Goal: Transaction & Acquisition: Purchase product/service

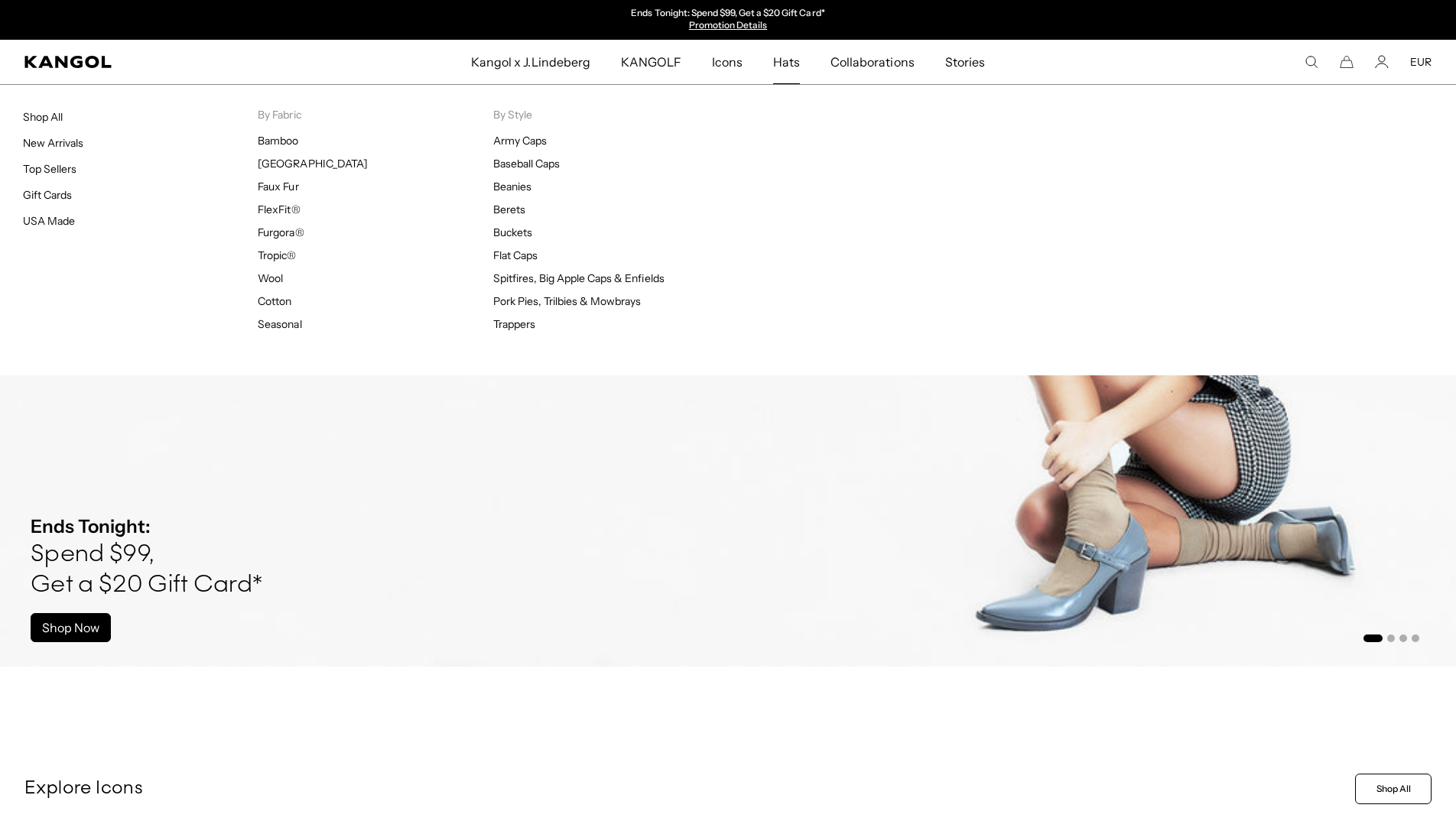
click at [784, 66] on span "Hats" at bounding box center [787, 62] width 27 height 44
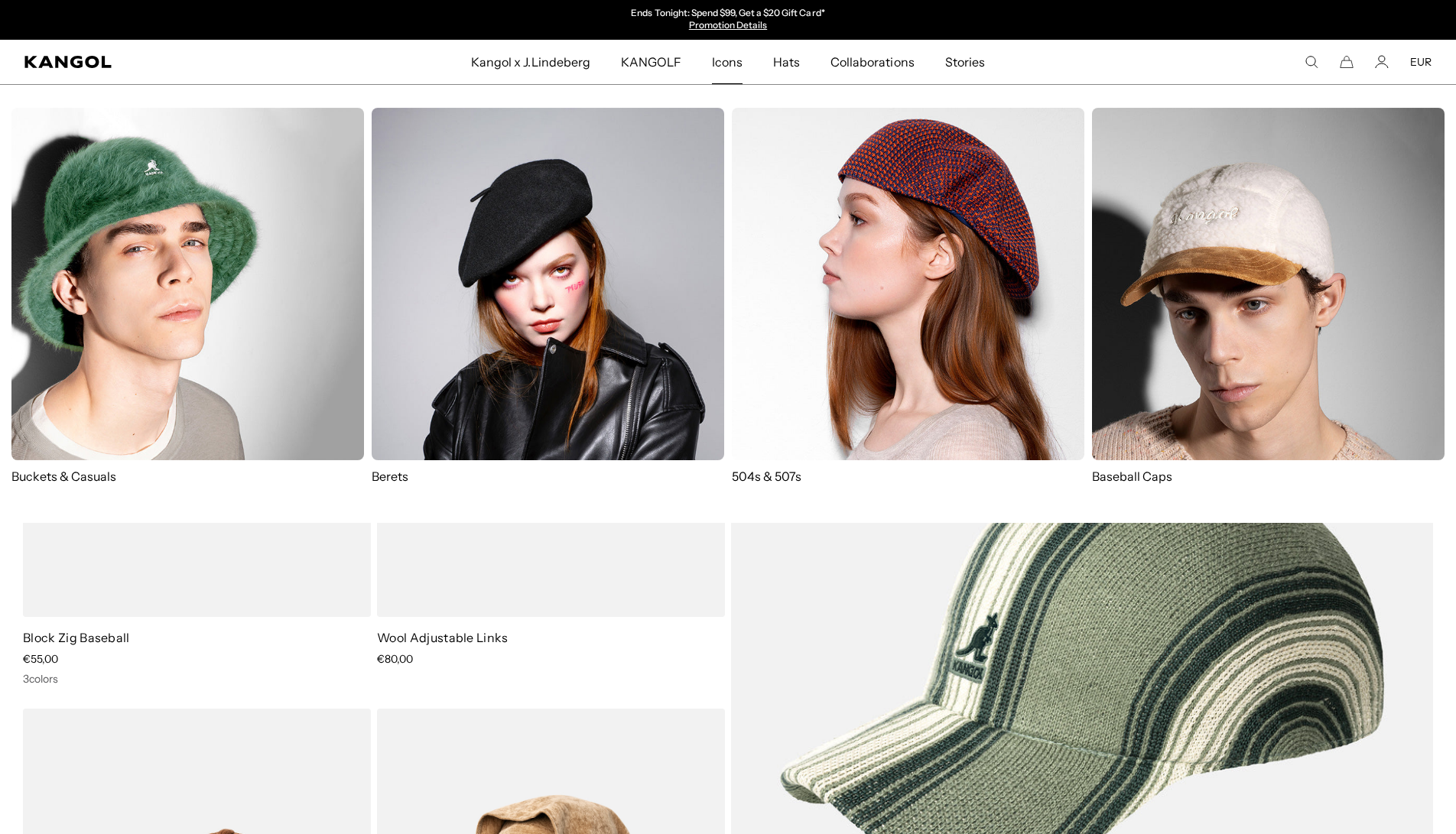
click at [792, 64] on span "Hats" at bounding box center [787, 62] width 27 height 44
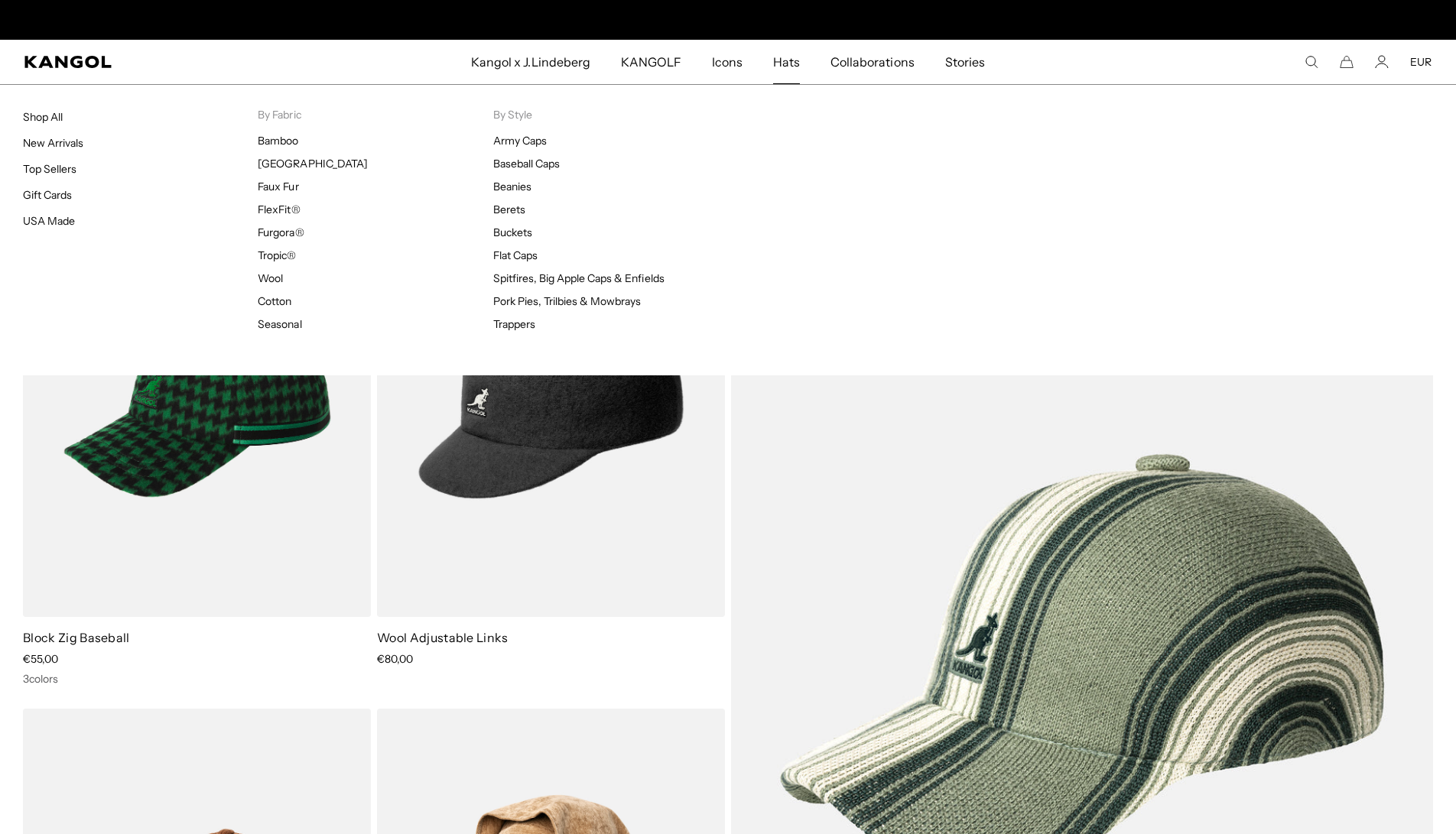
scroll to position [0, 315]
click at [549, 157] on link "Baseball Caps" at bounding box center [527, 164] width 67 height 13
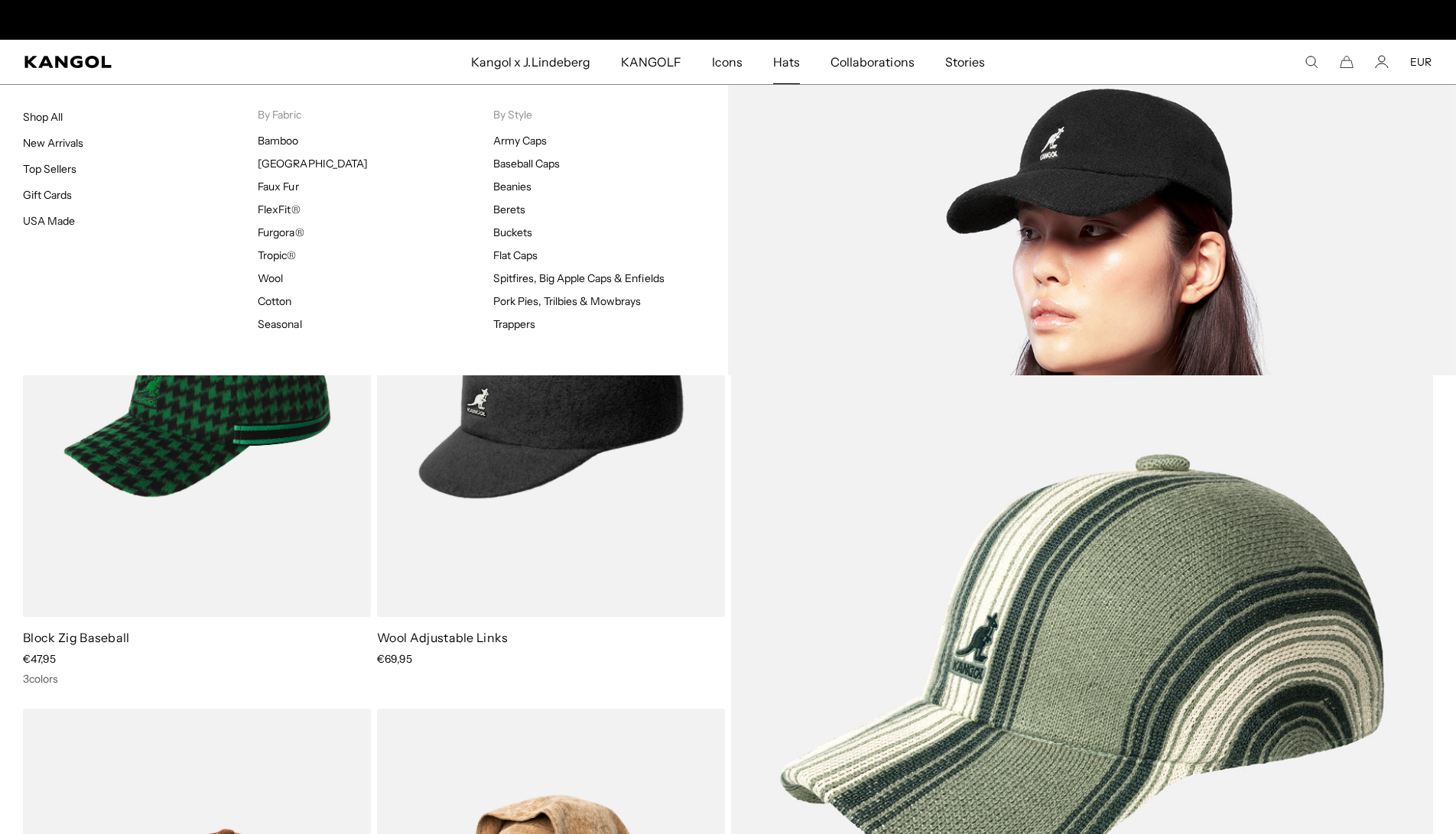
scroll to position [0, 0]
click at [776, 68] on span "Hats" at bounding box center [787, 62] width 27 height 44
click at [532, 167] on link "Baseball Caps" at bounding box center [527, 164] width 67 height 13
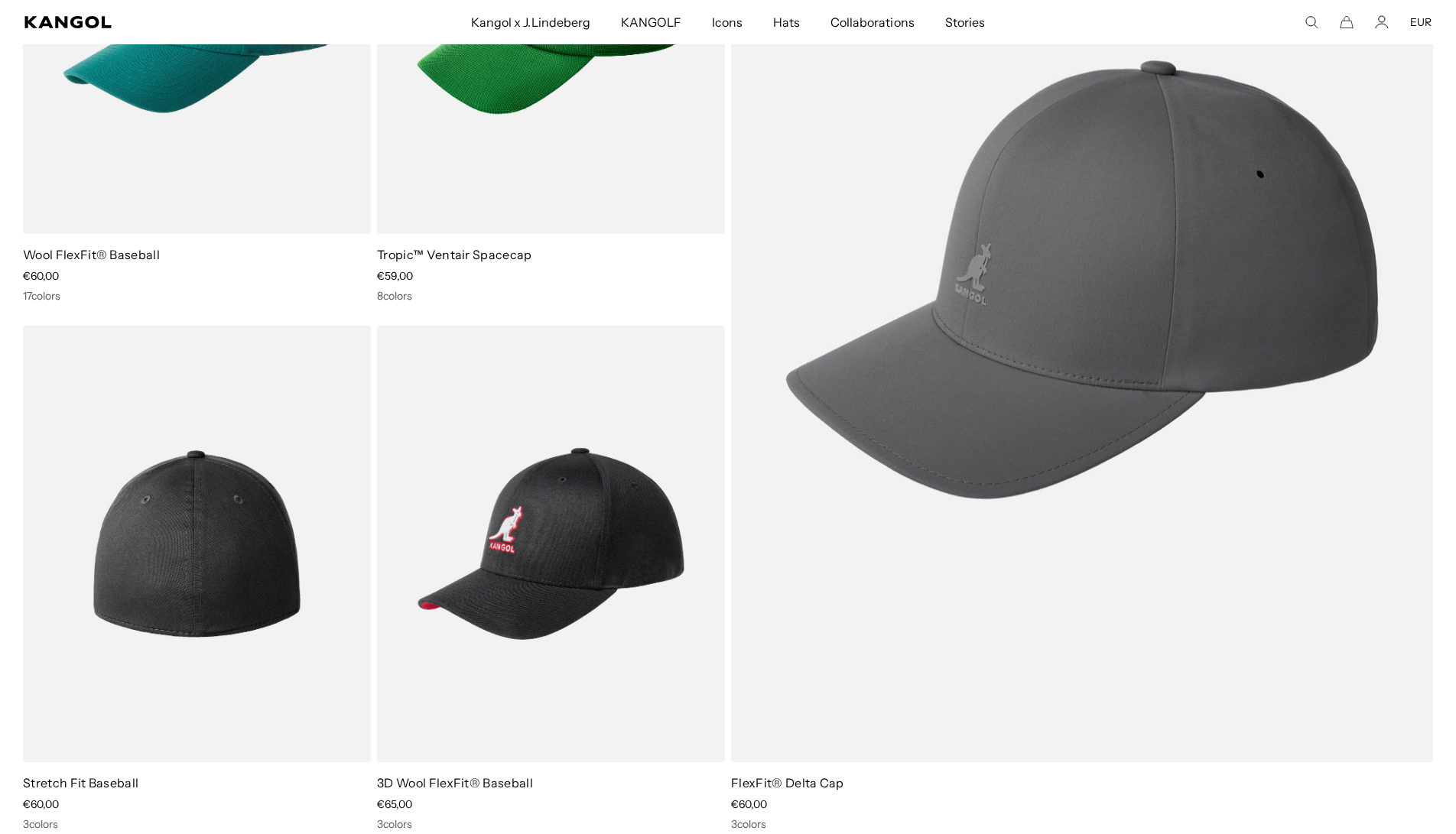
click at [197, 550] on img at bounding box center [196, 544] width 348 height 436
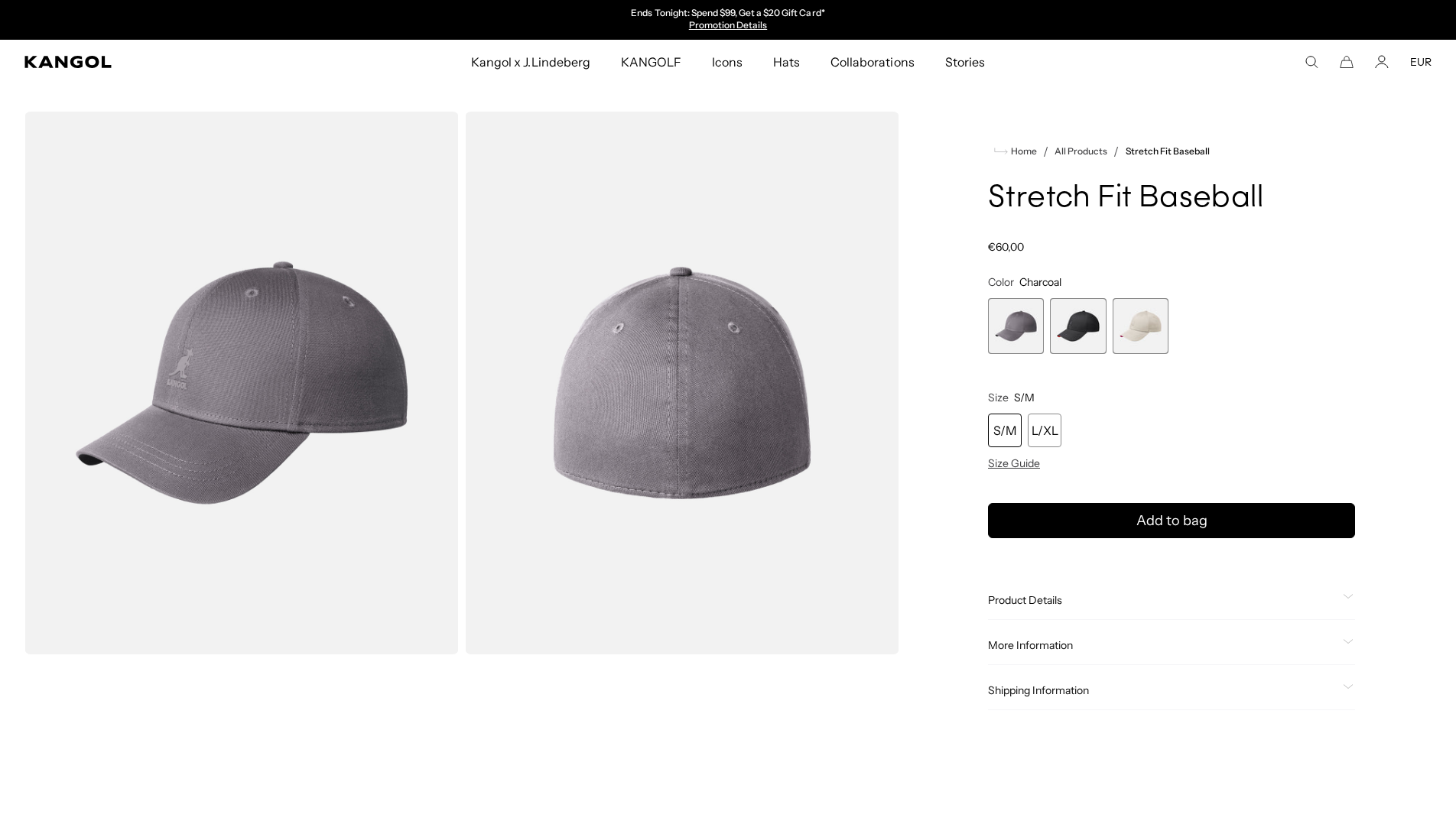
click at [1097, 310] on span "2 of 3" at bounding box center [1077, 326] width 56 height 56
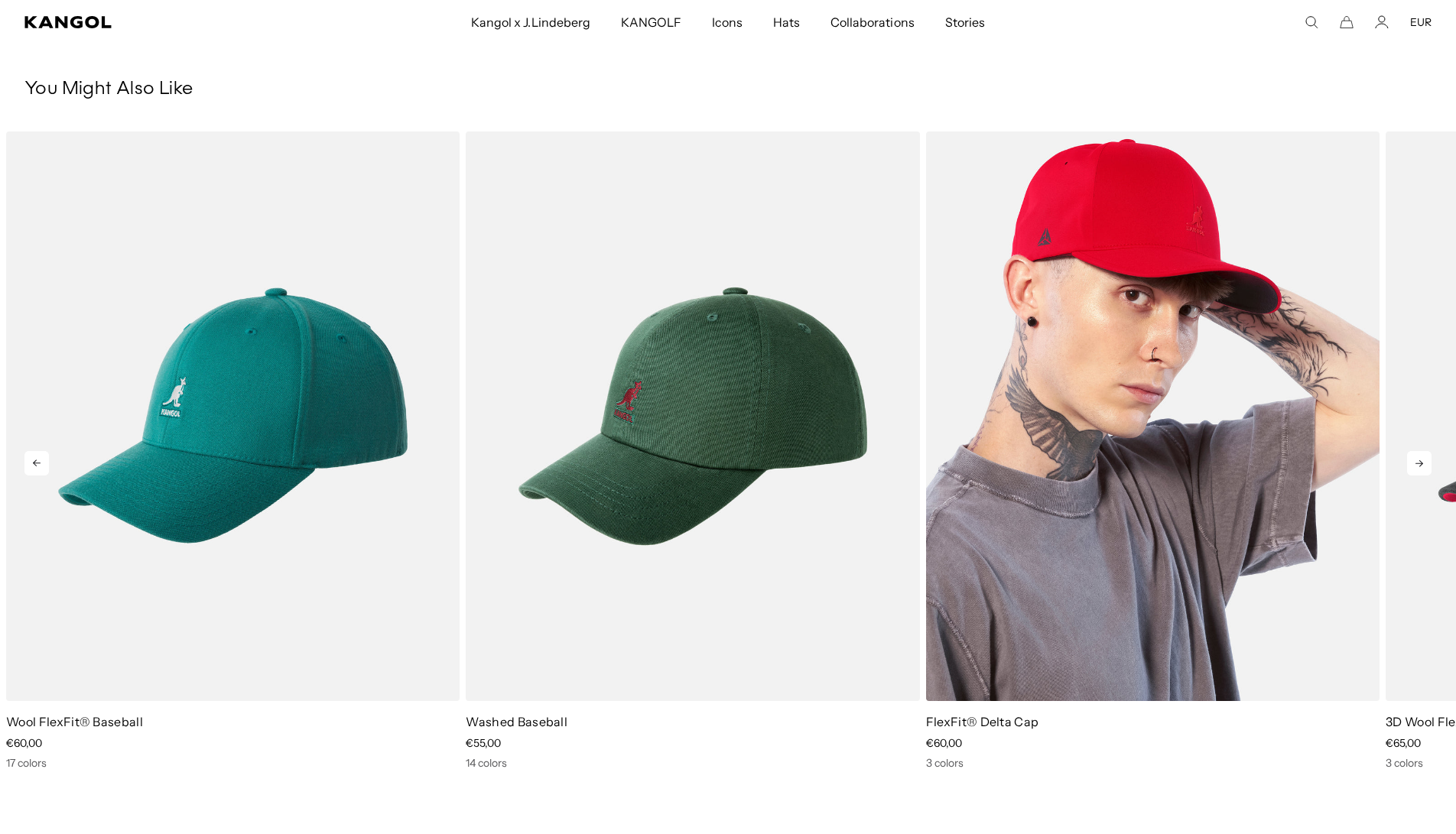
scroll to position [535, 0]
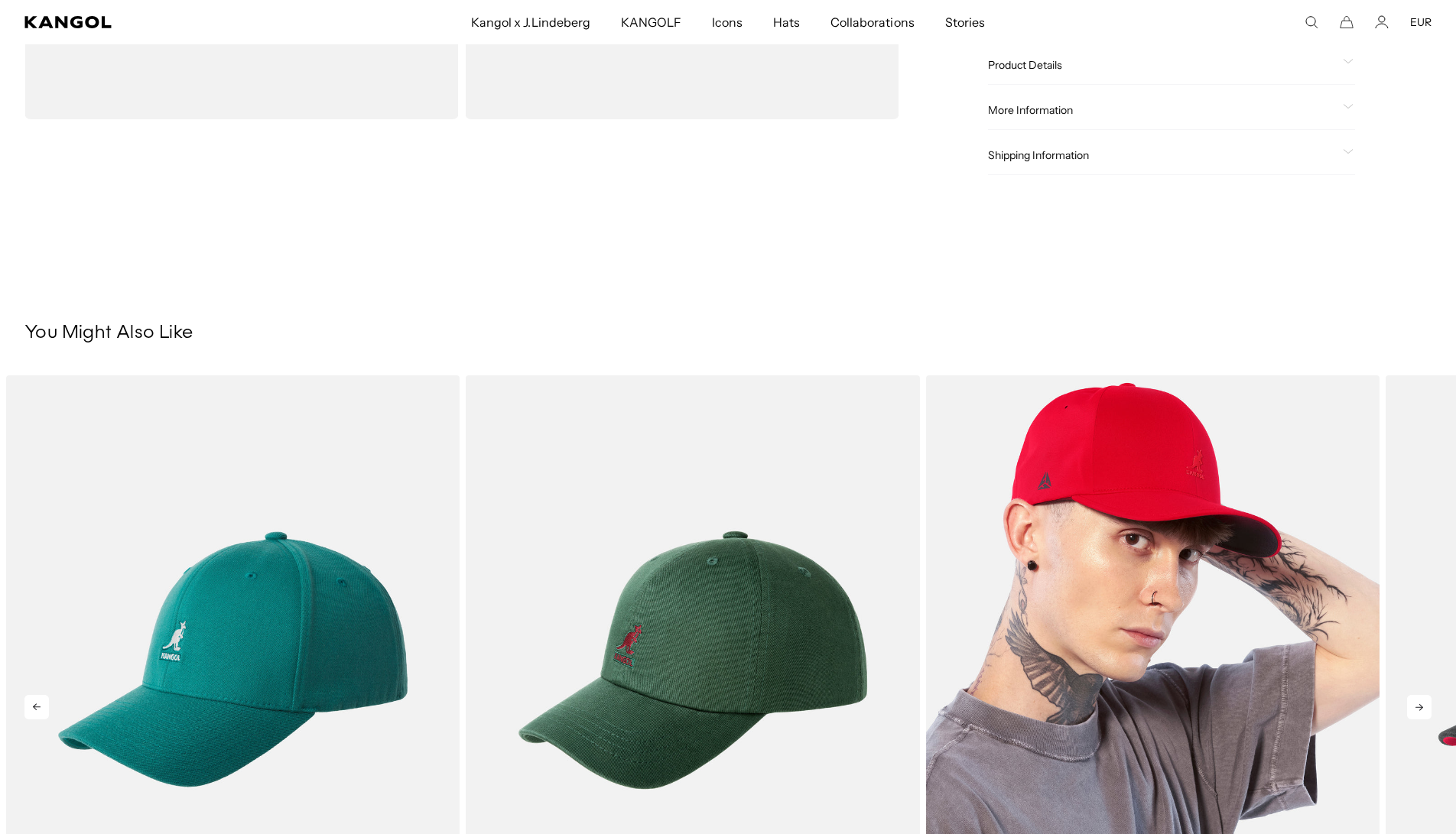
click at [1077, 493] on img "3 of 5" at bounding box center [1153, 660] width 454 height 570
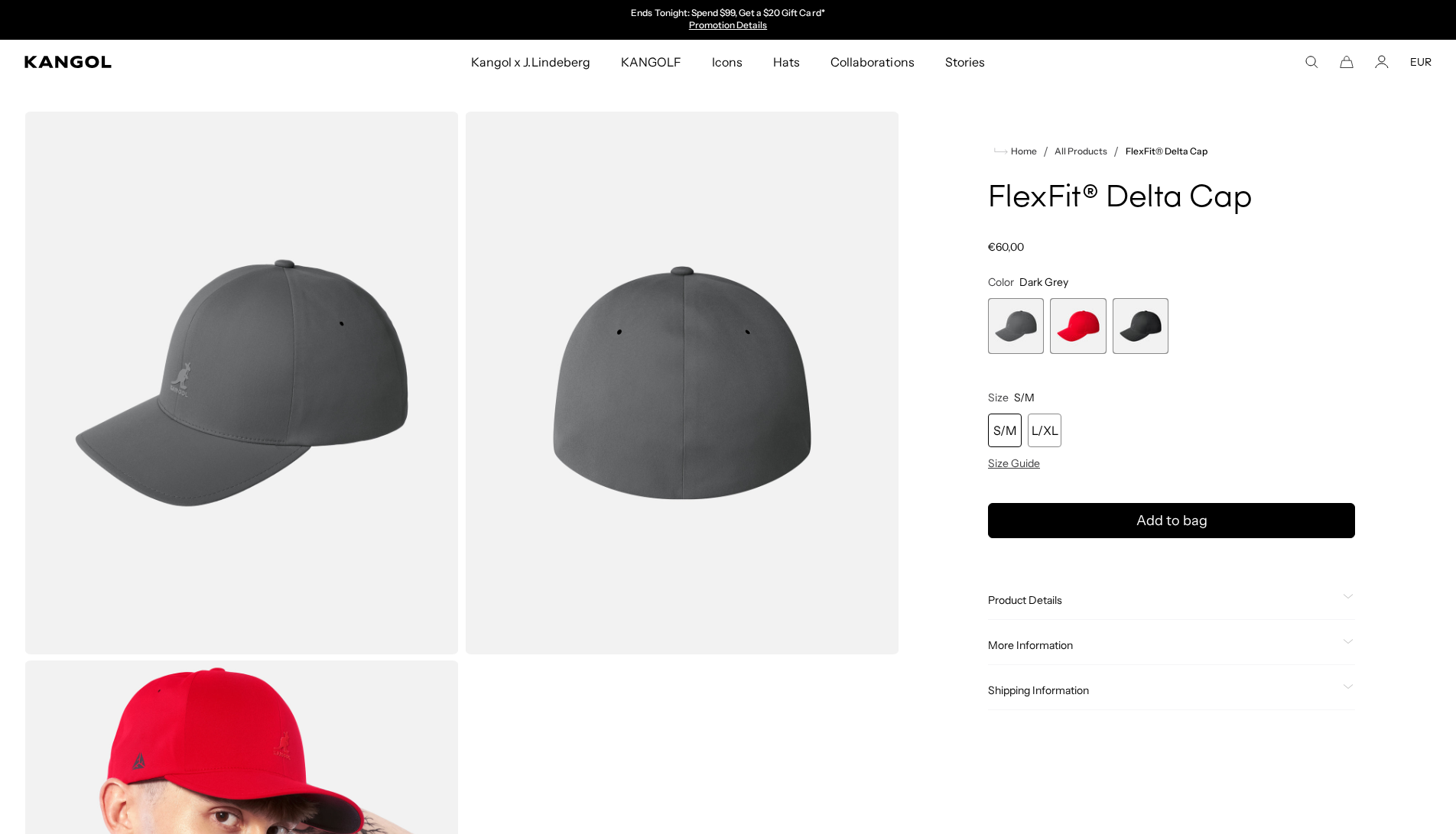
click at [1163, 333] on span "3 of 3" at bounding box center [1140, 326] width 56 height 56
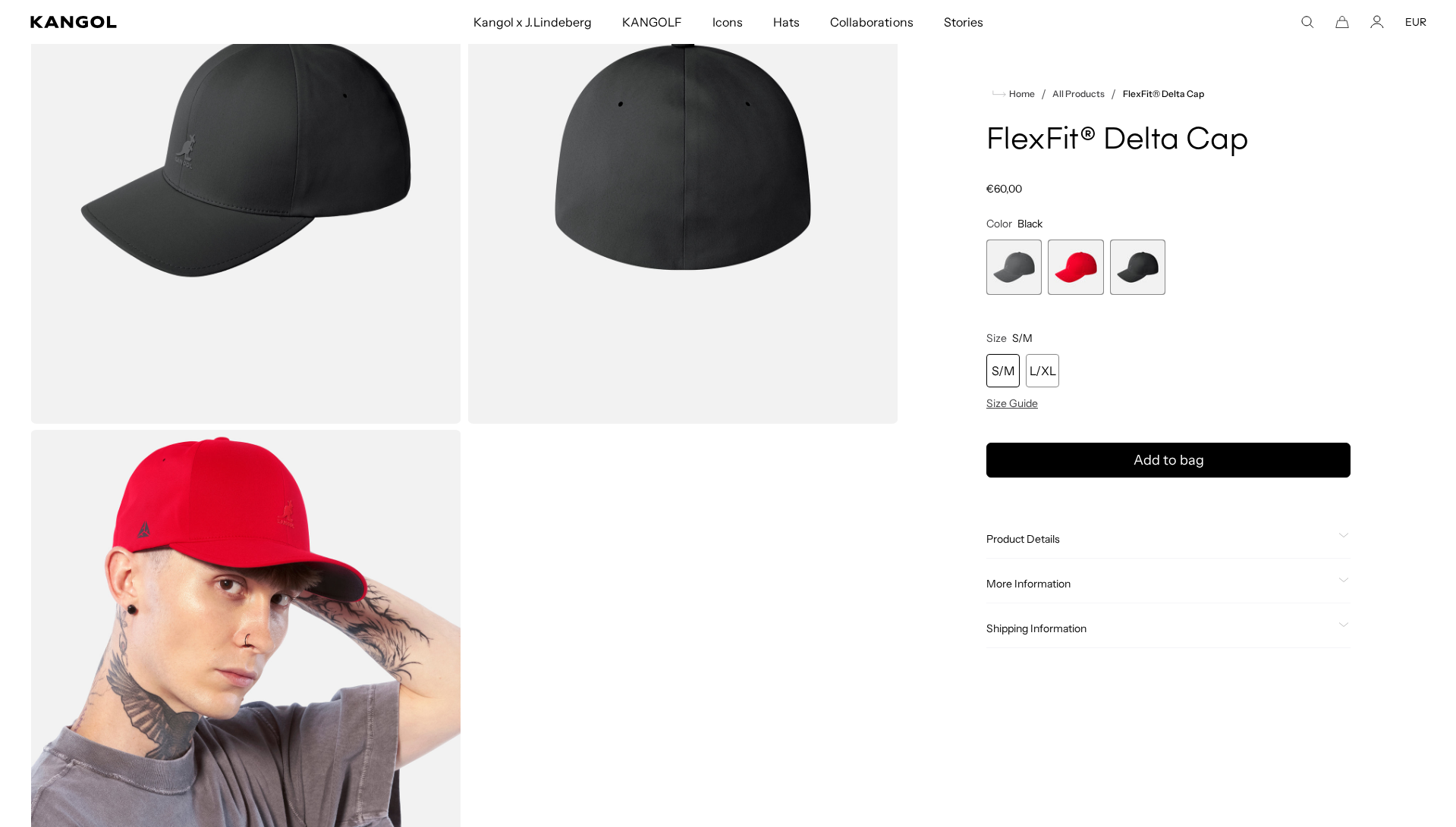
scroll to position [75, 0]
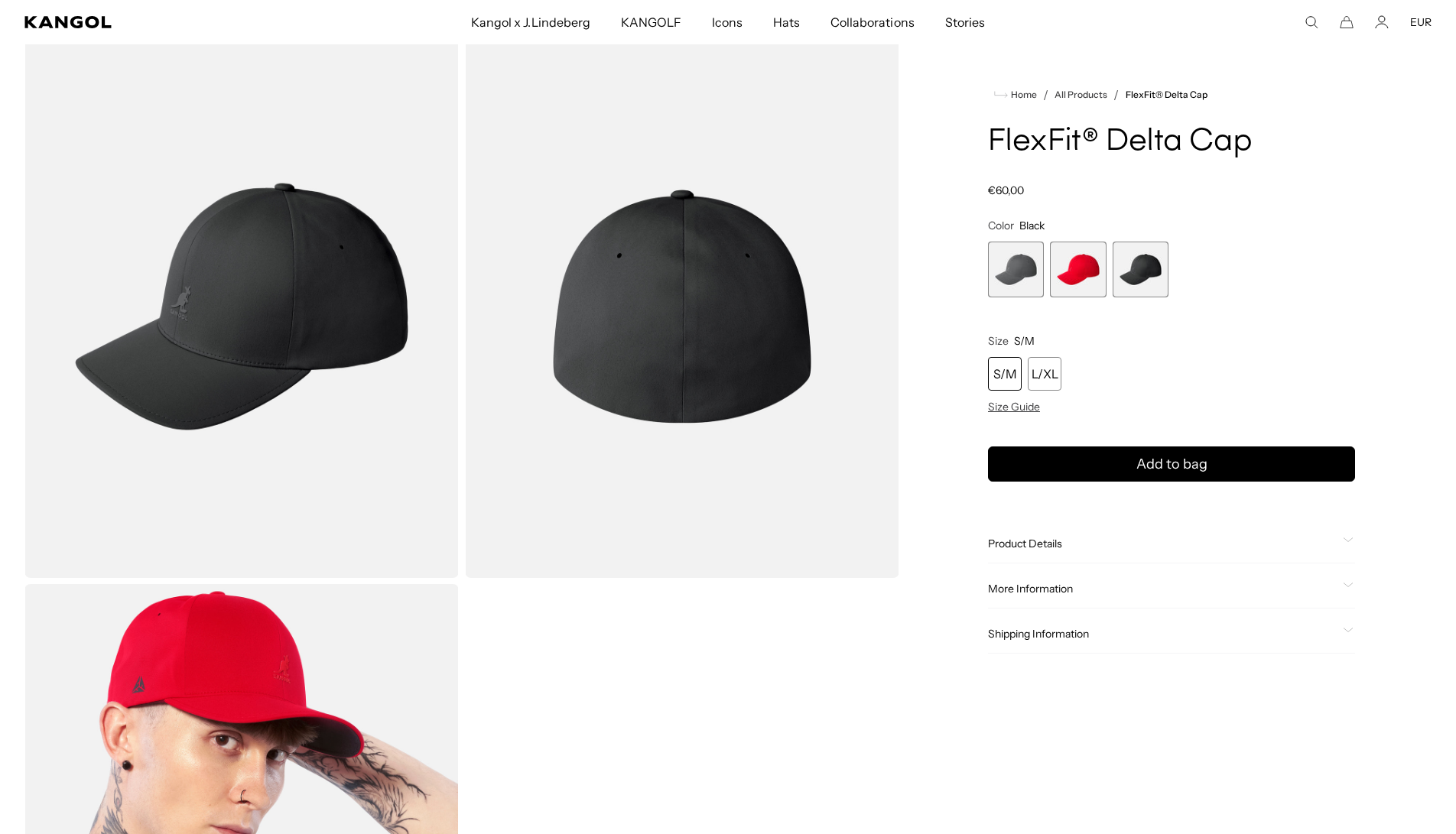
click at [673, 390] on img "Gallery Viewer" at bounding box center [682, 307] width 435 height 543
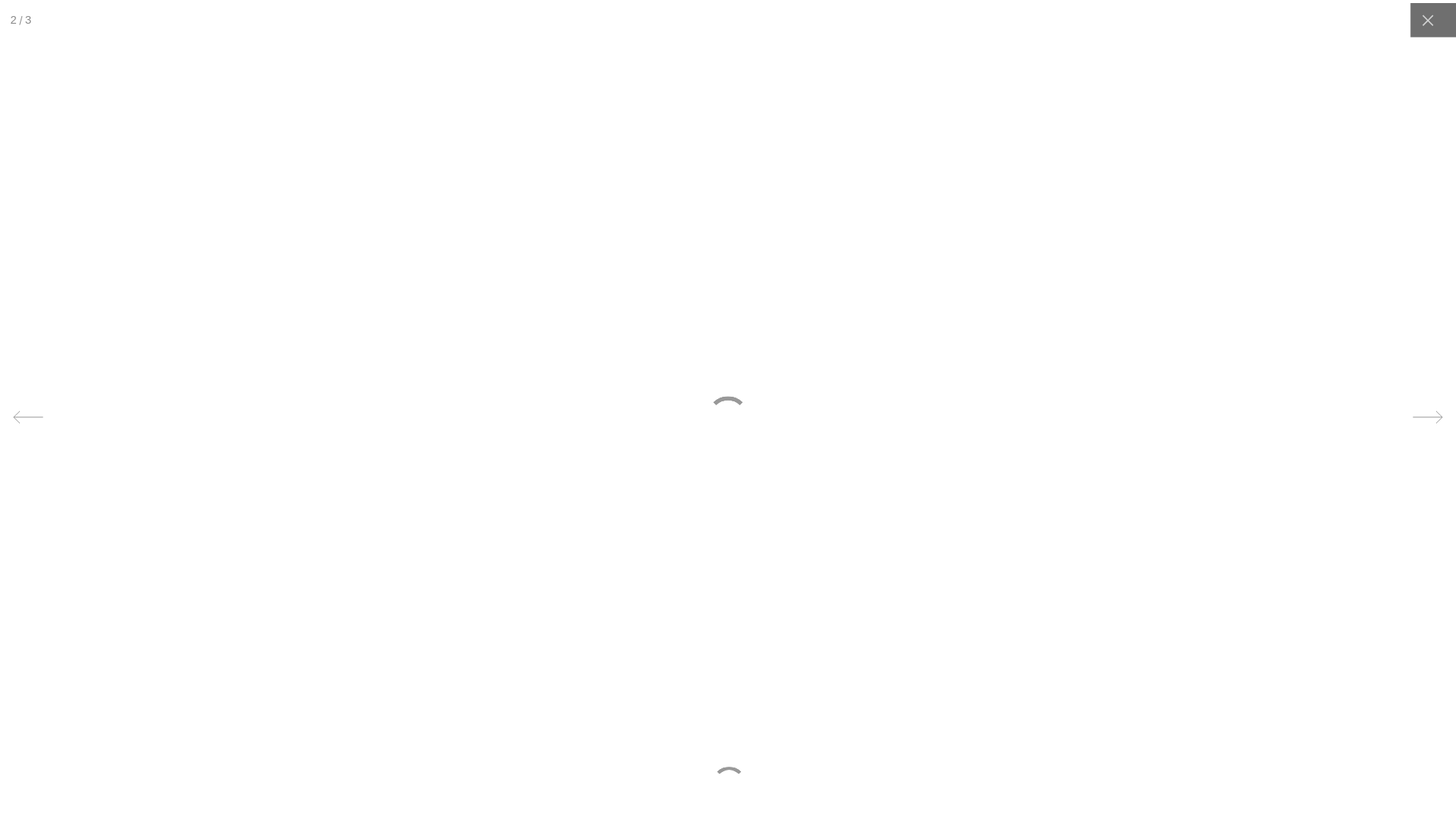
scroll to position [0, 0]
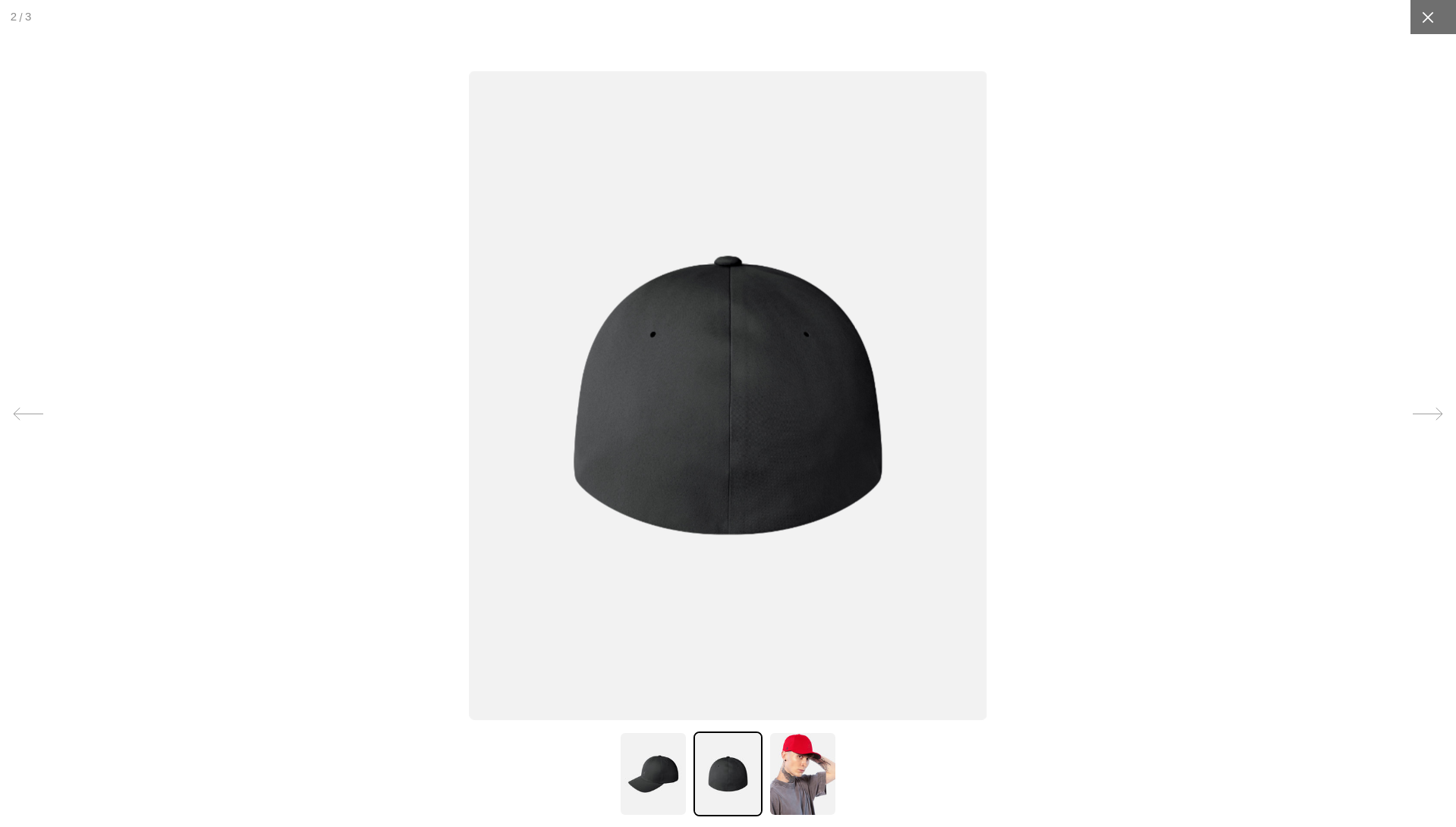
click at [1427, 16] on icon at bounding box center [1428, 17] width 15 height 15
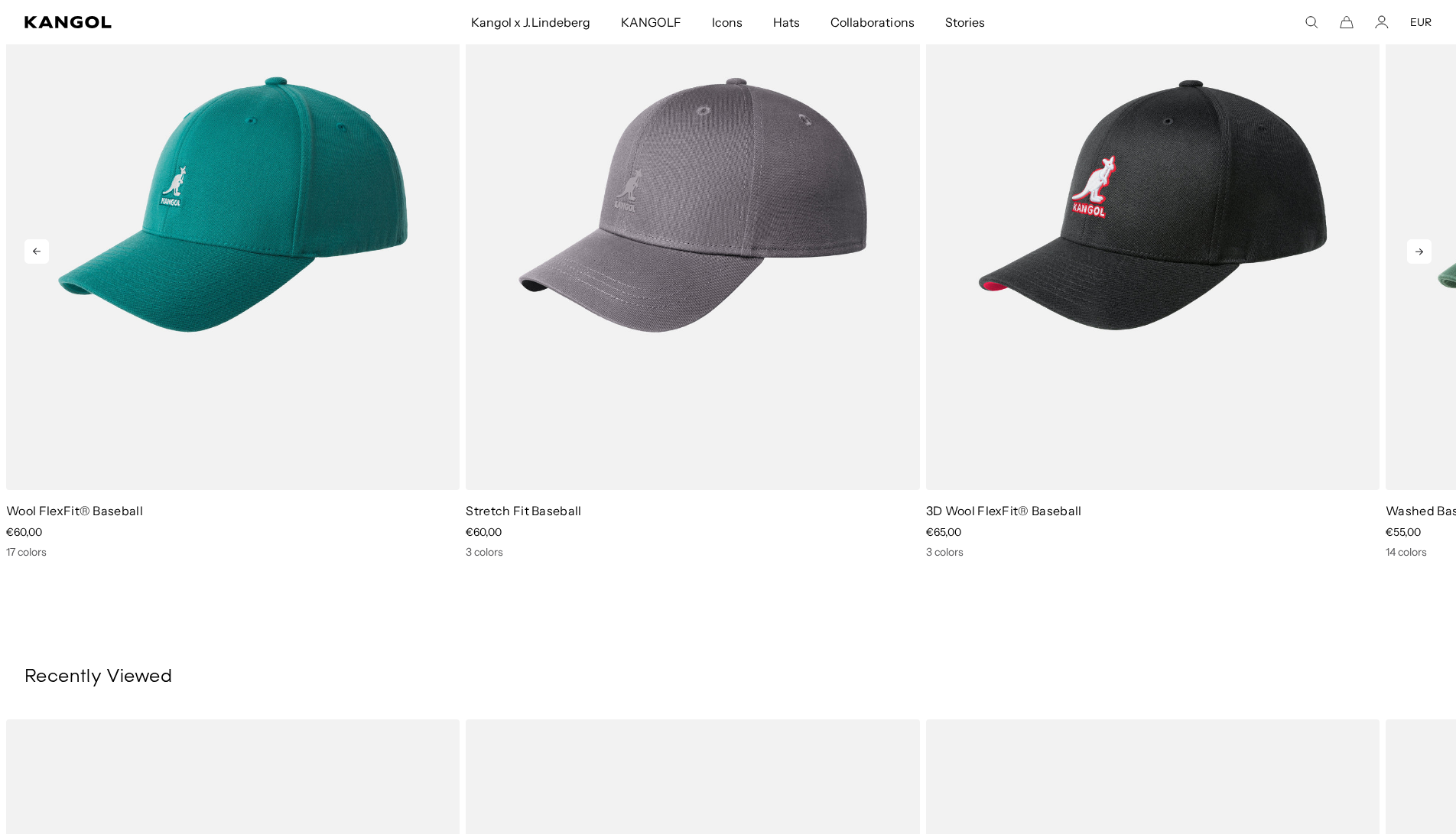
click at [1417, 256] on icon at bounding box center [1418, 251] width 24 height 24
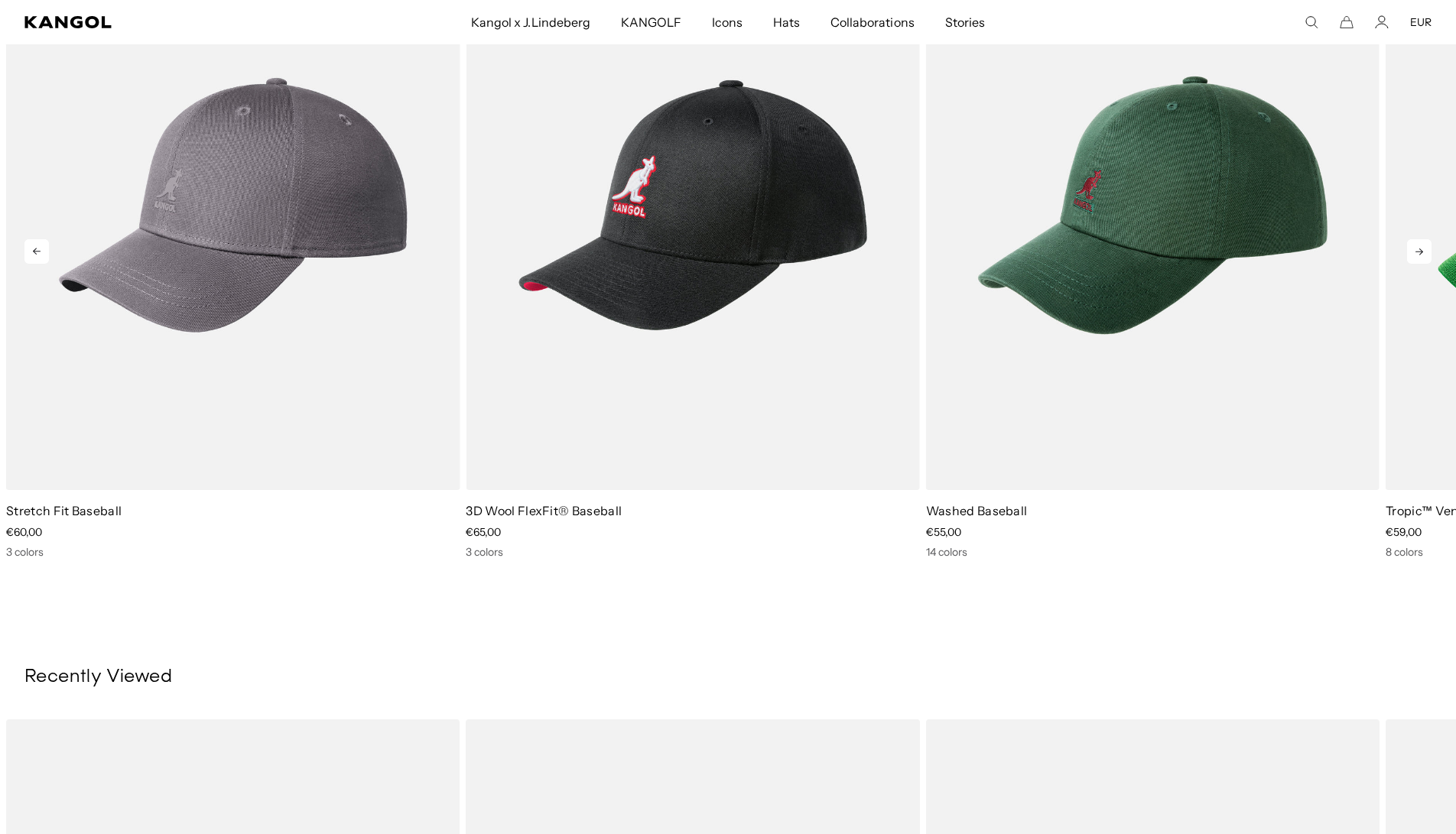
click at [1417, 256] on icon at bounding box center [1418, 251] width 24 height 24
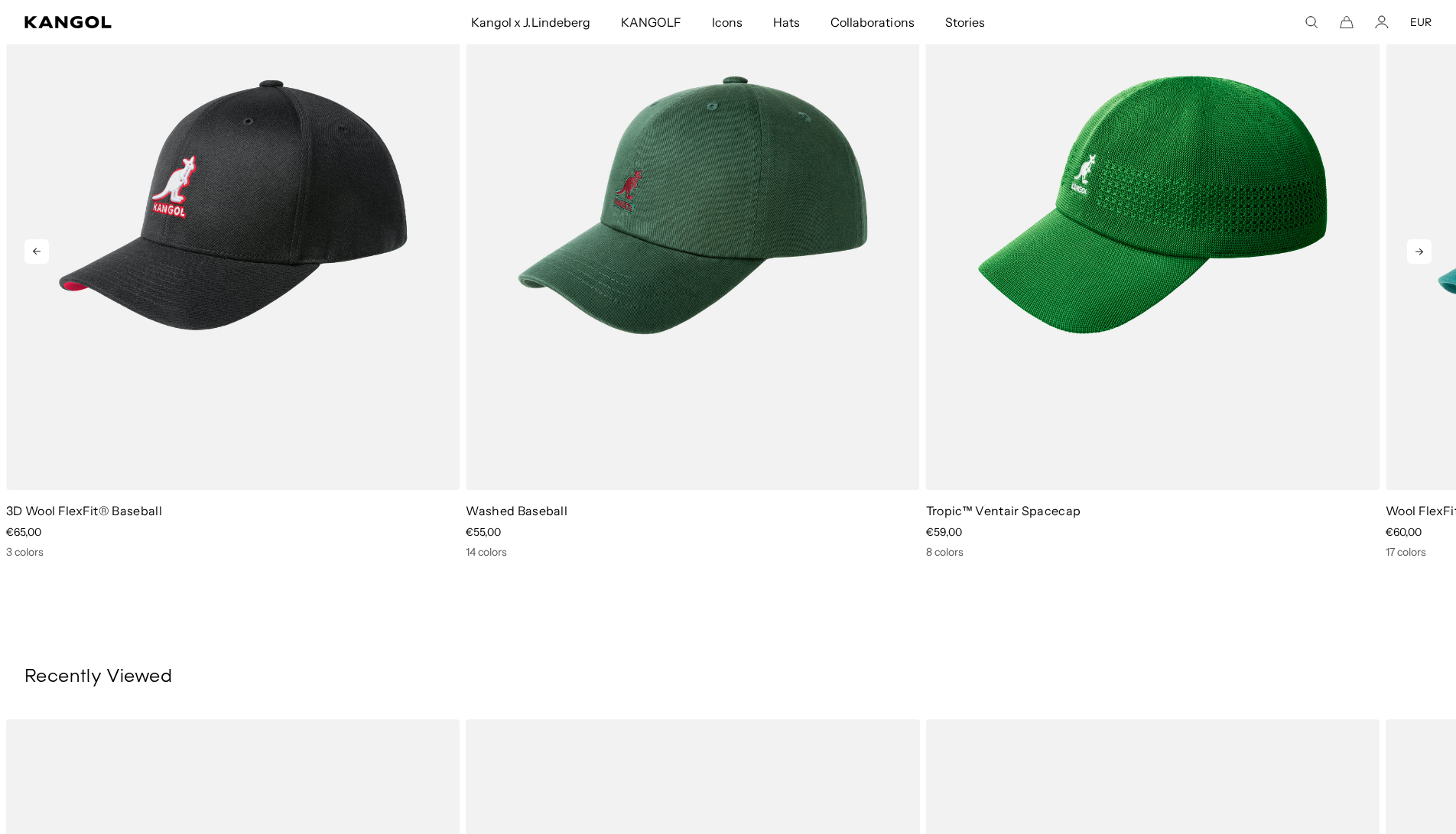
click at [1417, 256] on icon at bounding box center [1418, 251] width 24 height 24
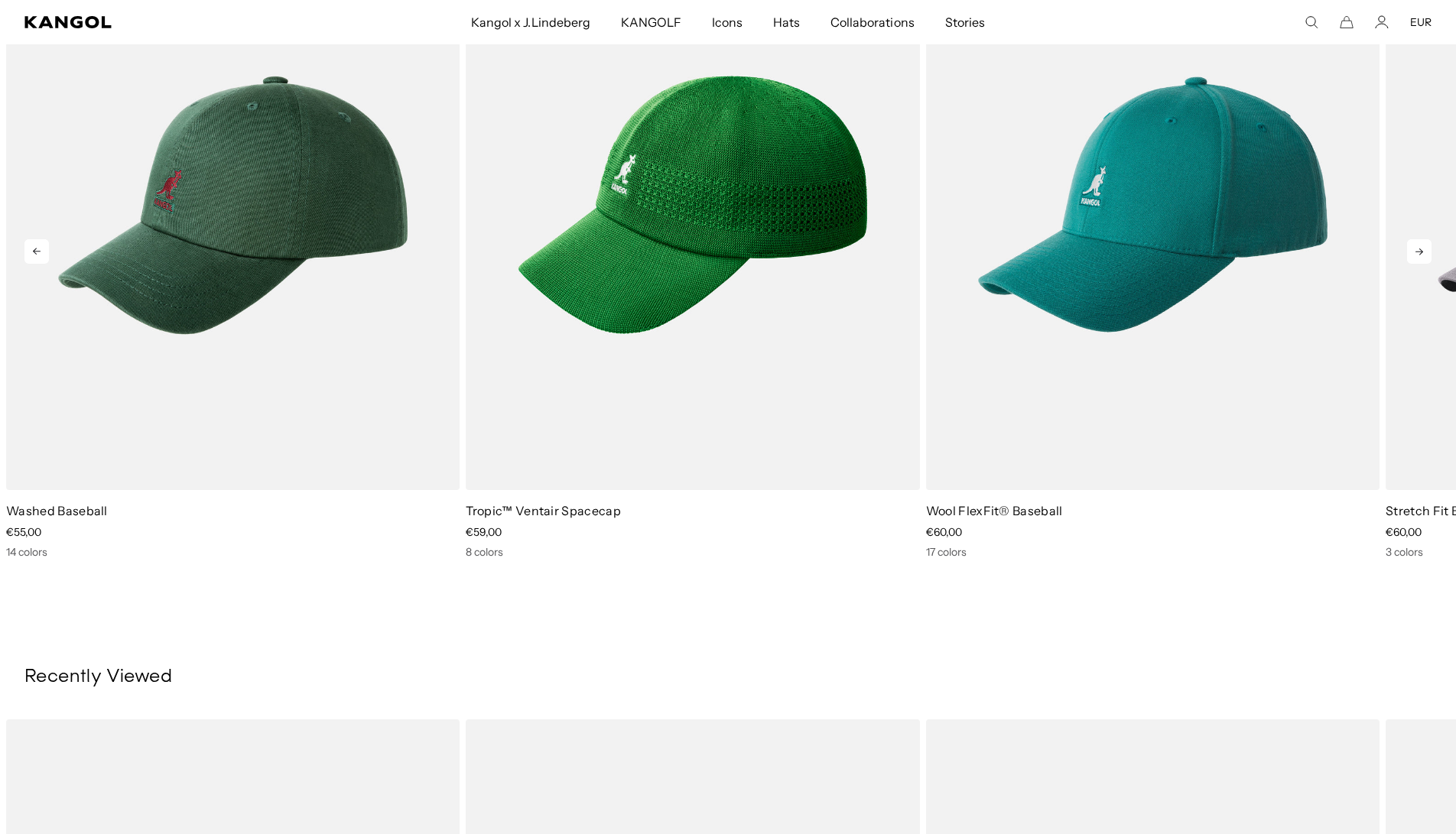
click at [1417, 256] on icon at bounding box center [1418, 251] width 24 height 24
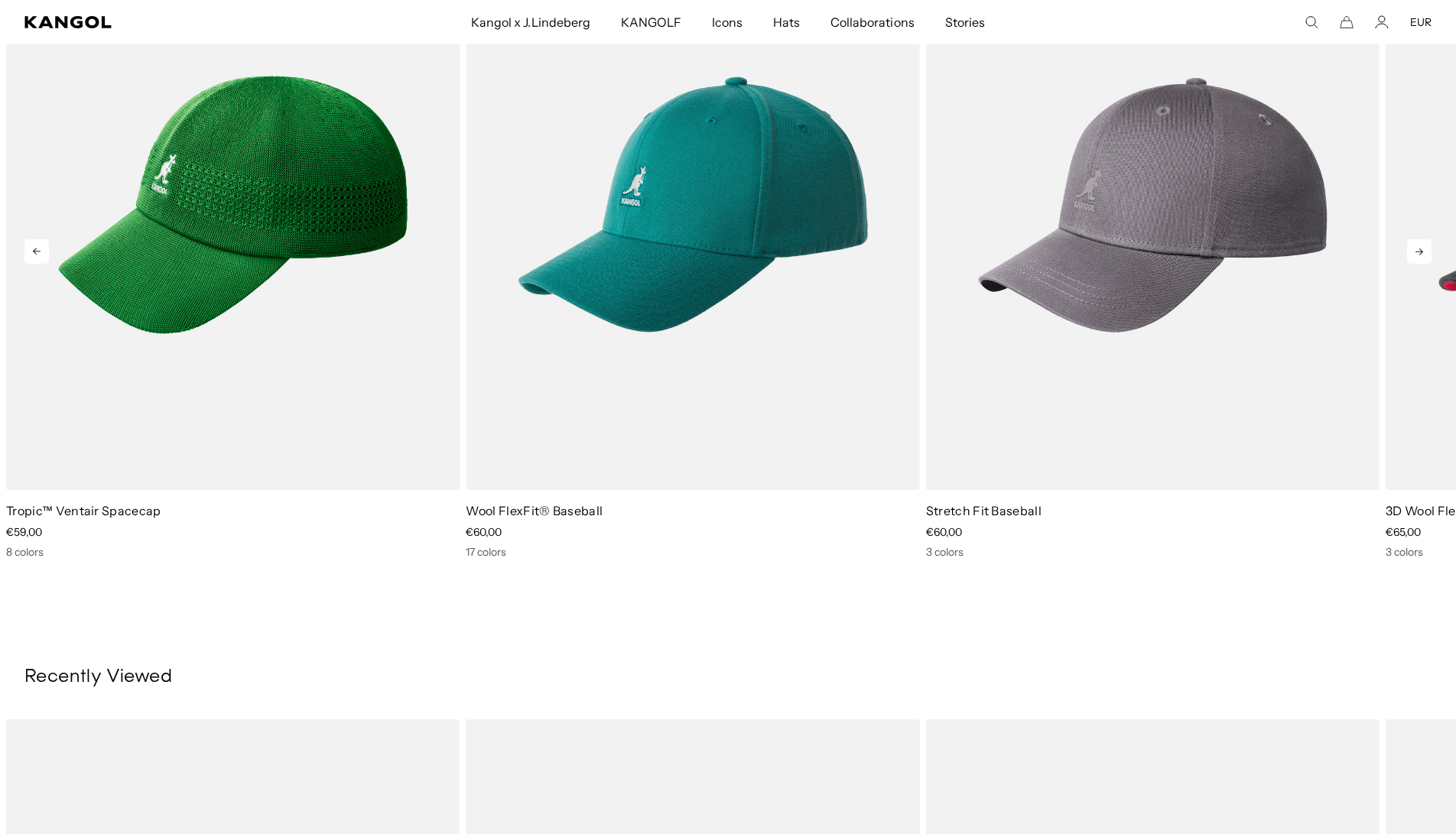
click at [1417, 256] on icon at bounding box center [1418, 251] width 24 height 24
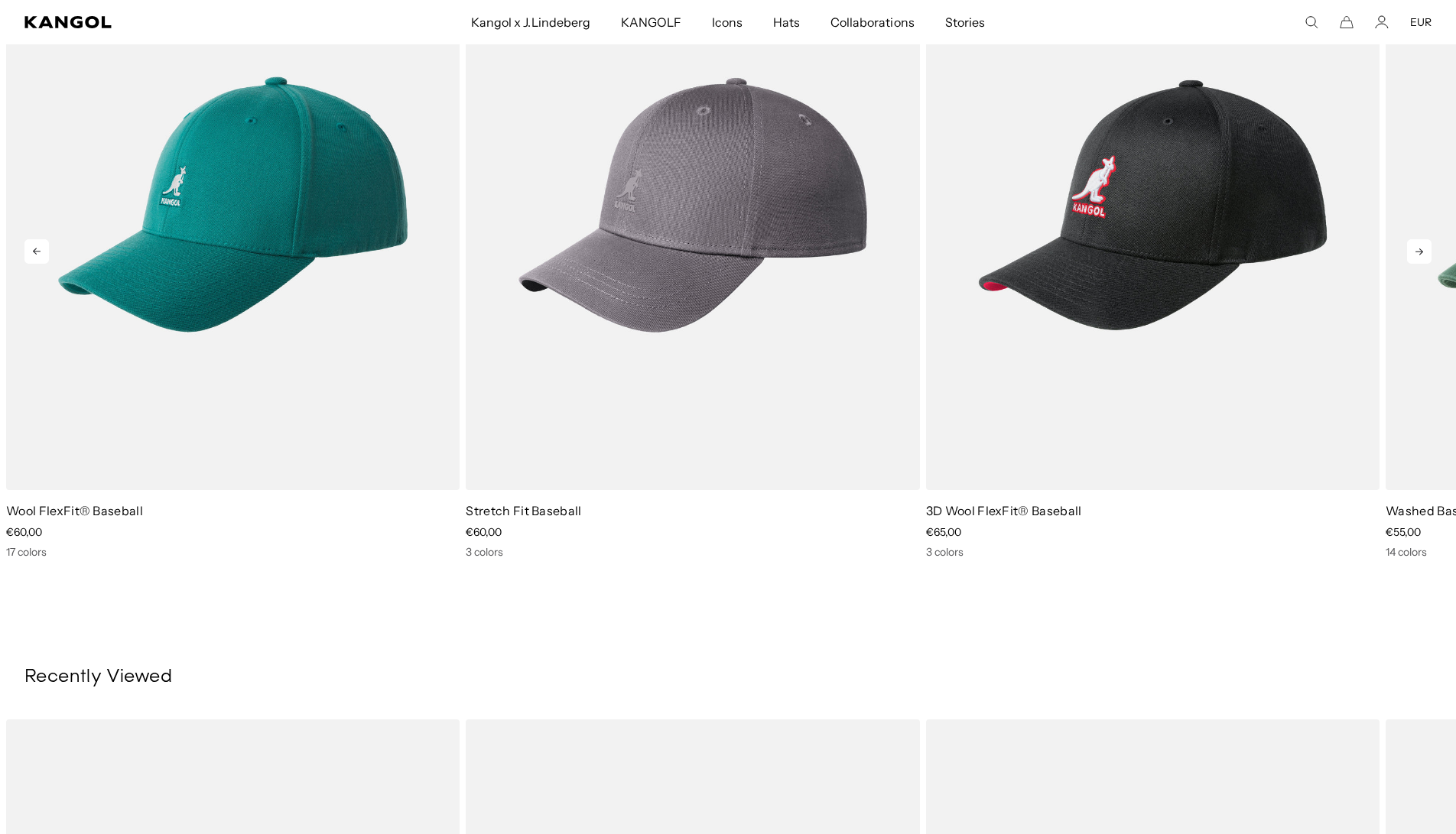
click at [1417, 256] on icon at bounding box center [1418, 251] width 24 height 24
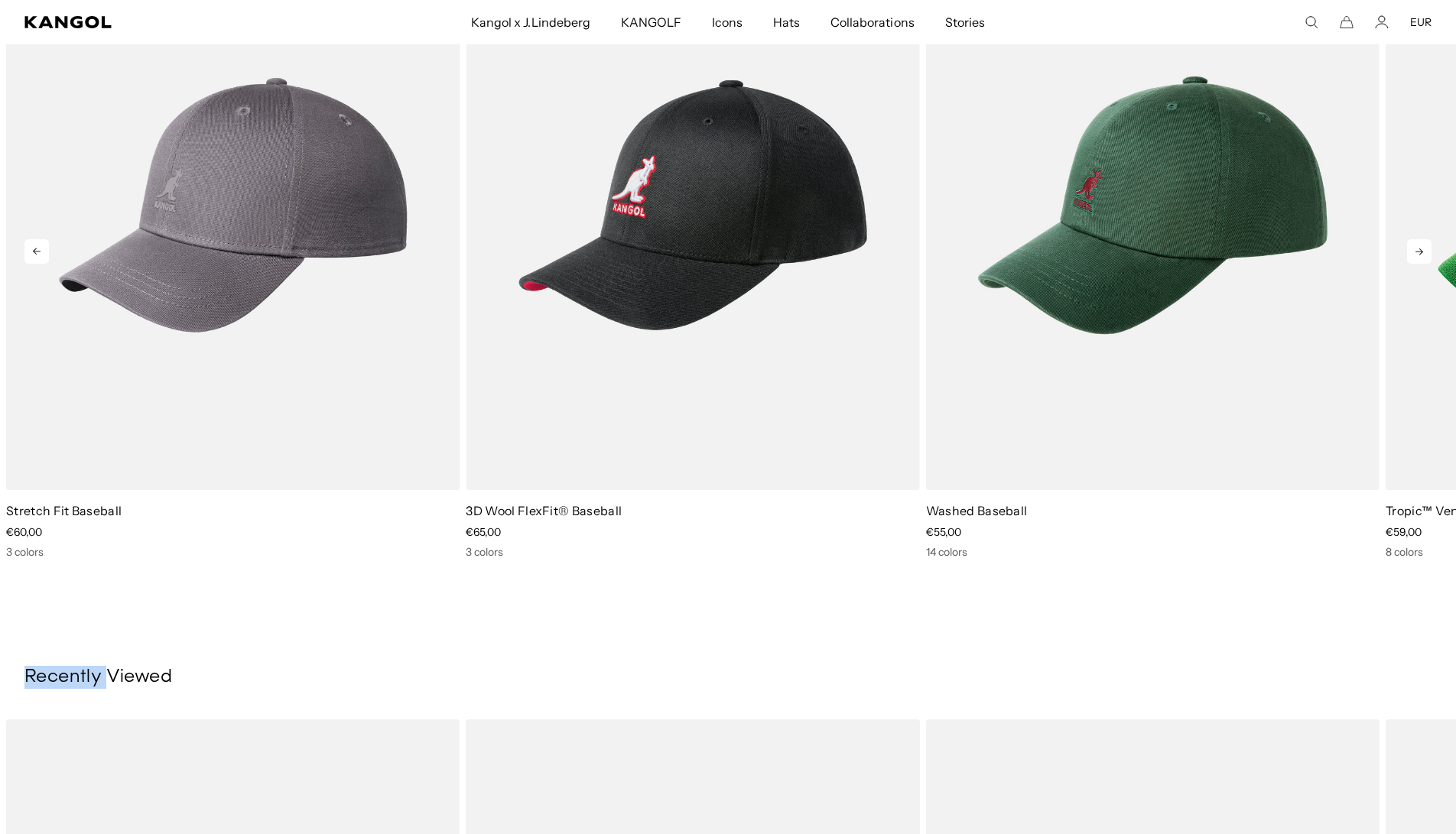
click at [1417, 256] on icon at bounding box center [1418, 251] width 24 height 24
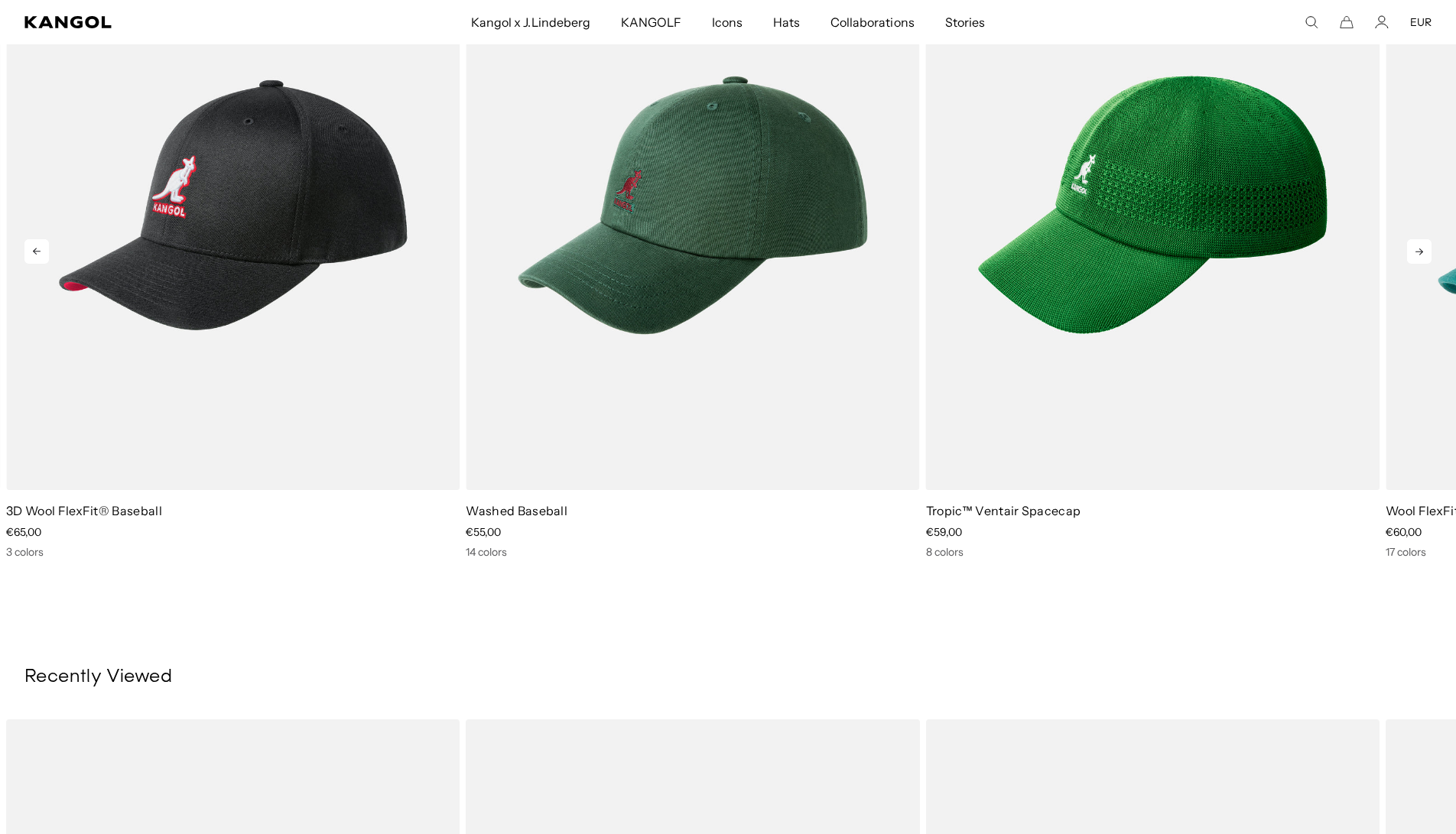
click at [1417, 256] on icon at bounding box center [1418, 251] width 24 height 24
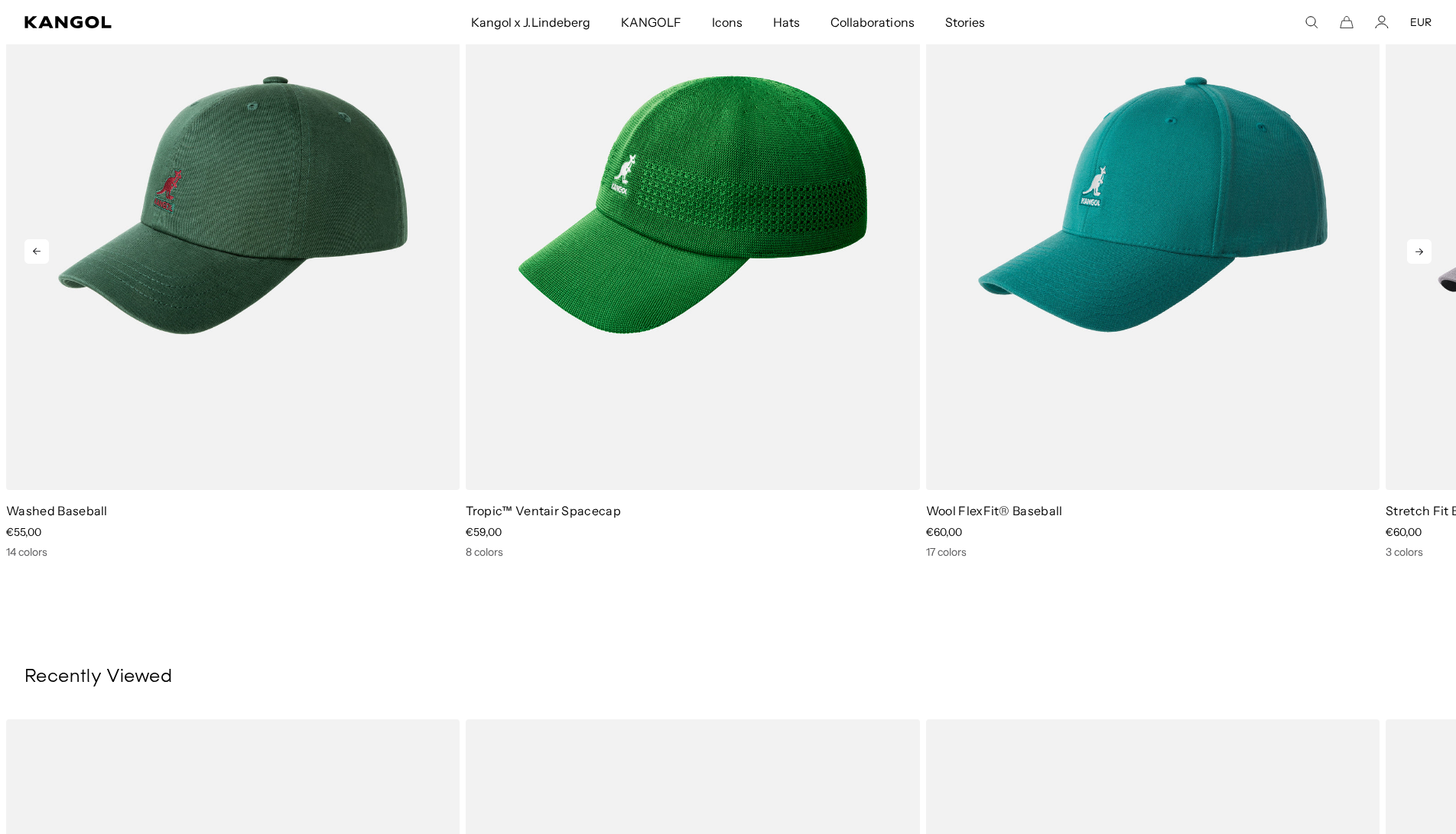
click at [1417, 256] on icon at bounding box center [1418, 251] width 24 height 24
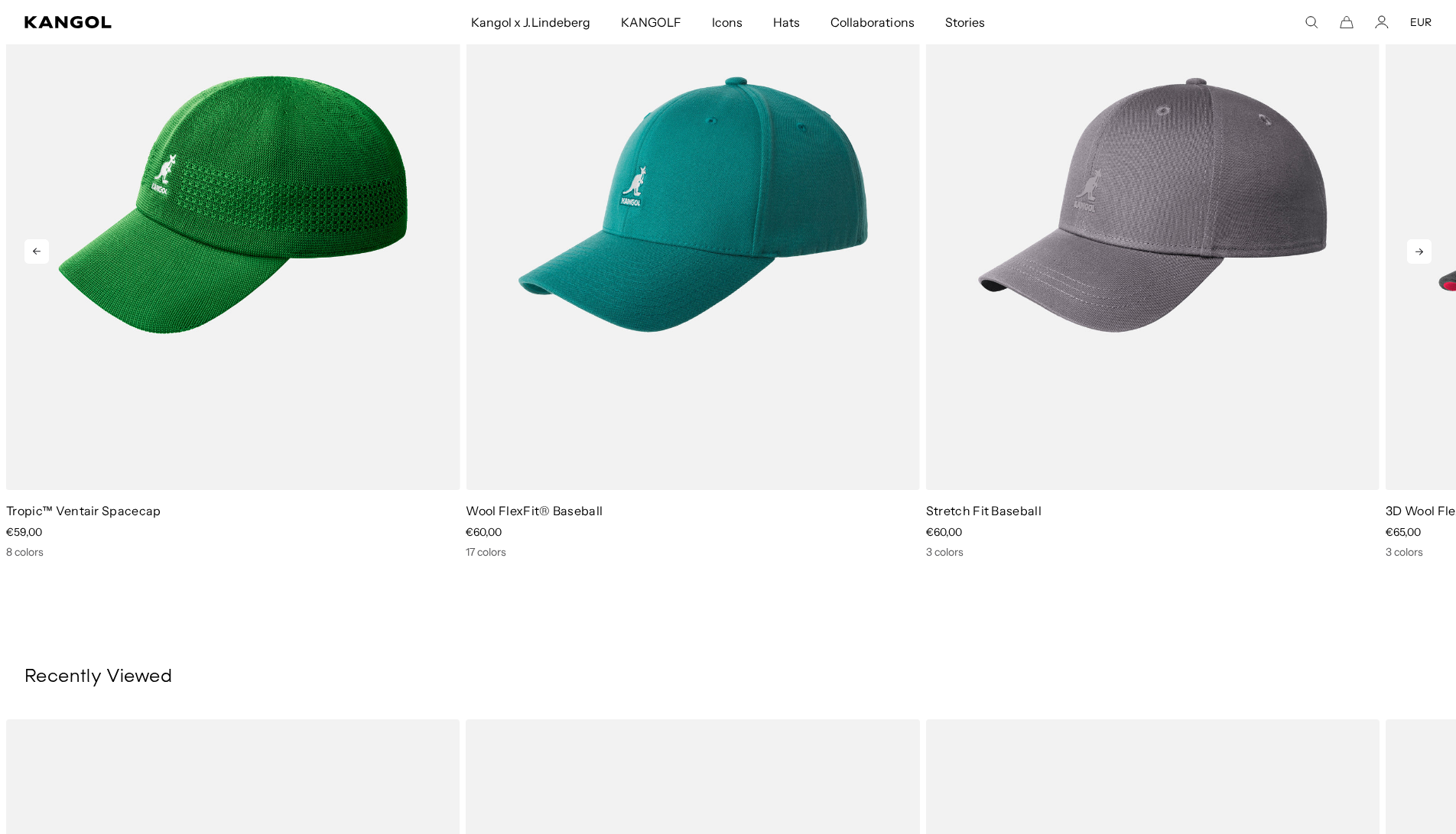
click at [1415, 256] on icon at bounding box center [1418, 251] width 24 height 24
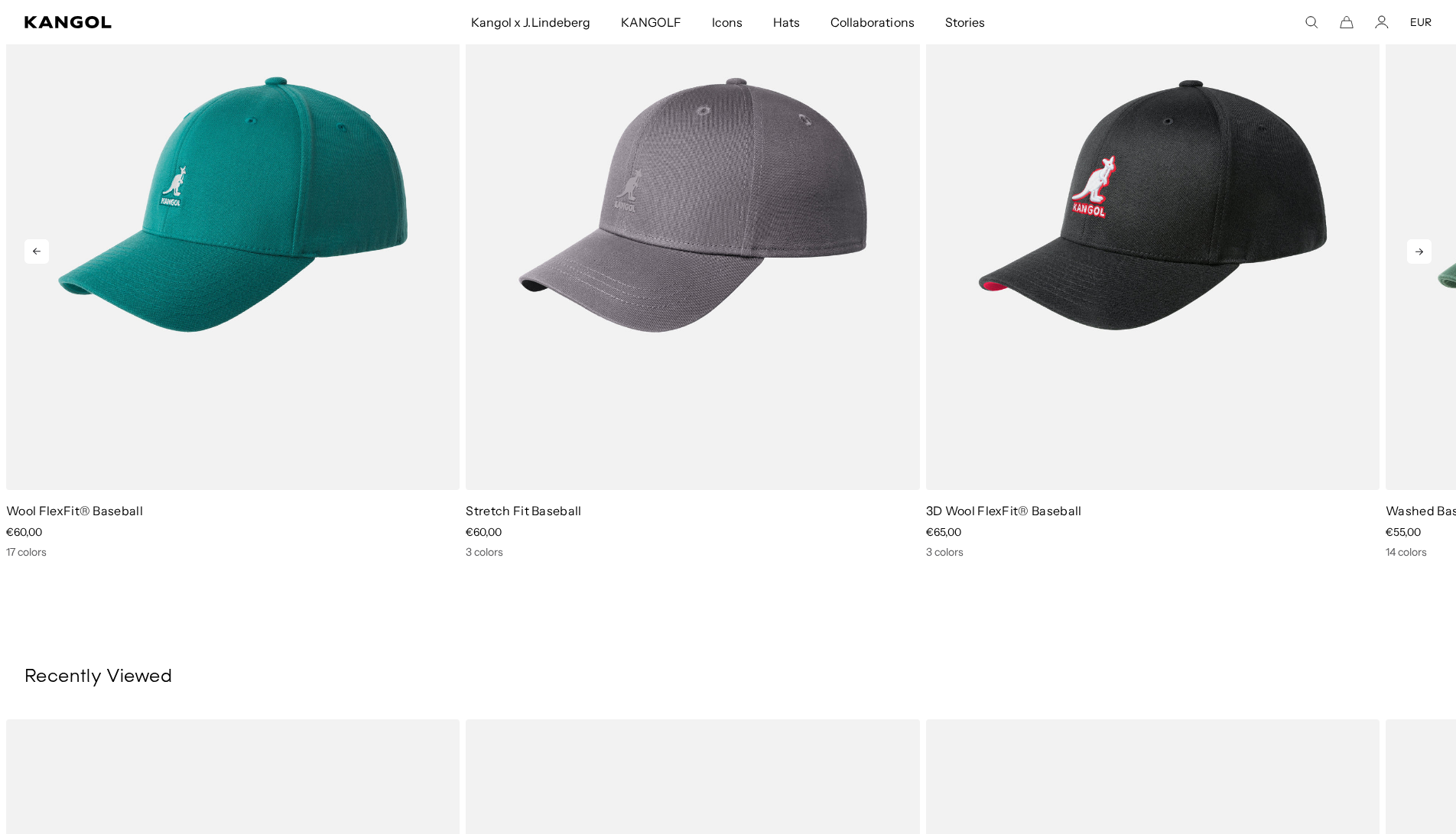
click at [1415, 256] on icon at bounding box center [1418, 251] width 24 height 24
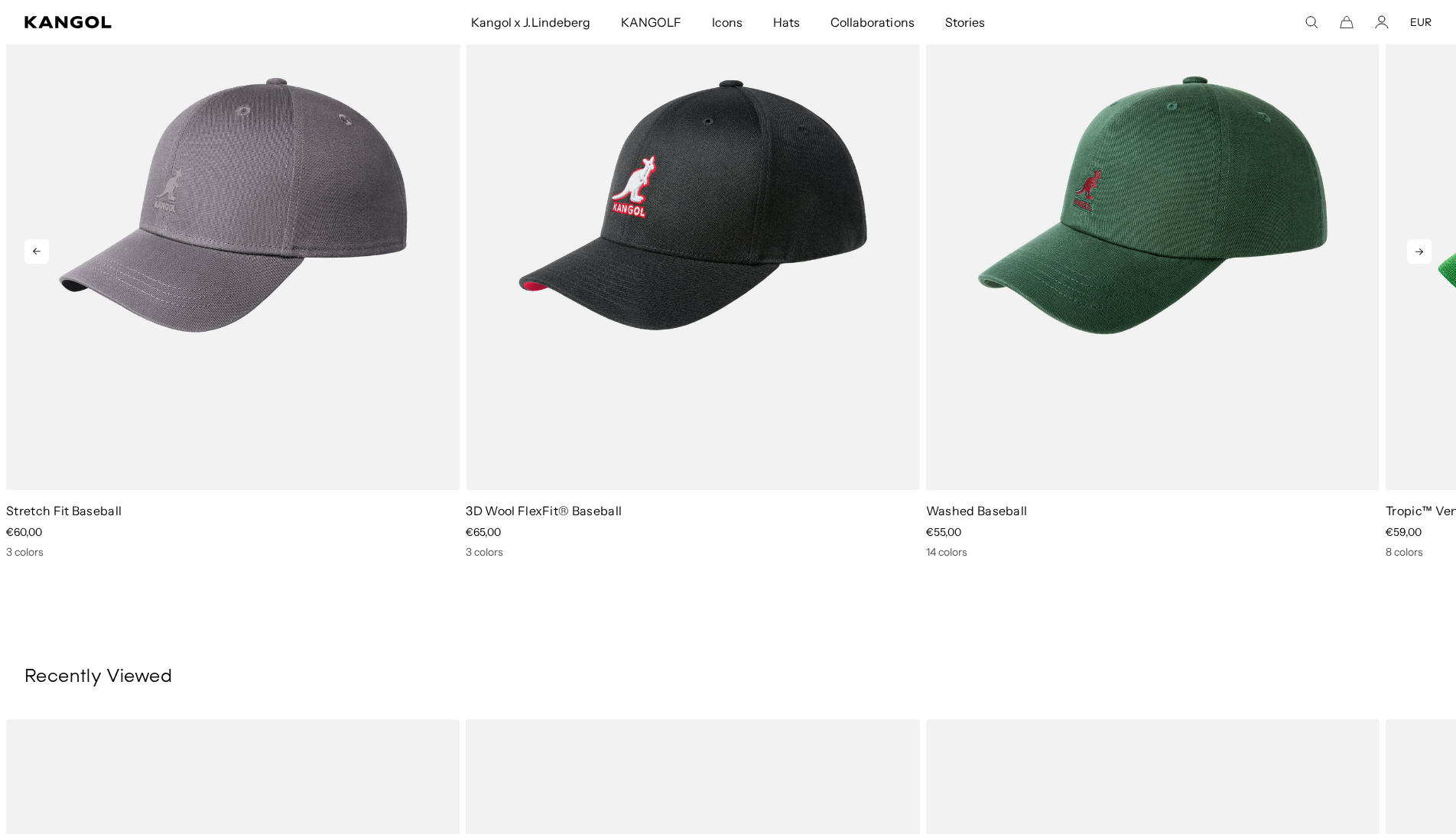
click at [1415, 256] on icon at bounding box center [1418, 251] width 24 height 24
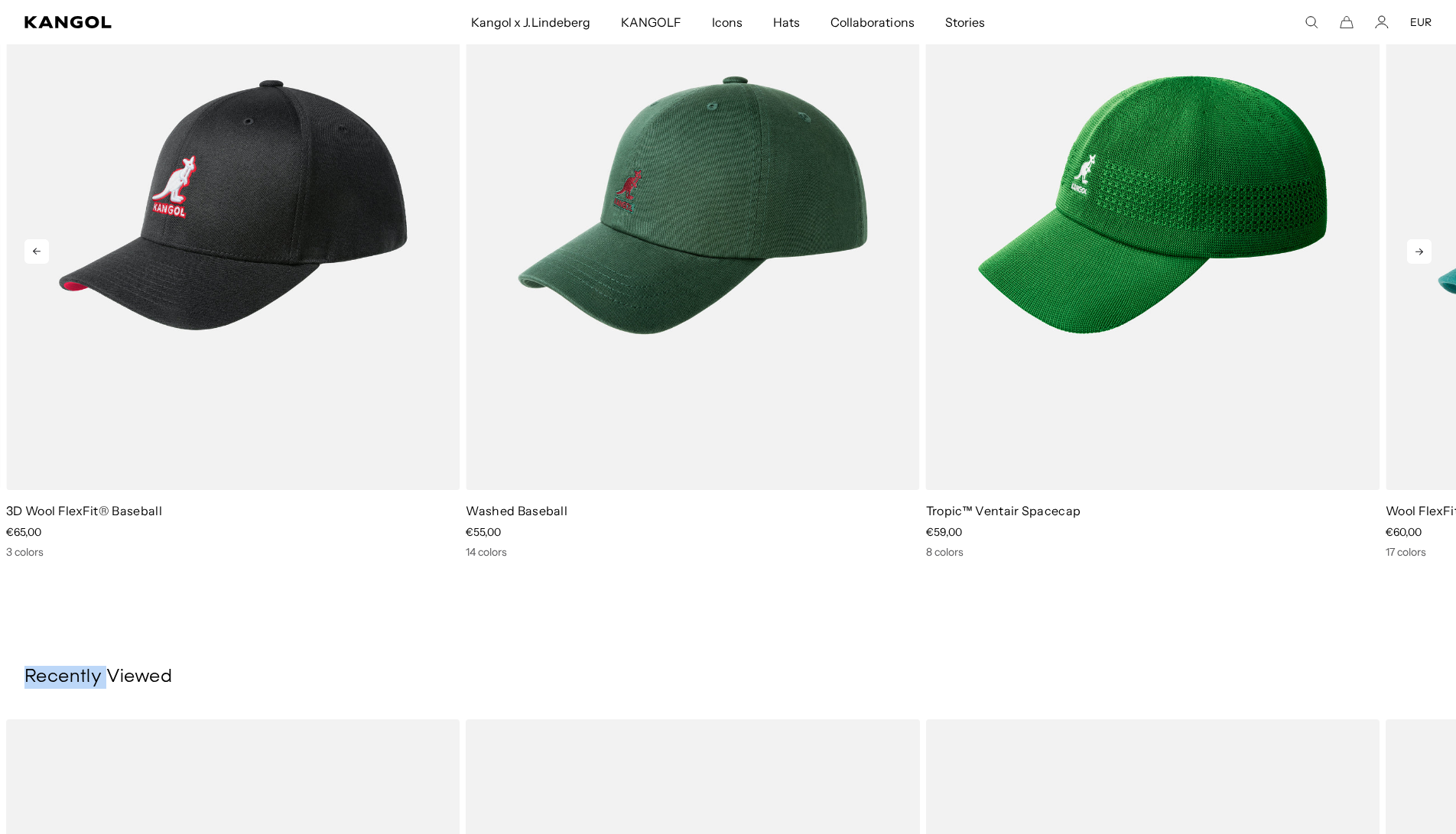
click at [1415, 256] on icon at bounding box center [1418, 251] width 24 height 24
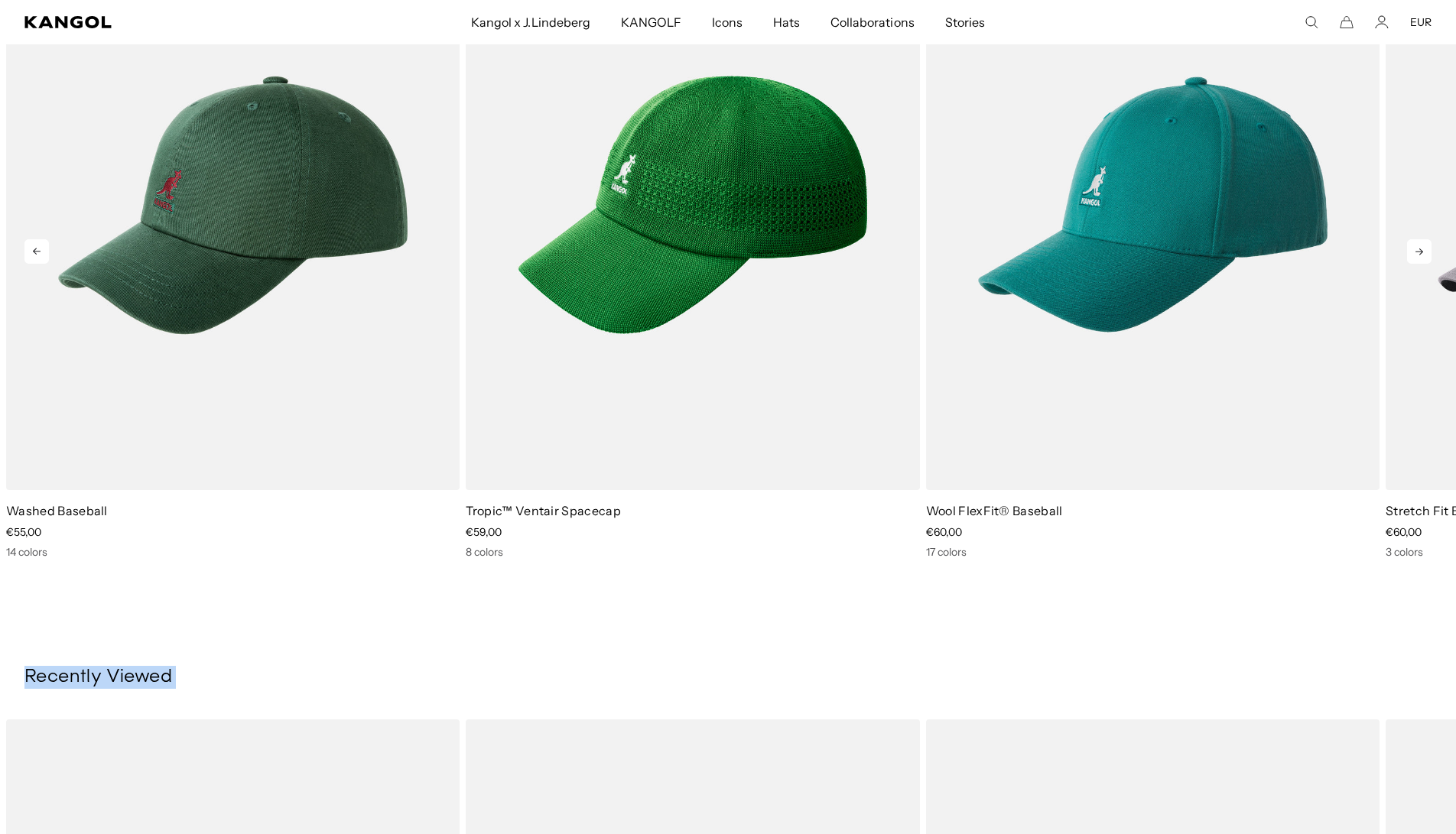
click at [1415, 256] on icon at bounding box center [1418, 251] width 24 height 24
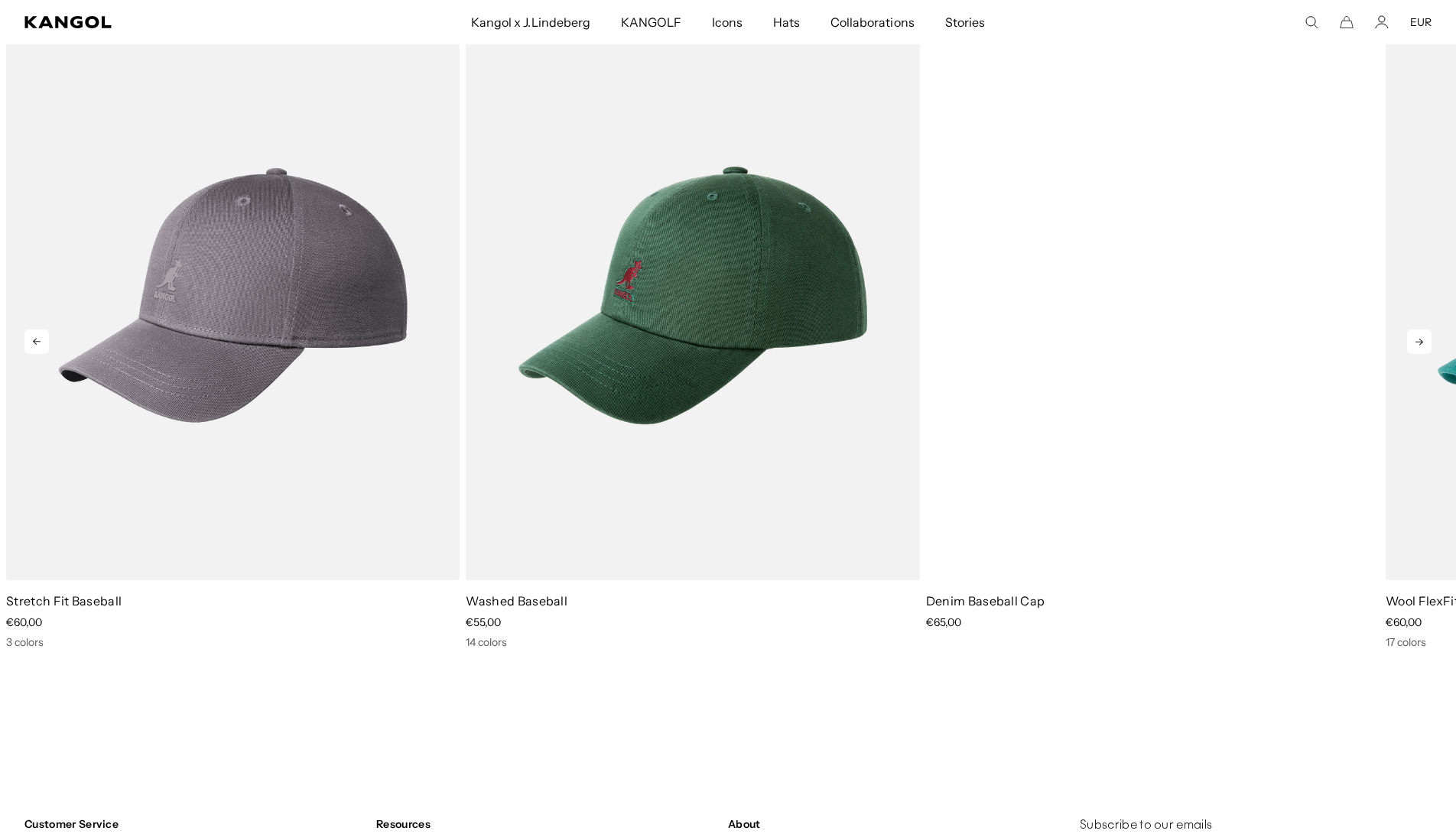
scroll to position [2217, 0]
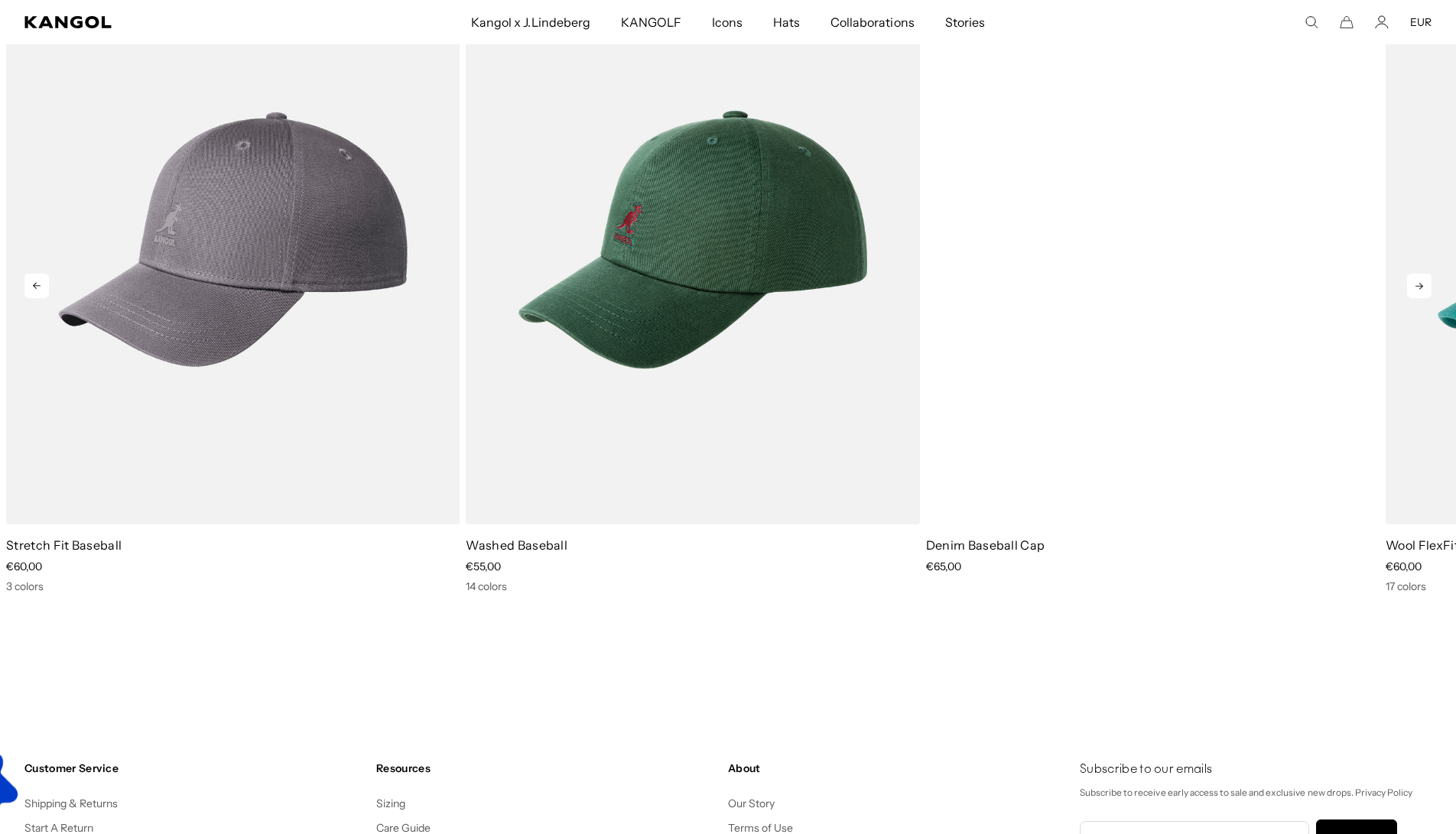
click at [1285, 272] on div "3 of 5" at bounding box center [1153, 240] width 454 height 570
click at [1062, 426] on div "3 of 5" at bounding box center [1153, 240] width 454 height 570
click at [1036, 236] on div "3 of 5" at bounding box center [1153, 240] width 454 height 570
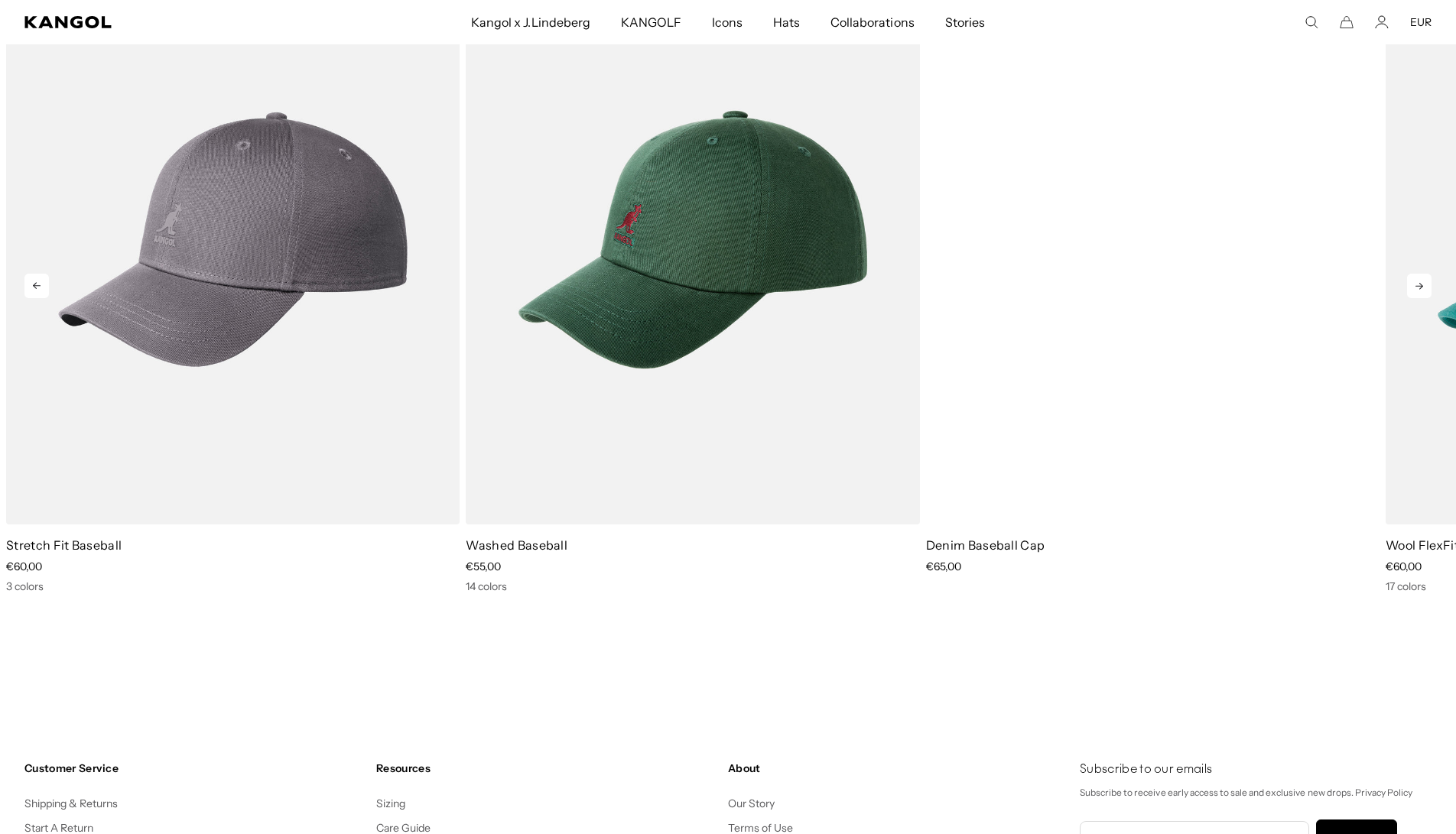
scroll to position [0, 0]
click at [984, 548] on link "Denim Baseball Cap" at bounding box center [985, 545] width 120 height 15
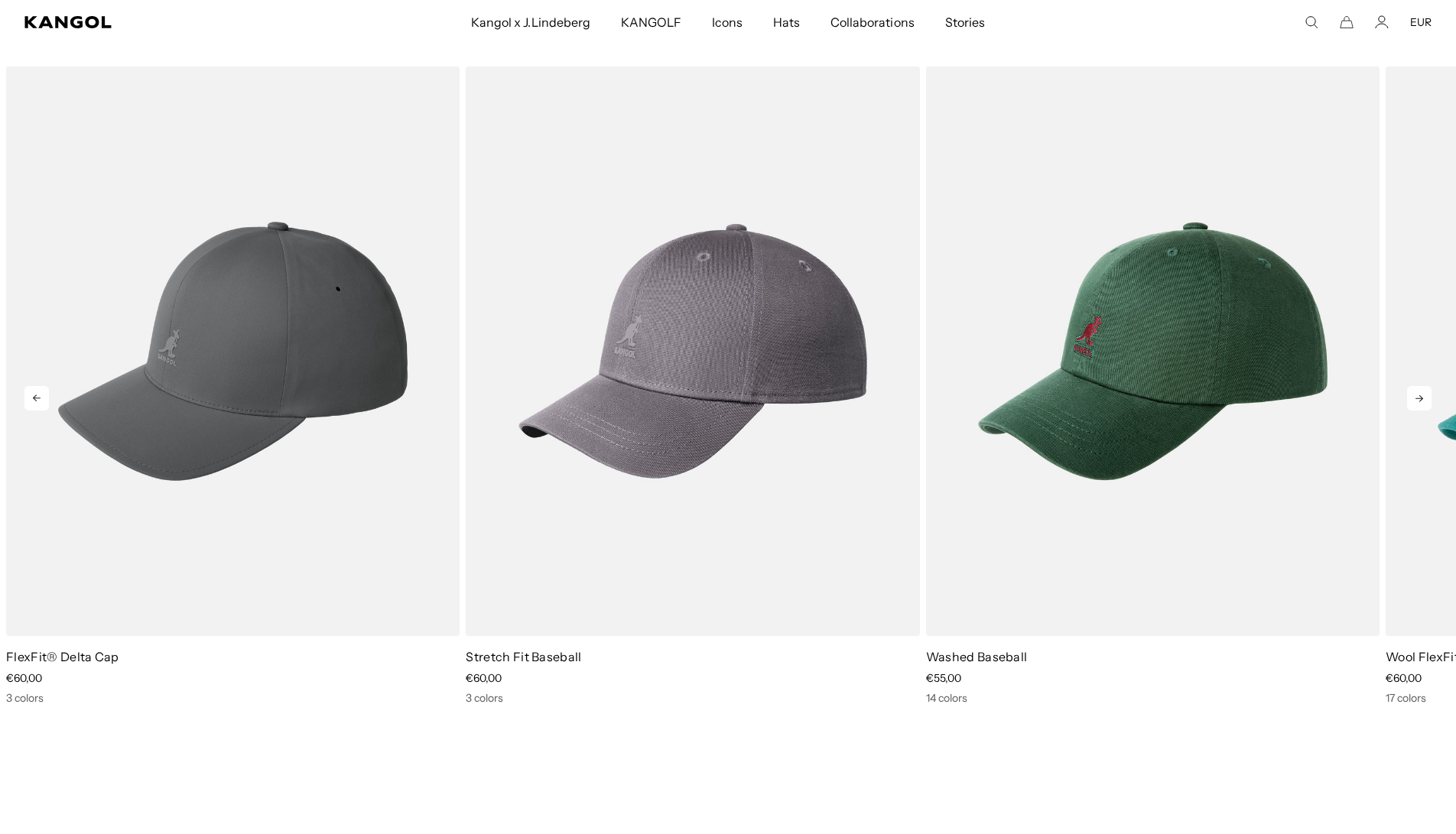
click at [1418, 399] on icon at bounding box center [1418, 399] width 8 height 7
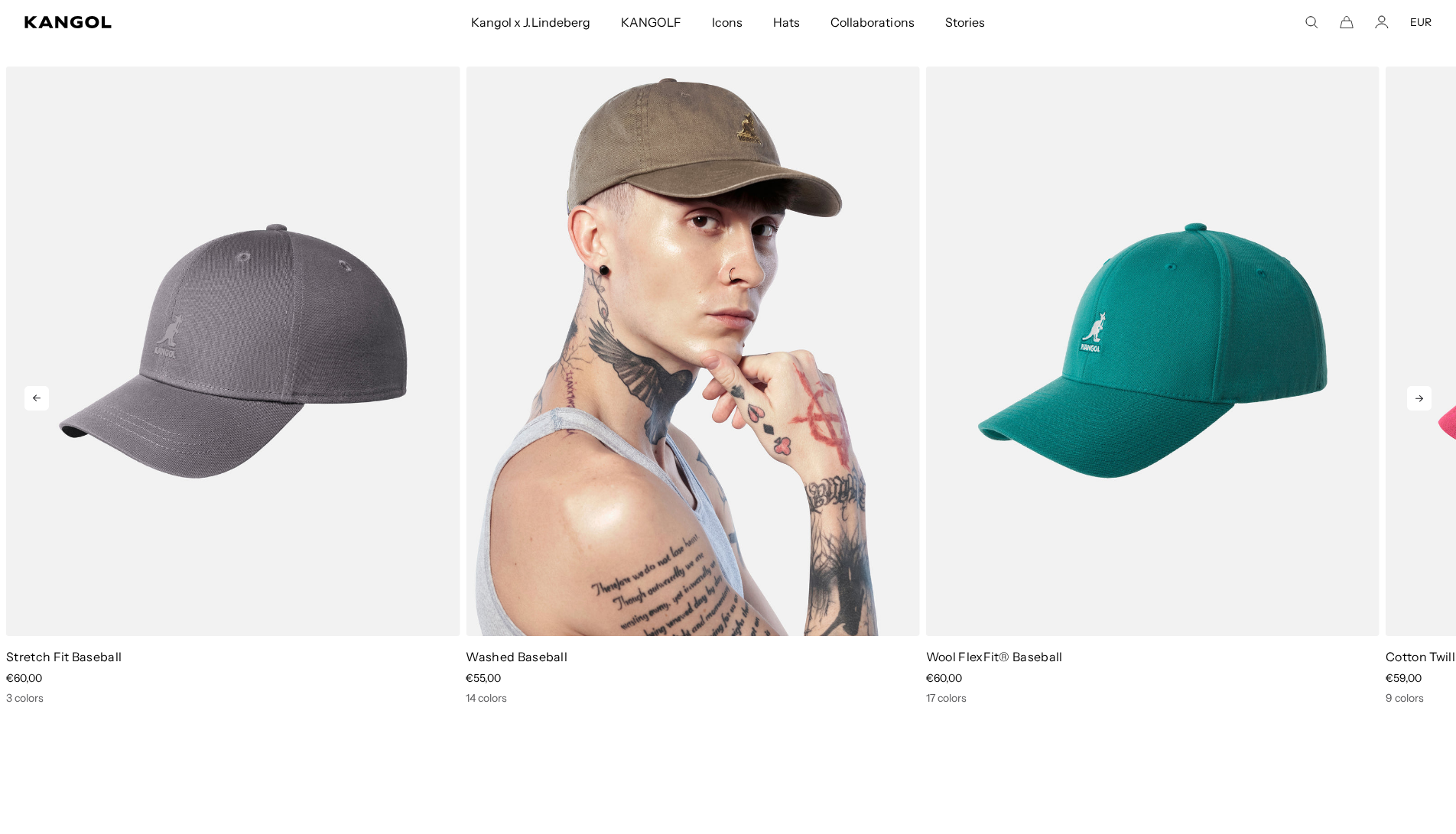
scroll to position [0, 315]
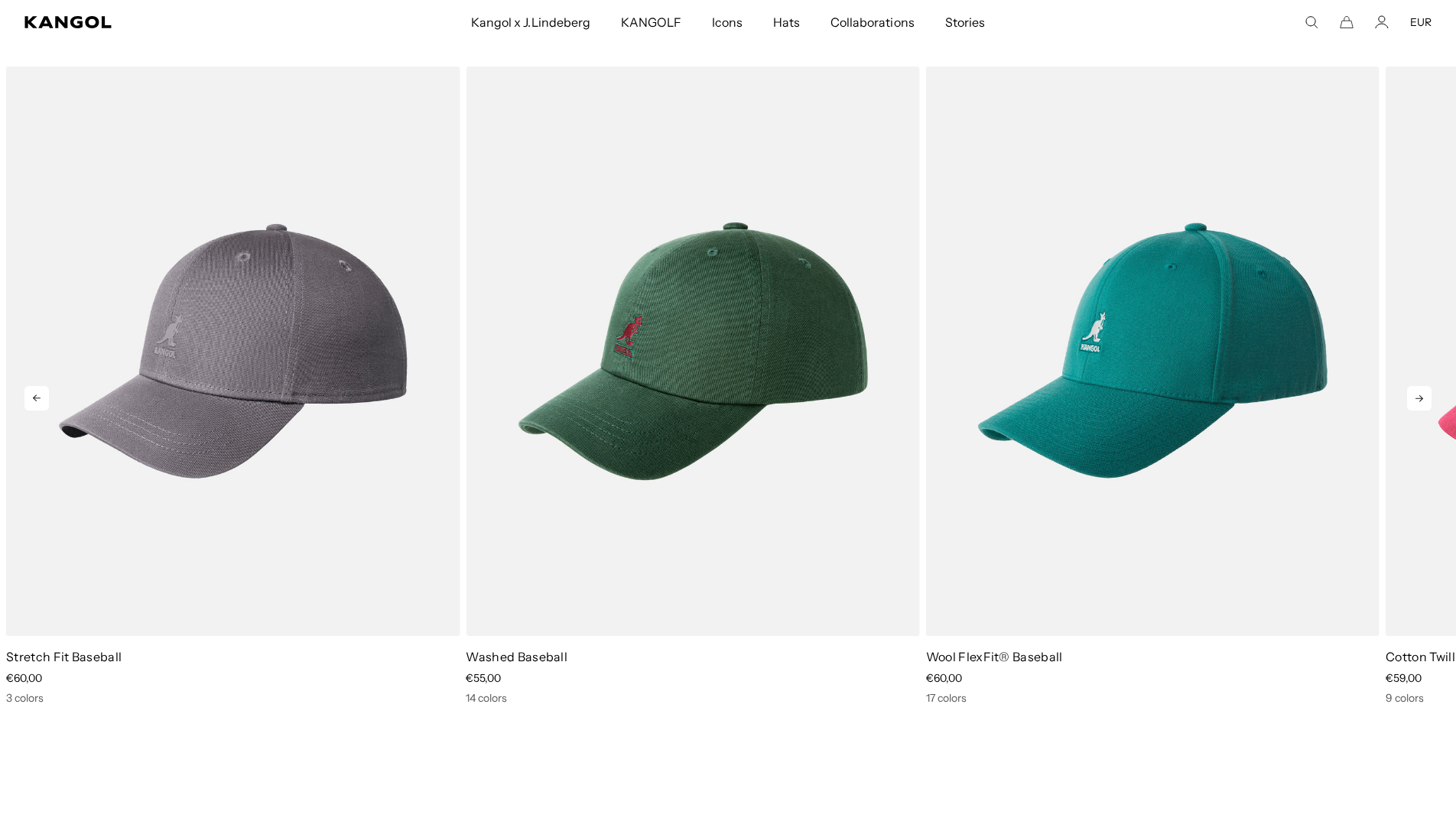
click at [1418, 401] on icon at bounding box center [1418, 398] width 24 height 24
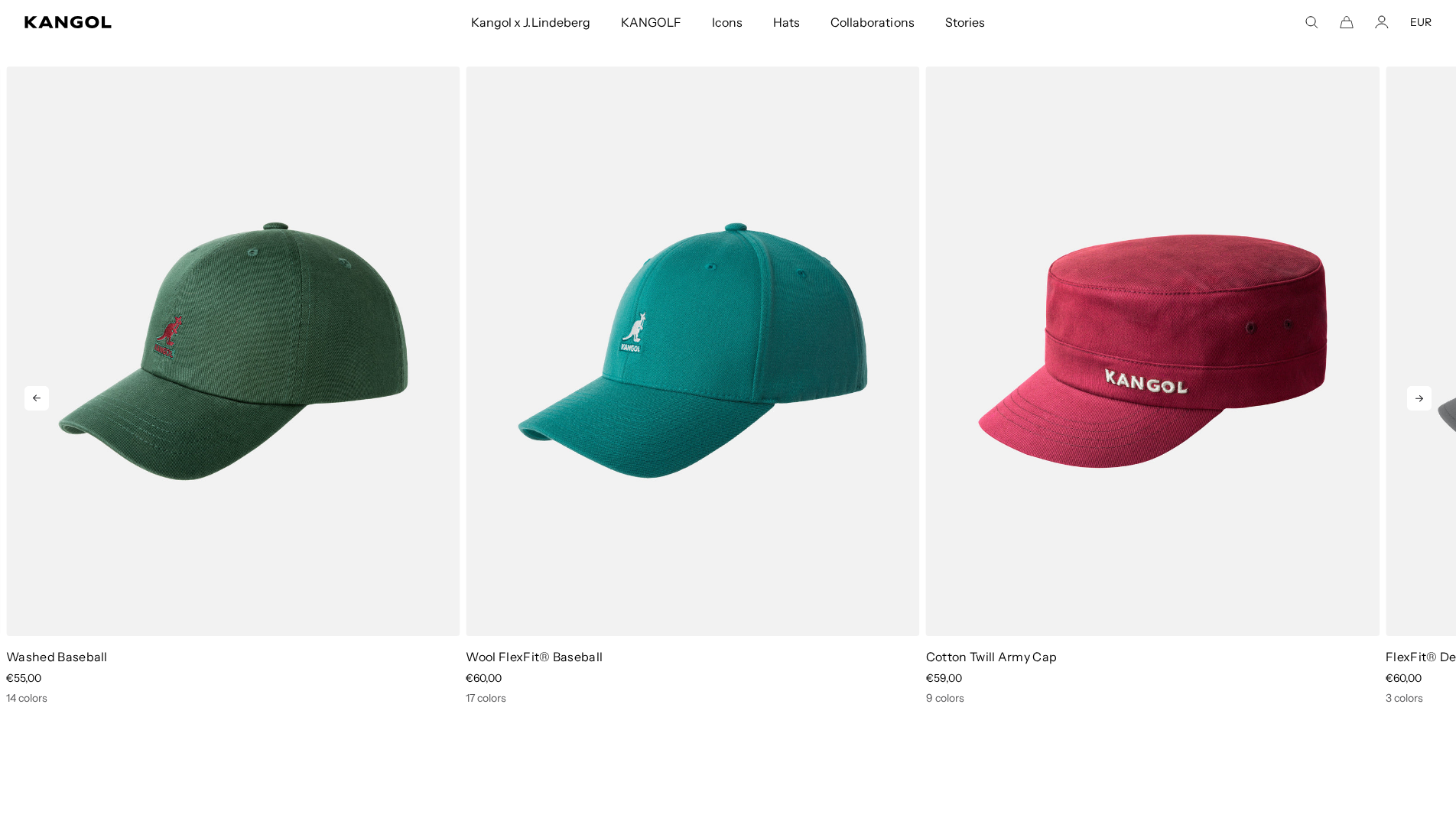
click at [1418, 401] on icon at bounding box center [1418, 398] width 24 height 24
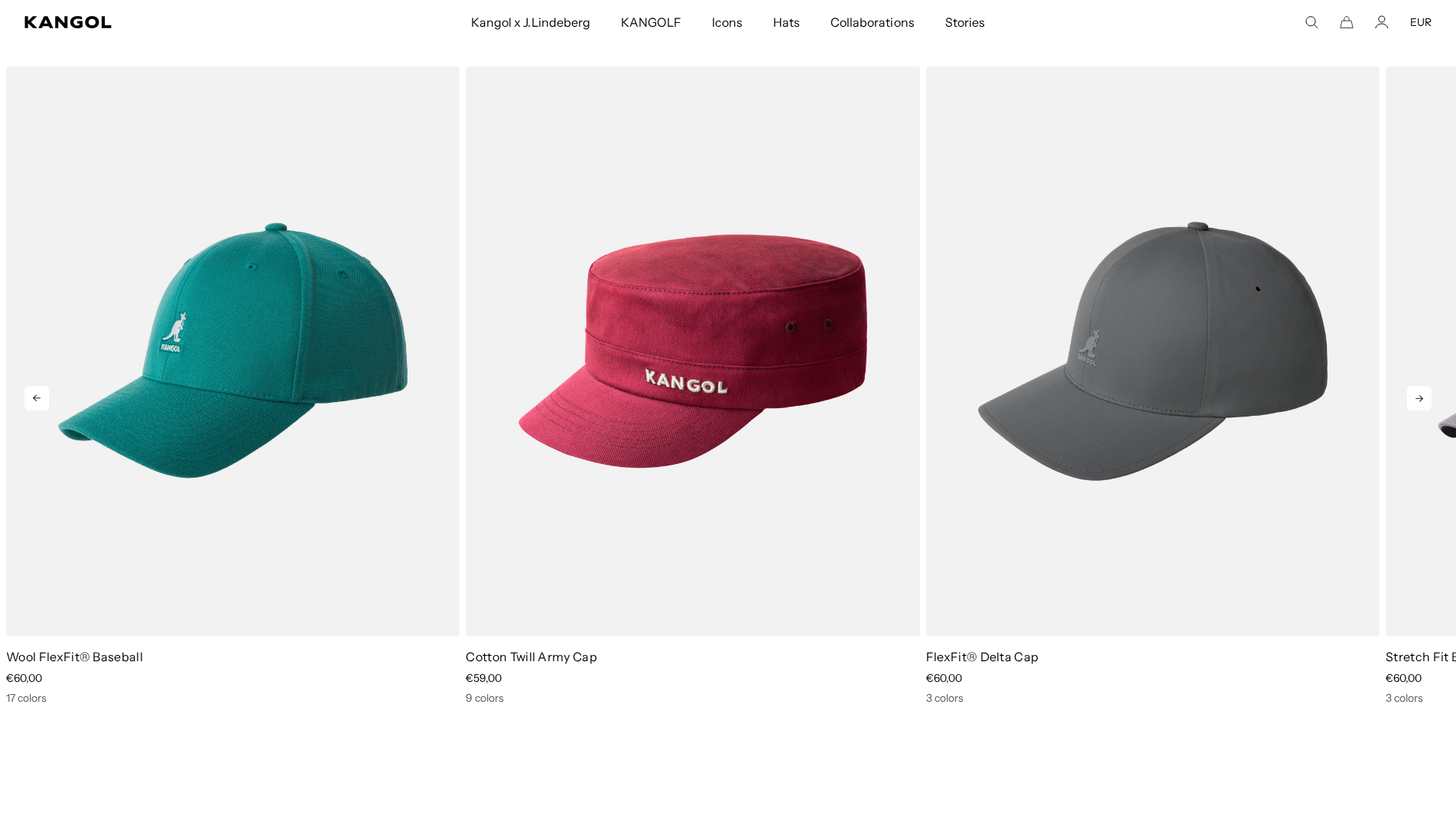
scroll to position [0, 0]
click at [1418, 401] on icon at bounding box center [1418, 398] width 24 height 24
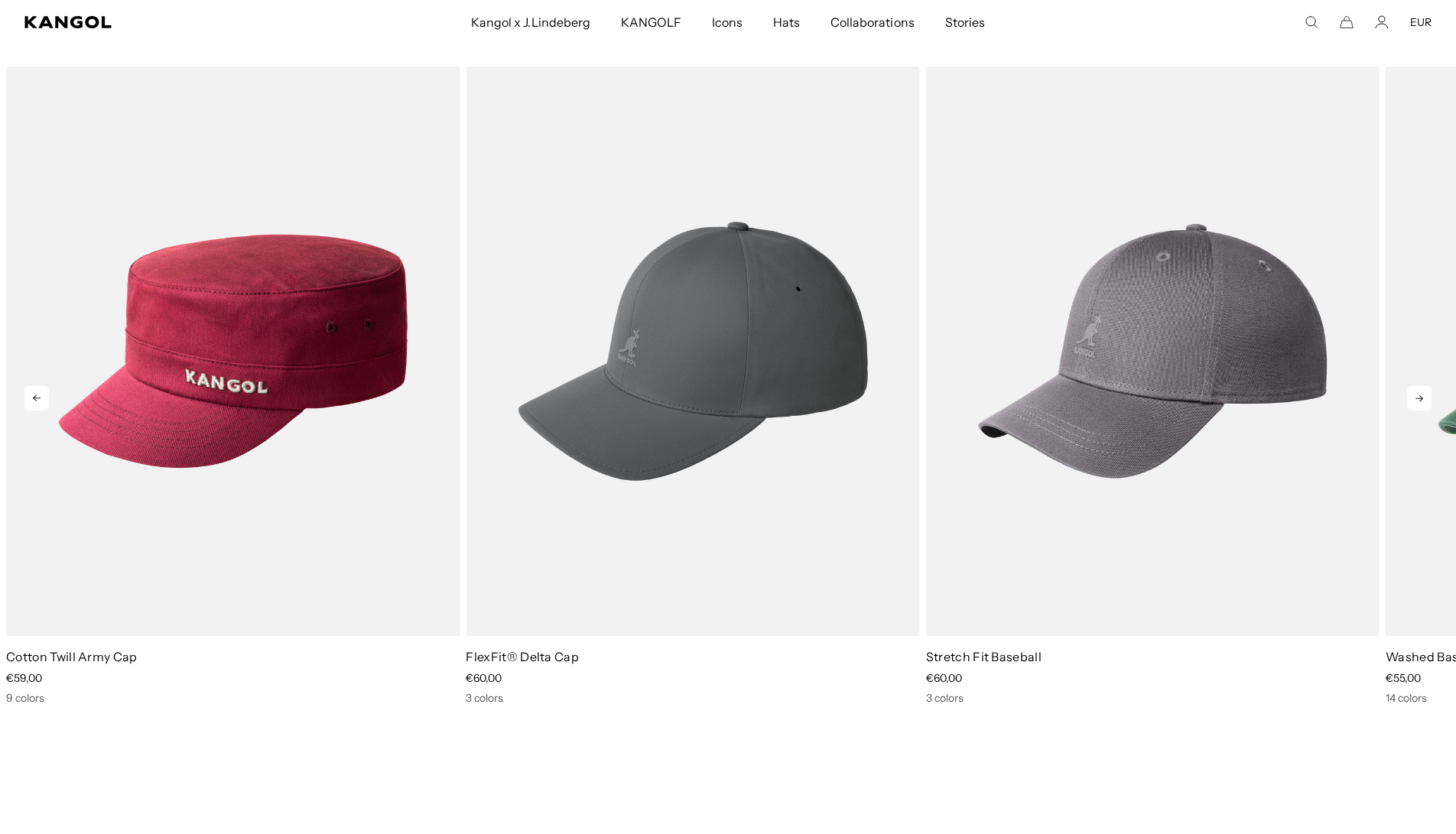
click at [1418, 401] on icon at bounding box center [1418, 398] width 24 height 24
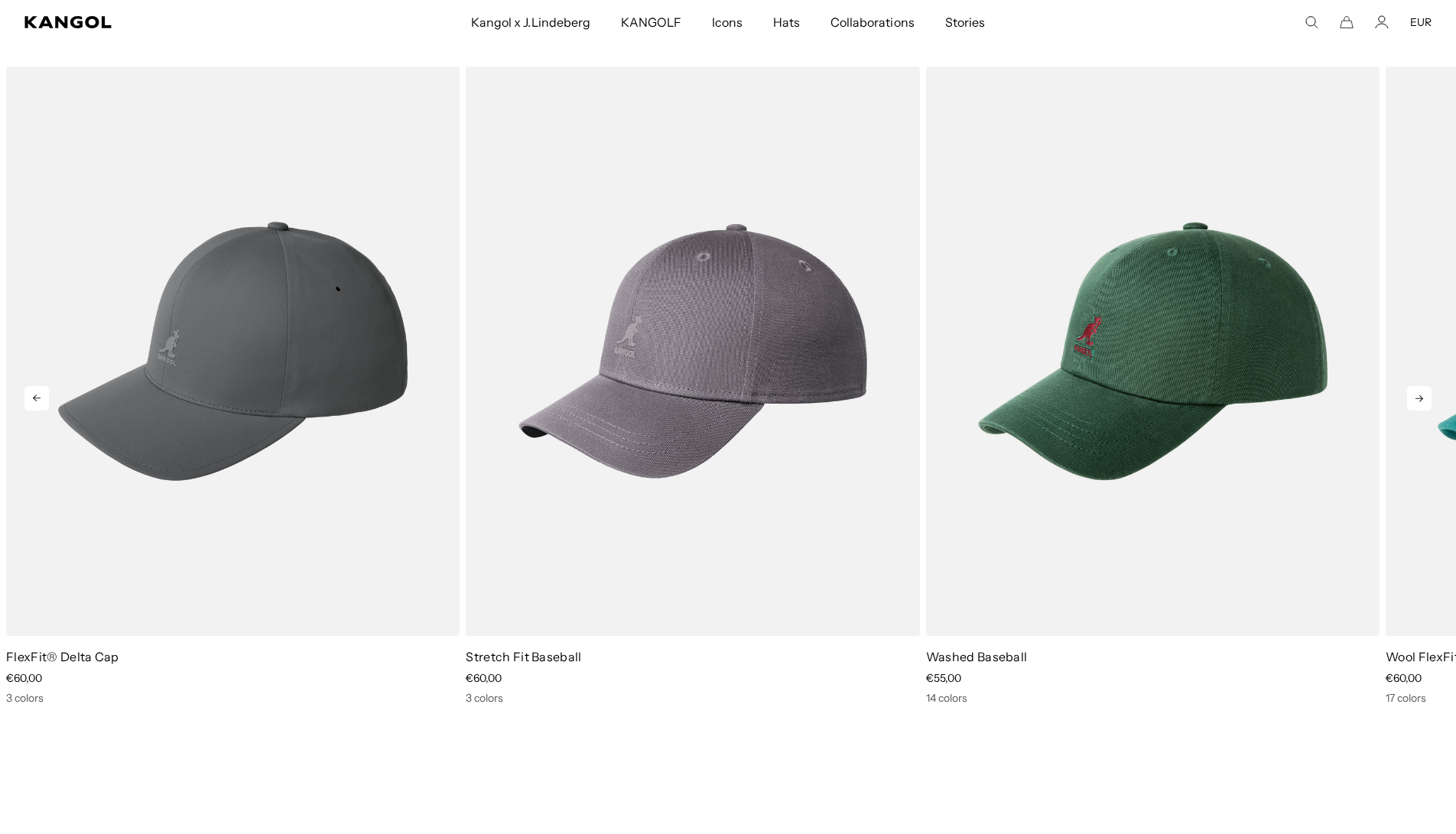
scroll to position [0, 315]
click at [1418, 401] on icon at bounding box center [1418, 398] width 24 height 24
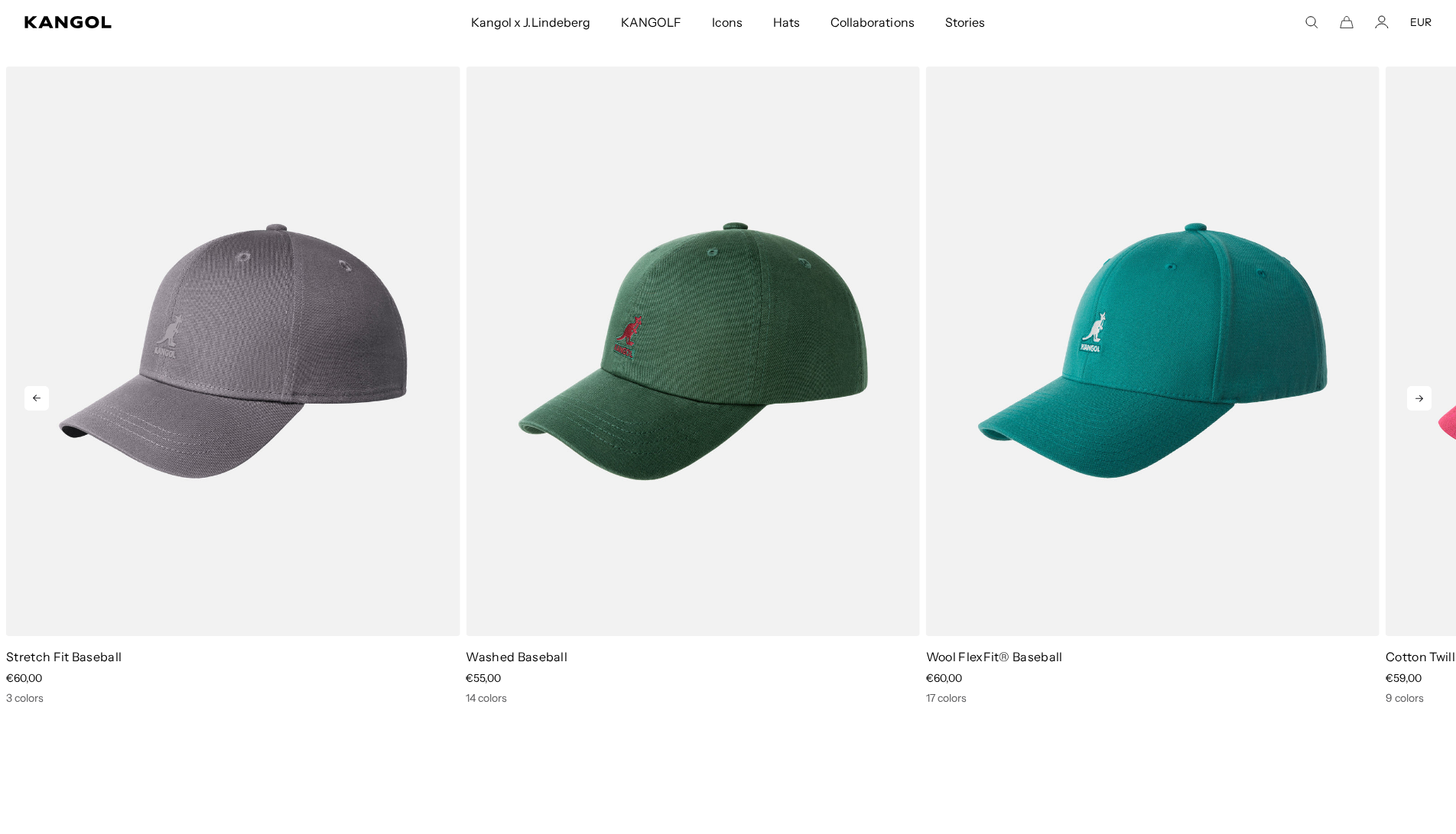
click at [1418, 400] on icon at bounding box center [1418, 398] width 24 height 24
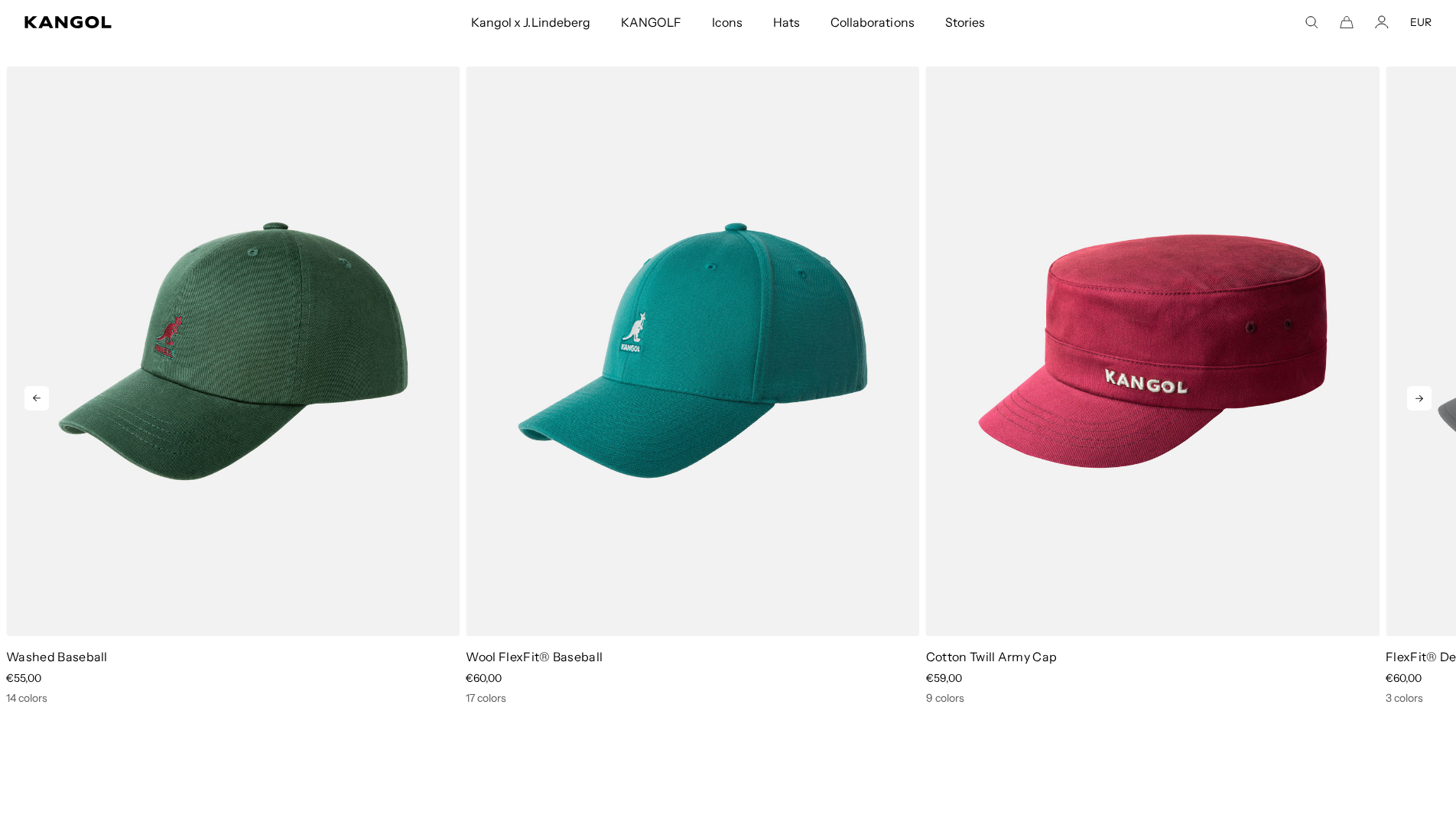
click at [1418, 400] on icon at bounding box center [1418, 398] width 24 height 24
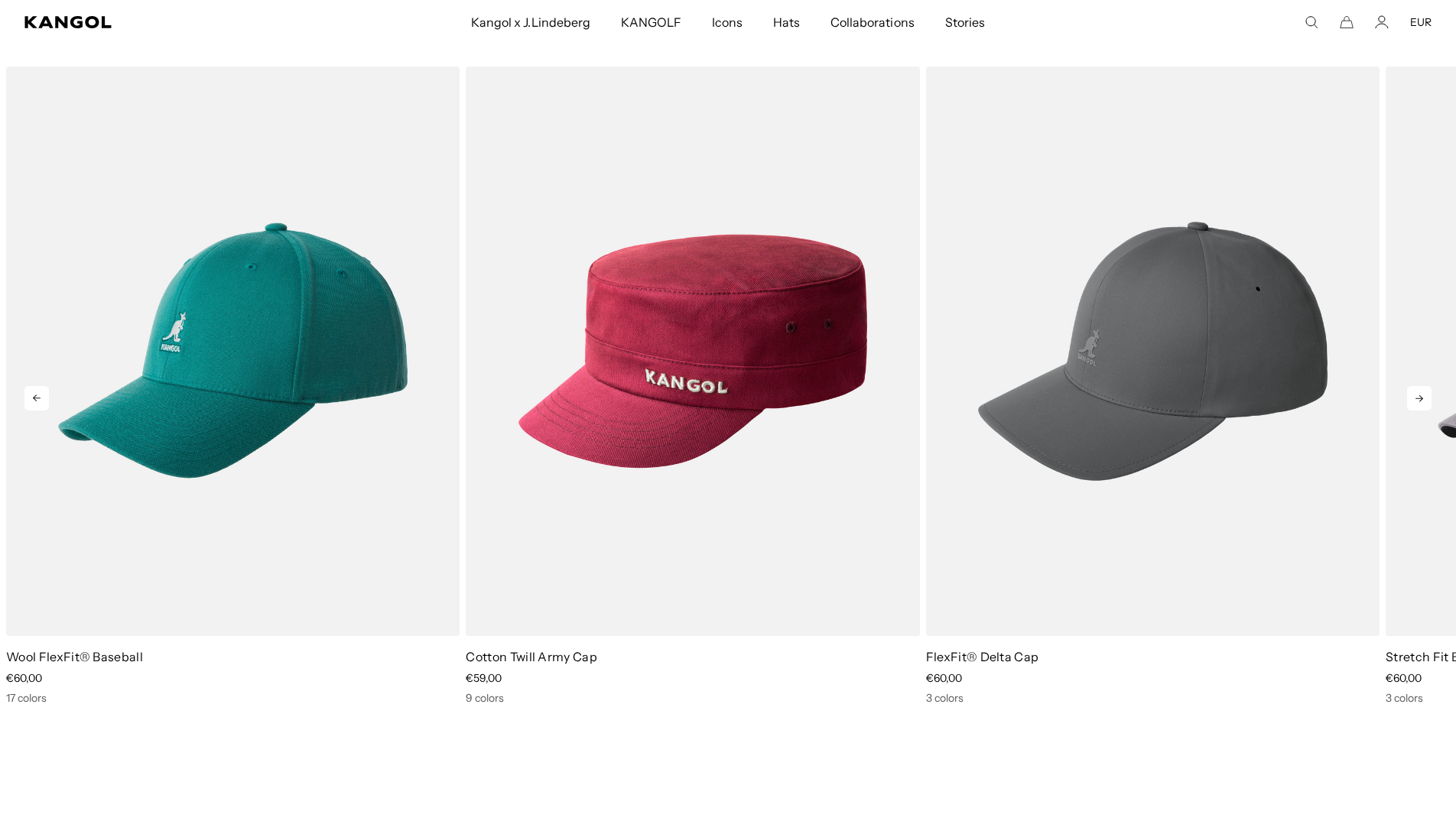
click at [1418, 400] on icon at bounding box center [1418, 398] width 24 height 24
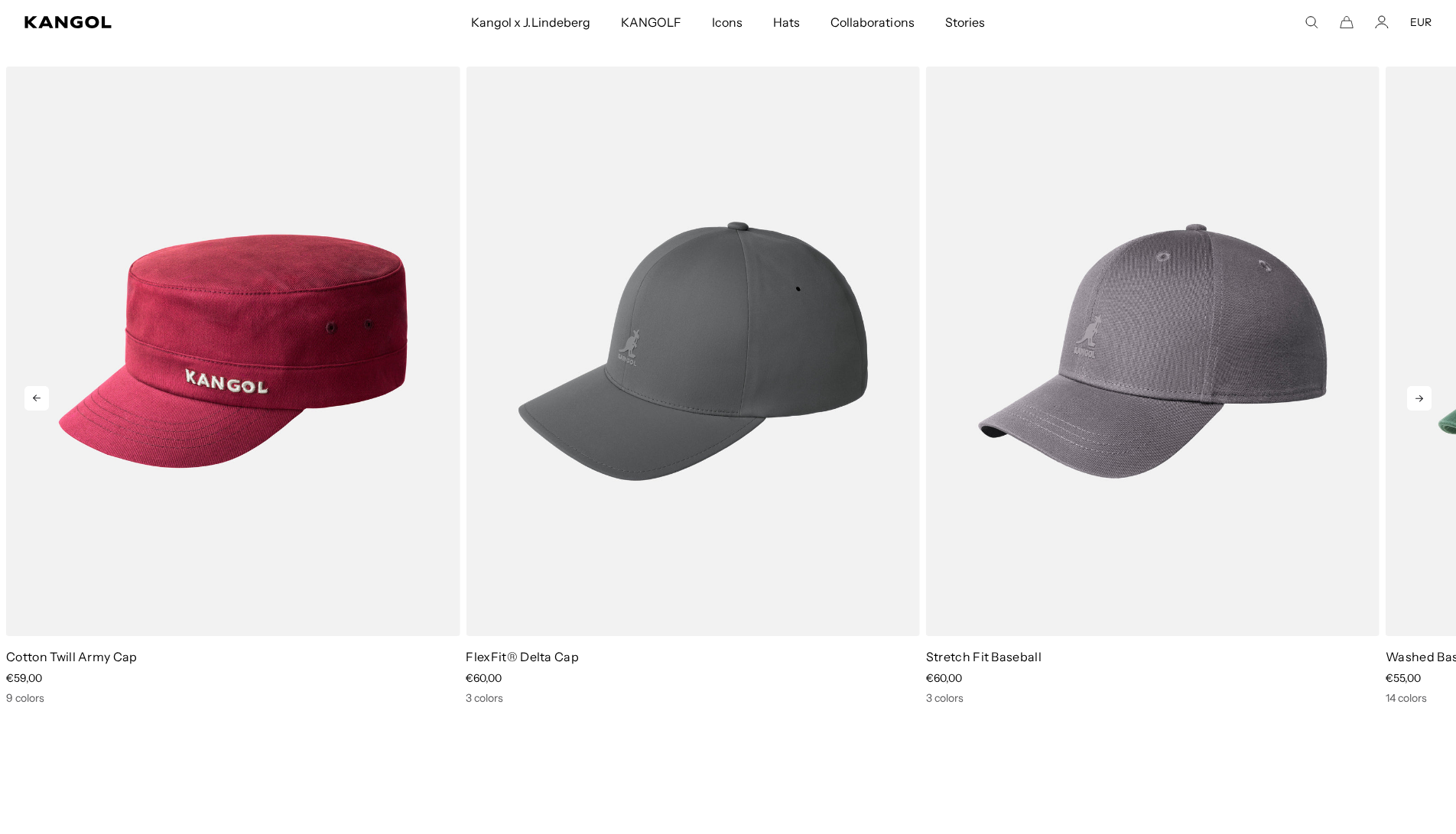
click at [1418, 400] on icon at bounding box center [1418, 398] width 24 height 24
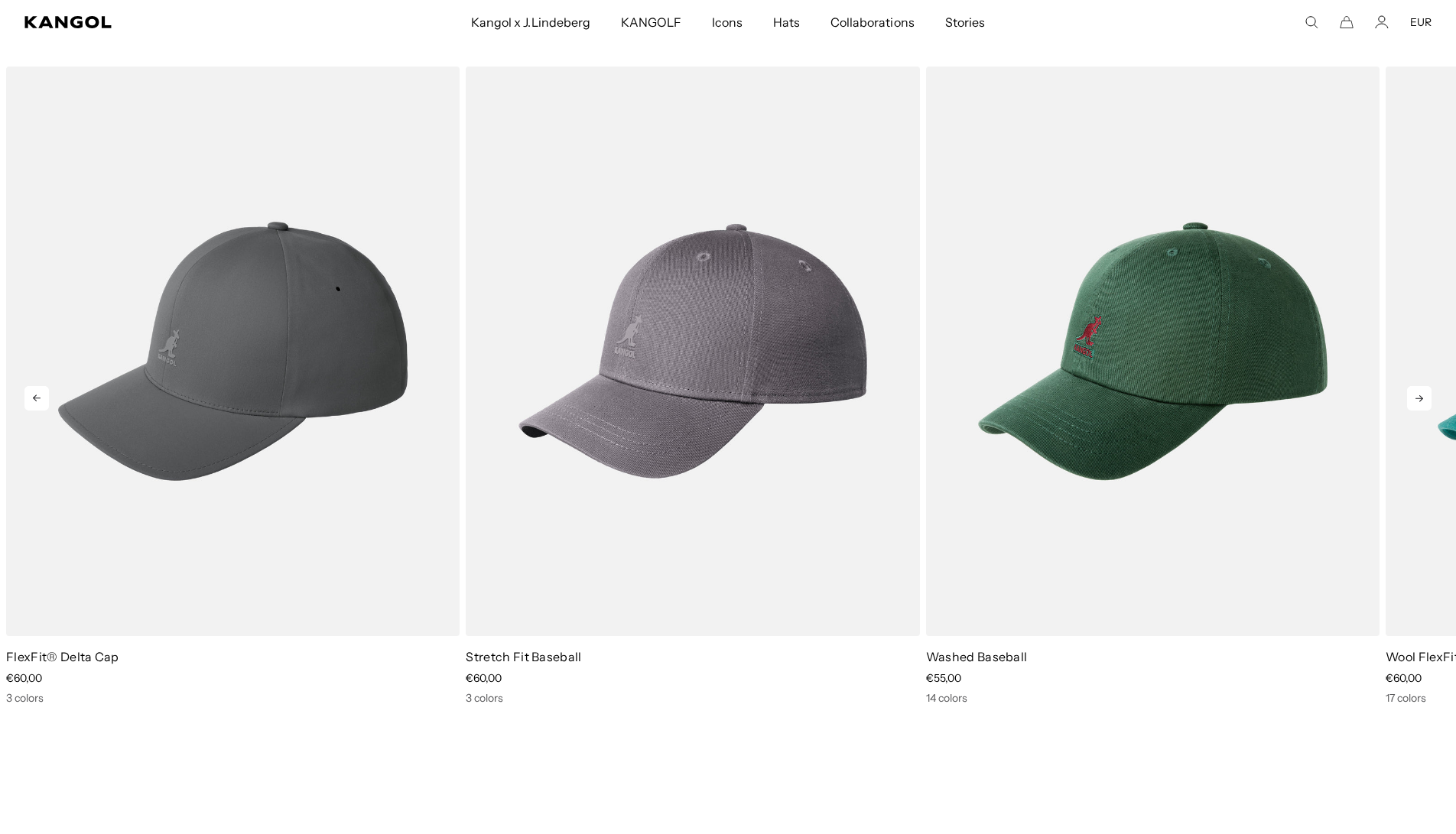
scroll to position [0, 0]
click at [1420, 396] on icon at bounding box center [1418, 399] width 8 height 7
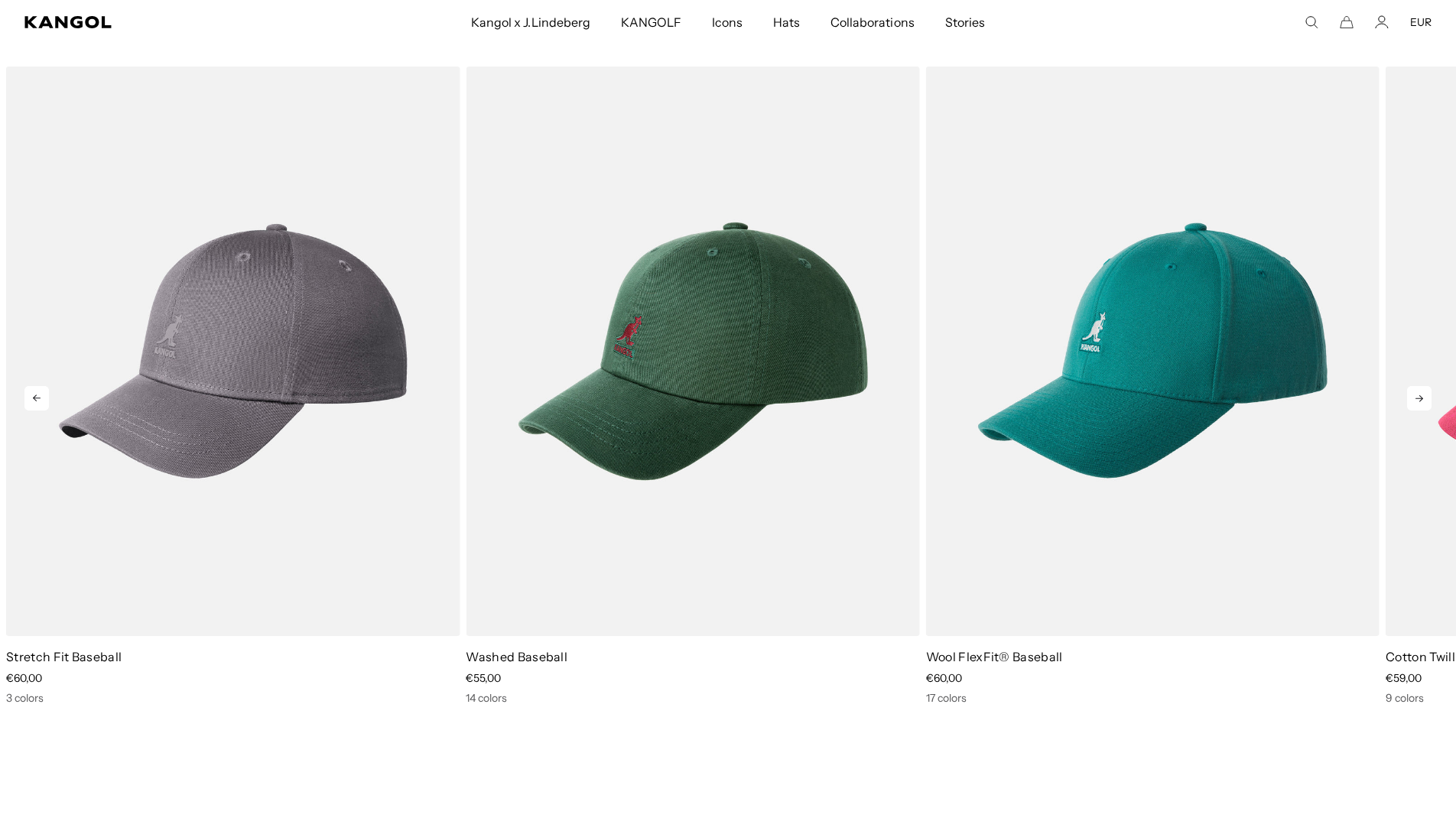
click at [1420, 396] on icon at bounding box center [1418, 399] width 8 height 7
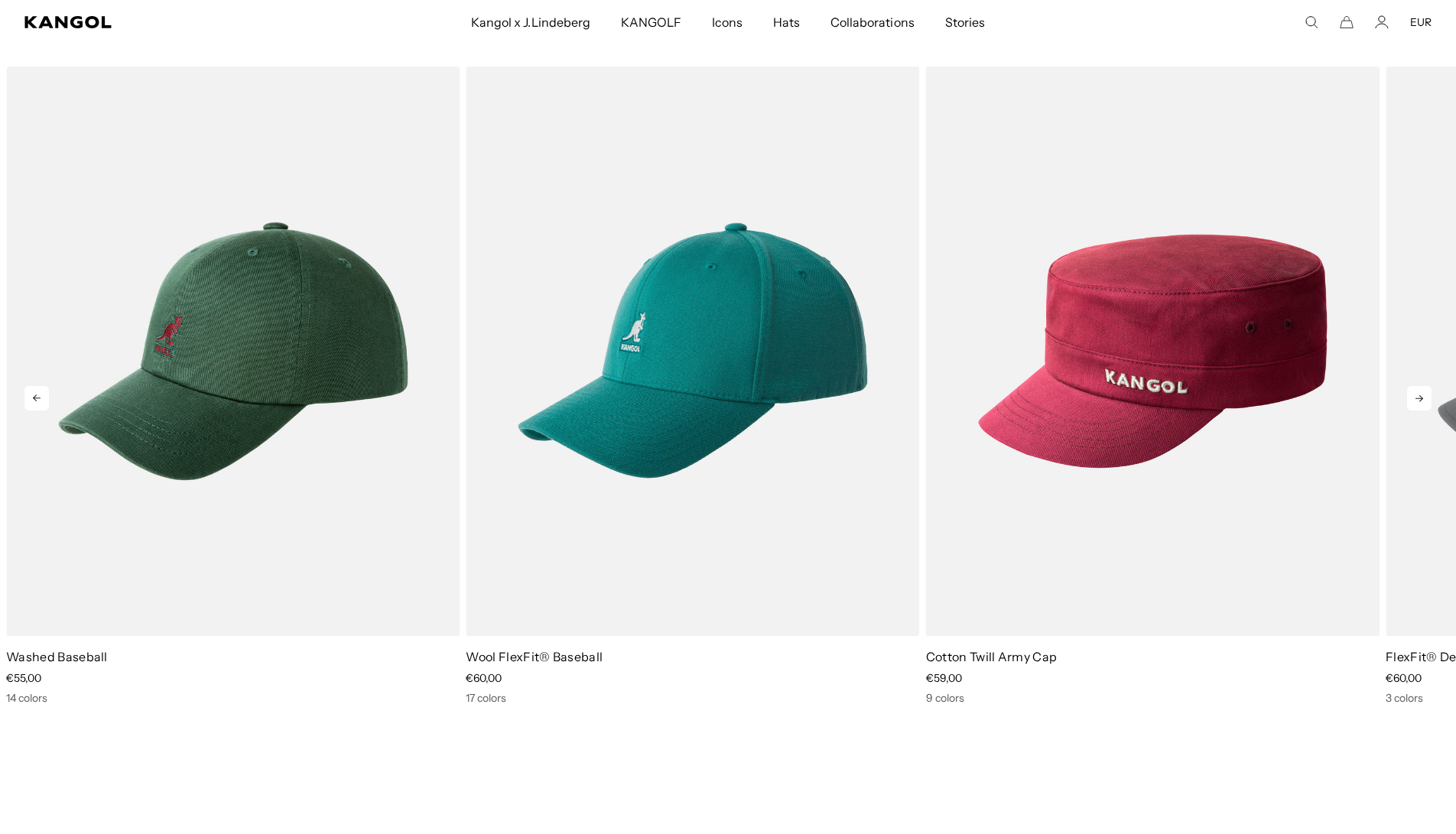
click at [1420, 396] on icon at bounding box center [1418, 399] width 8 height 7
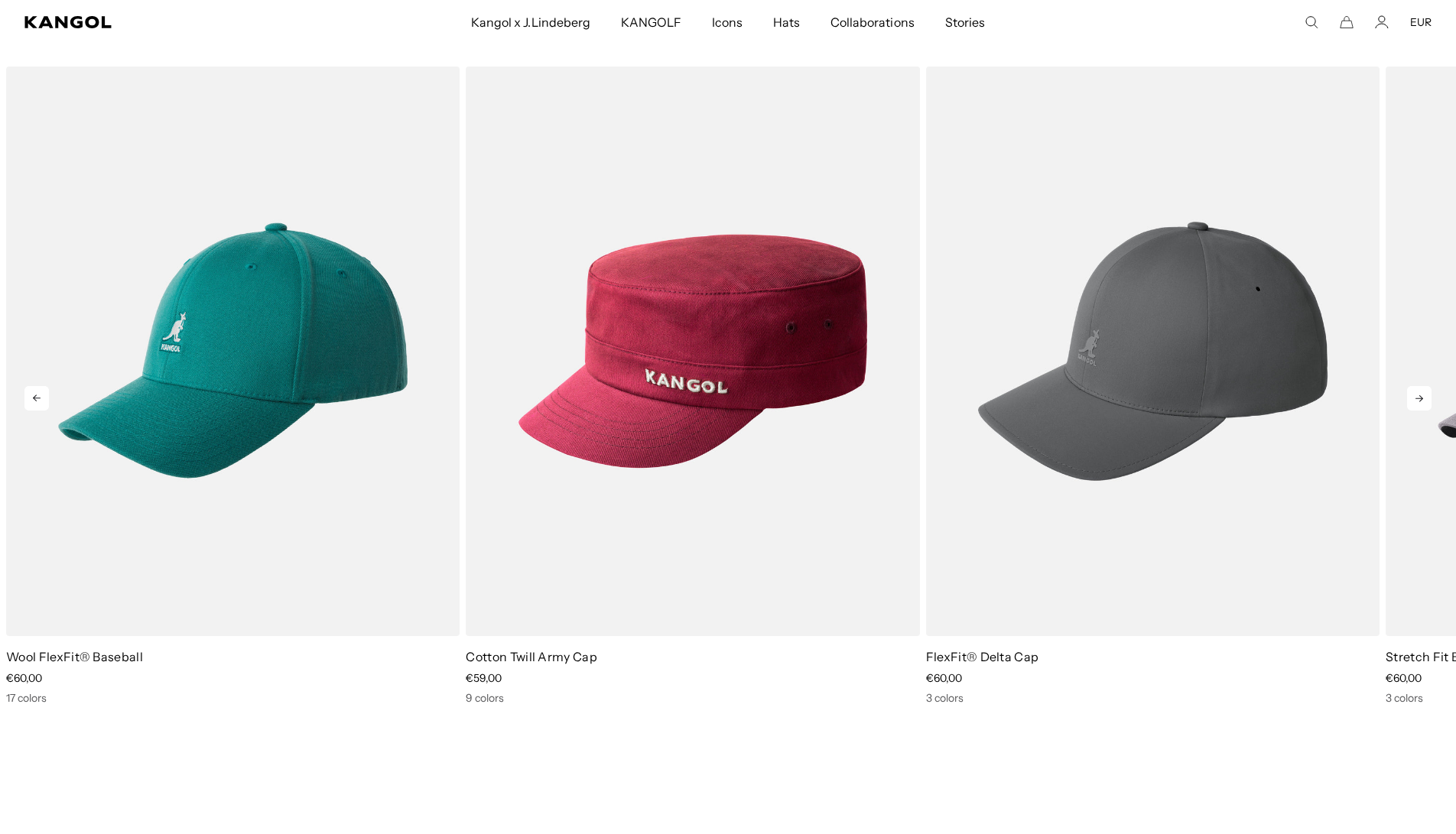
click at [1420, 396] on icon at bounding box center [1418, 399] width 8 height 7
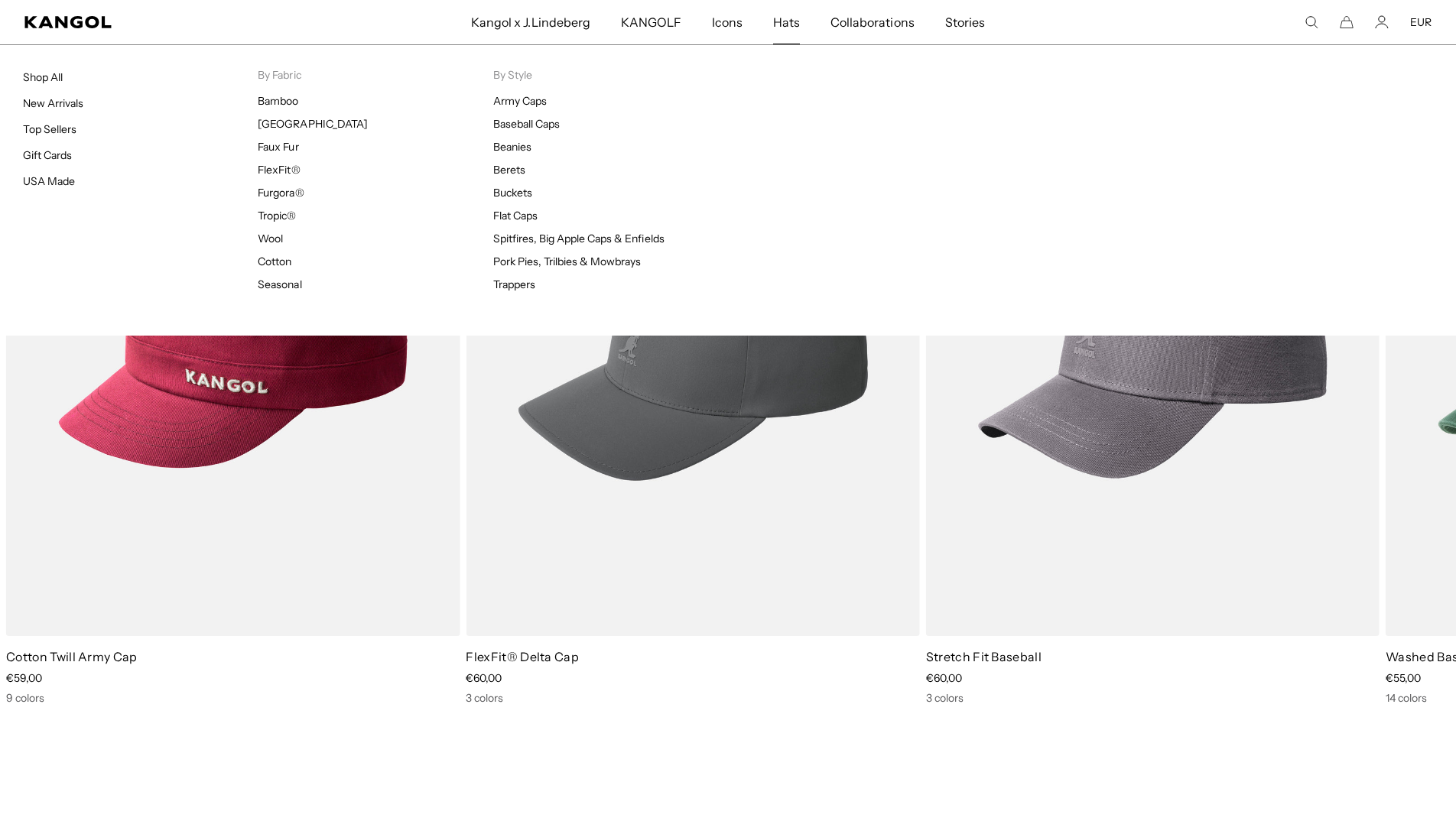
click at [791, 27] on span "Hats" at bounding box center [787, 22] width 27 height 44
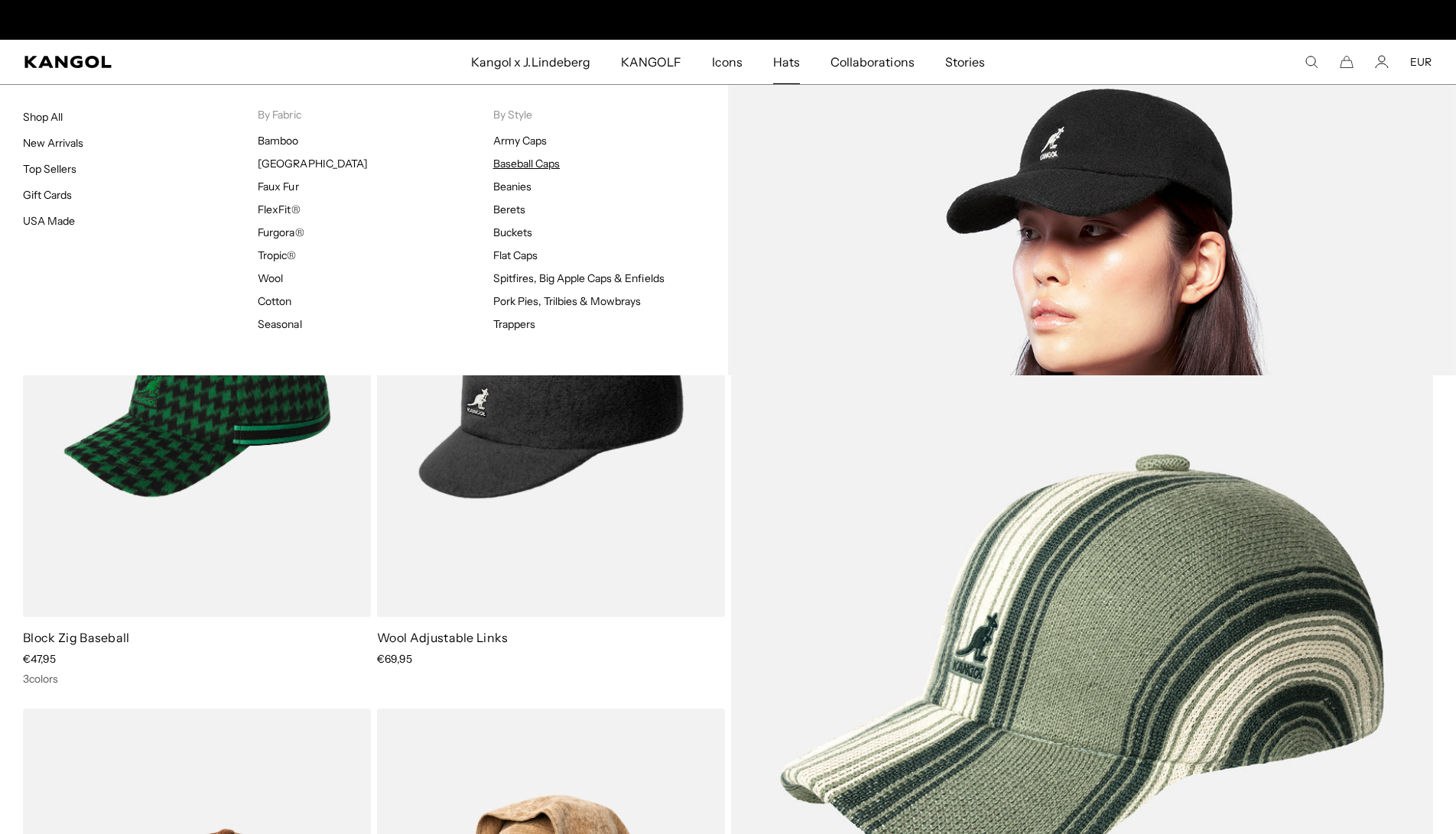
click at [522, 161] on link "Baseball Caps" at bounding box center [527, 164] width 67 height 13
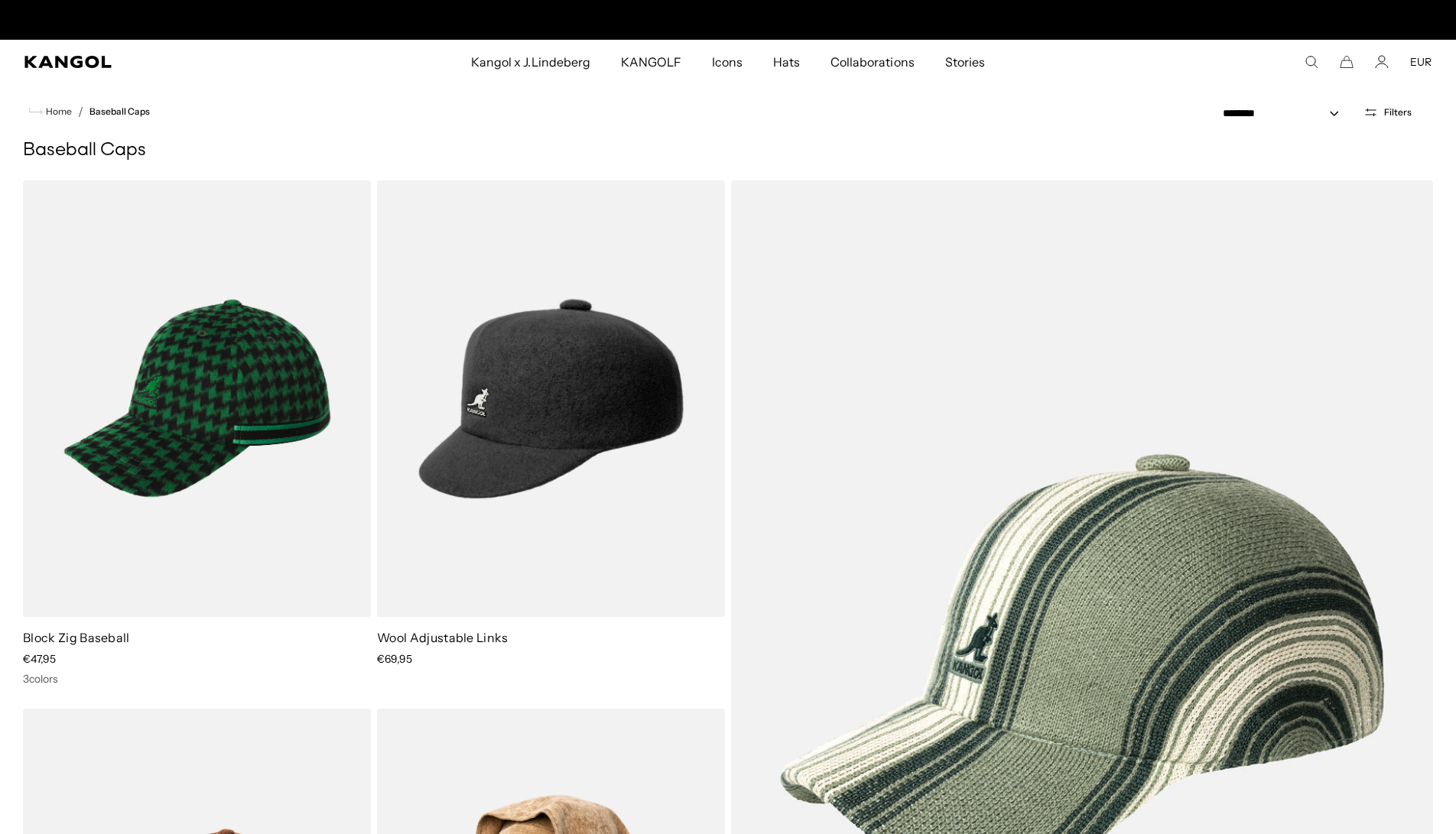
scroll to position [0, 315]
click at [1250, 112] on select "**********" at bounding box center [1285, 113] width 138 height 16
click at [1315, 115] on select "**********" at bounding box center [1285, 113] width 138 height 16
click at [1413, 112] on button "Filters" at bounding box center [1387, 112] width 67 height 13
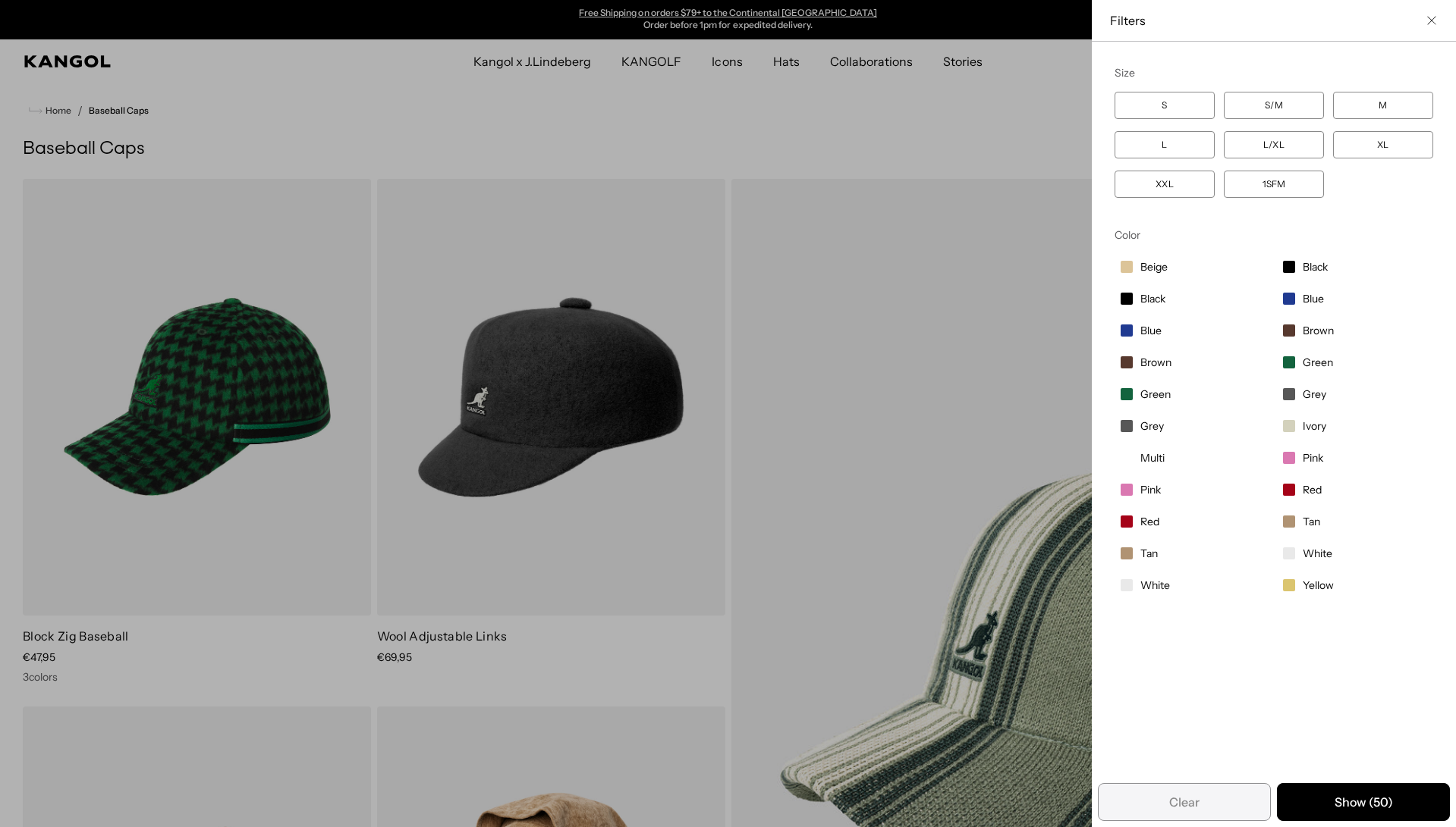
click at [1290, 265] on span "Filter options" at bounding box center [1289, 267] width 12 height 12
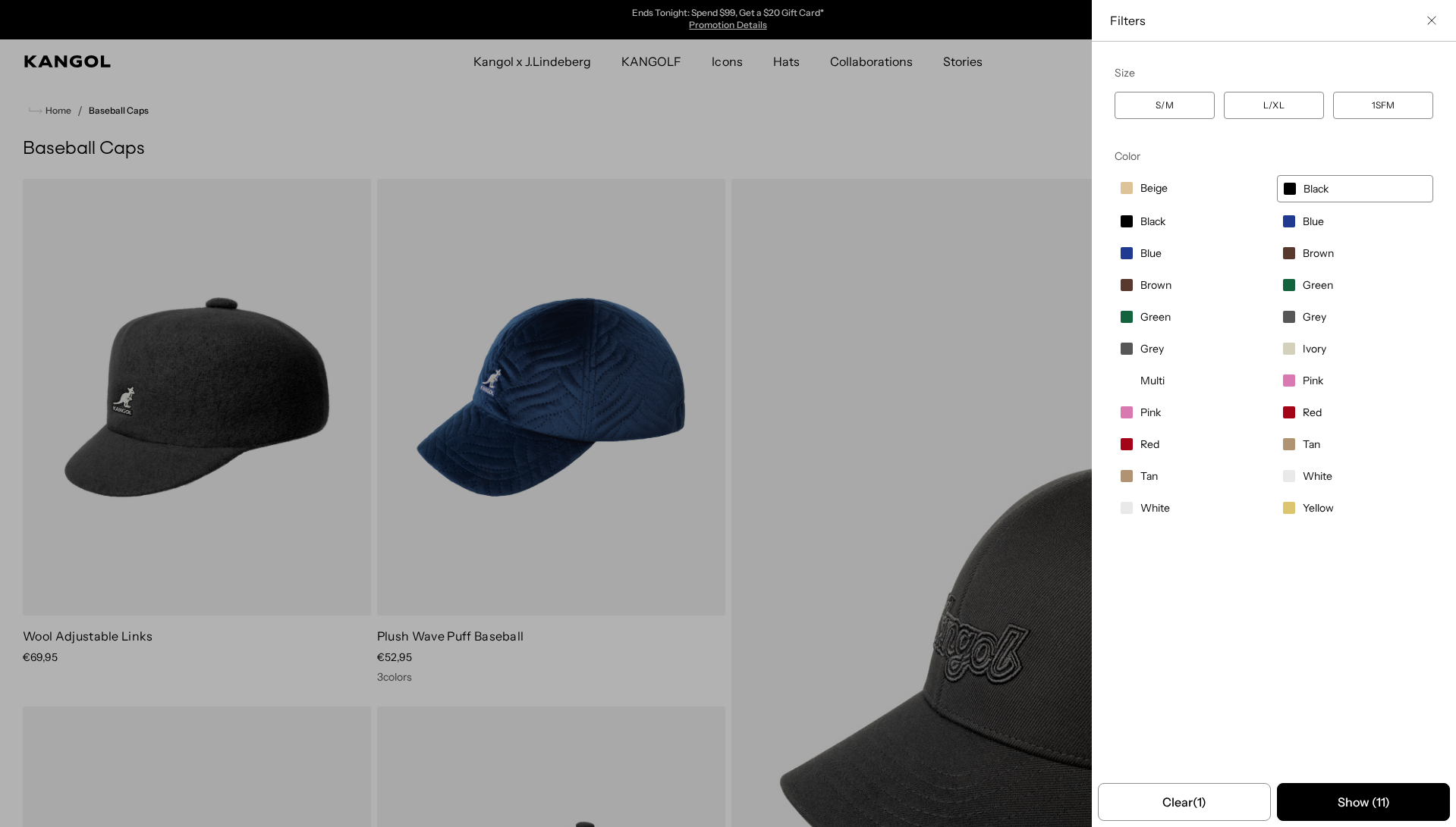
click at [1130, 217] on span "Filter options" at bounding box center [1126, 221] width 12 height 12
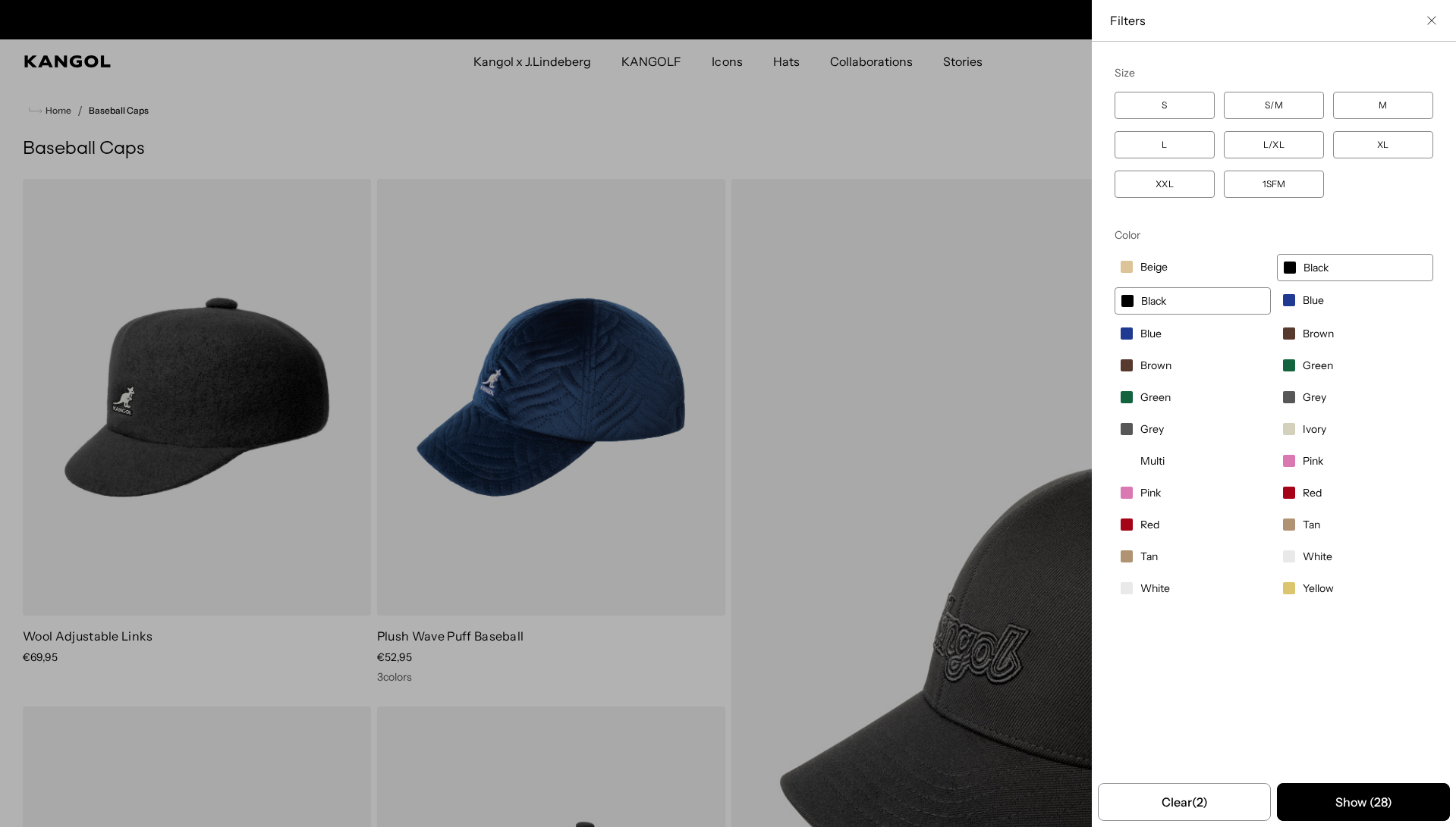
scroll to position [0, 313]
click at [1130, 424] on span "Filter options" at bounding box center [1126, 428] width 12 height 12
click at [1303, 397] on span "Grey" at bounding box center [1314, 397] width 23 height 13
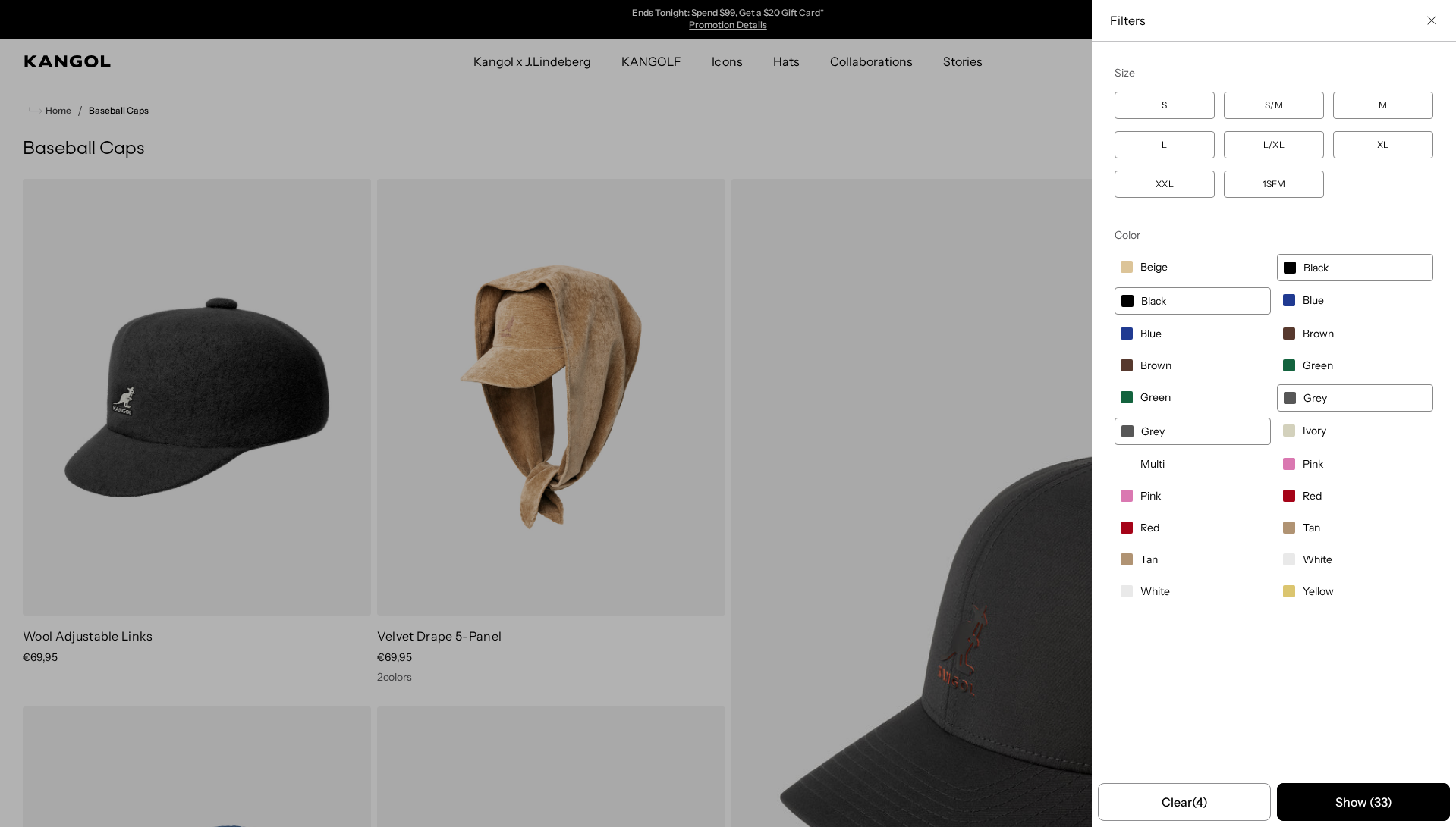
click at [1314, 554] on span "White" at bounding box center [1318, 559] width 30 height 13
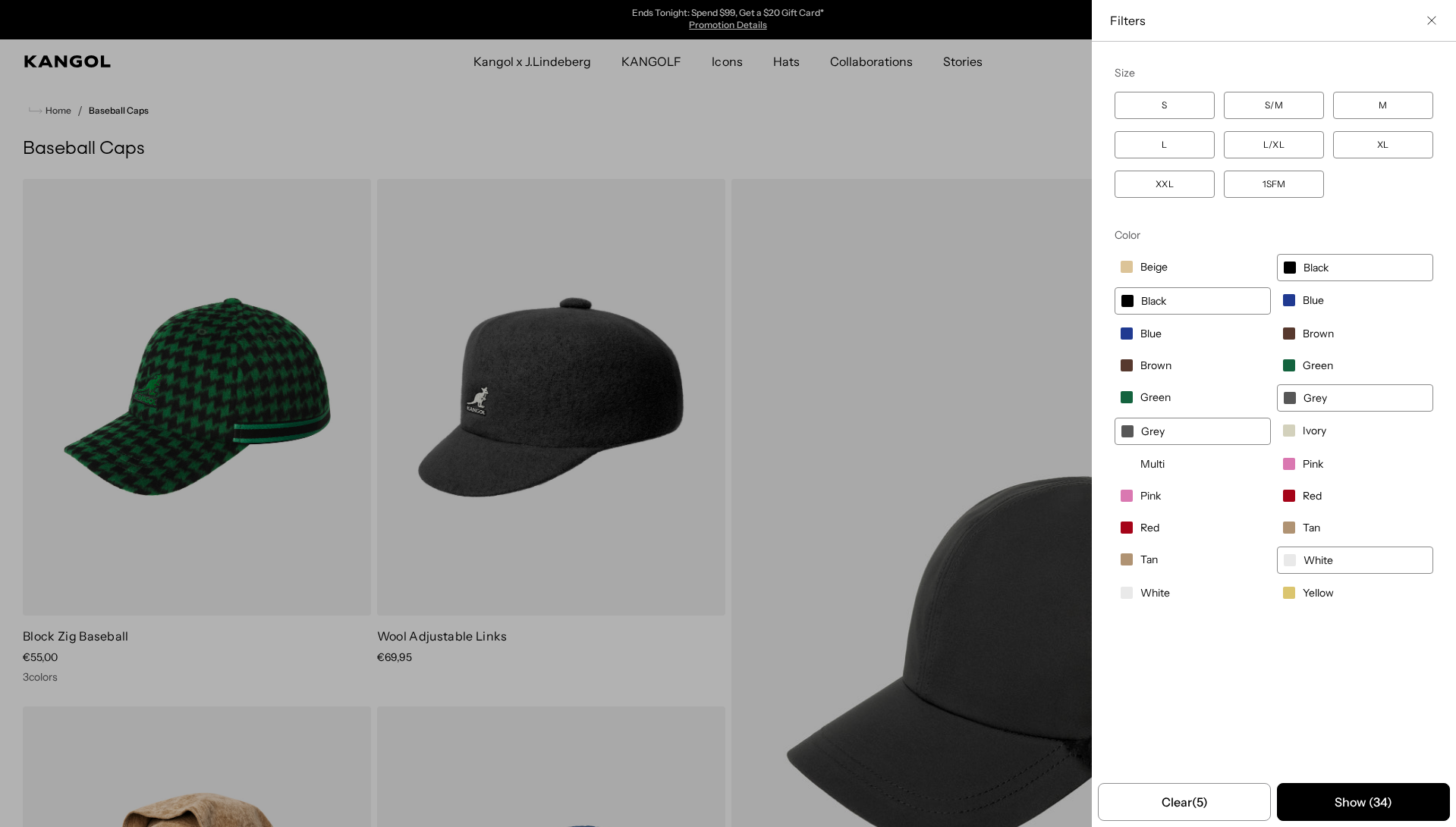
click at [1148, 597] on span "White" at bounding box center [1155, 592] width 30 height 13
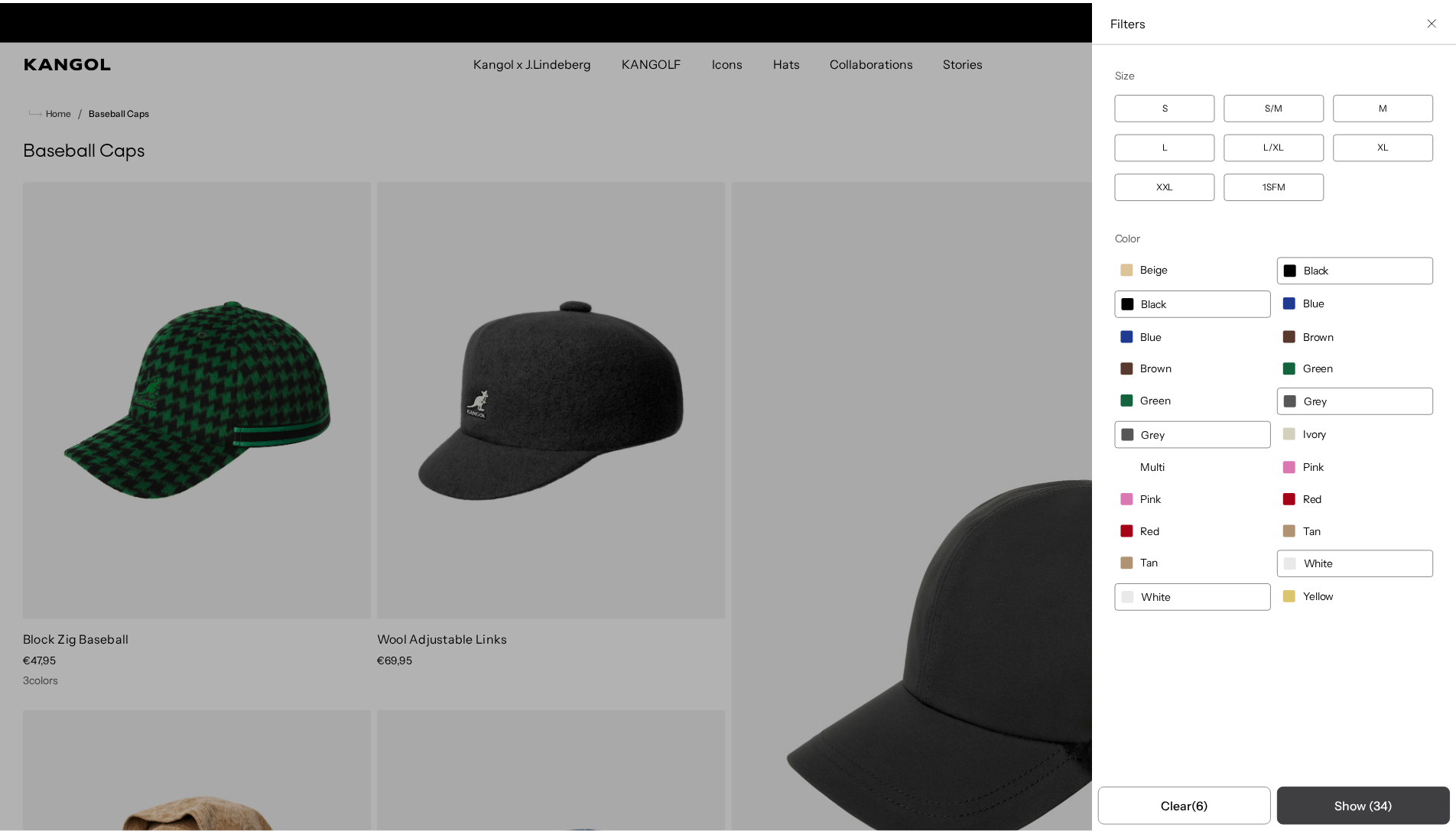
scroll to position [0, 315]
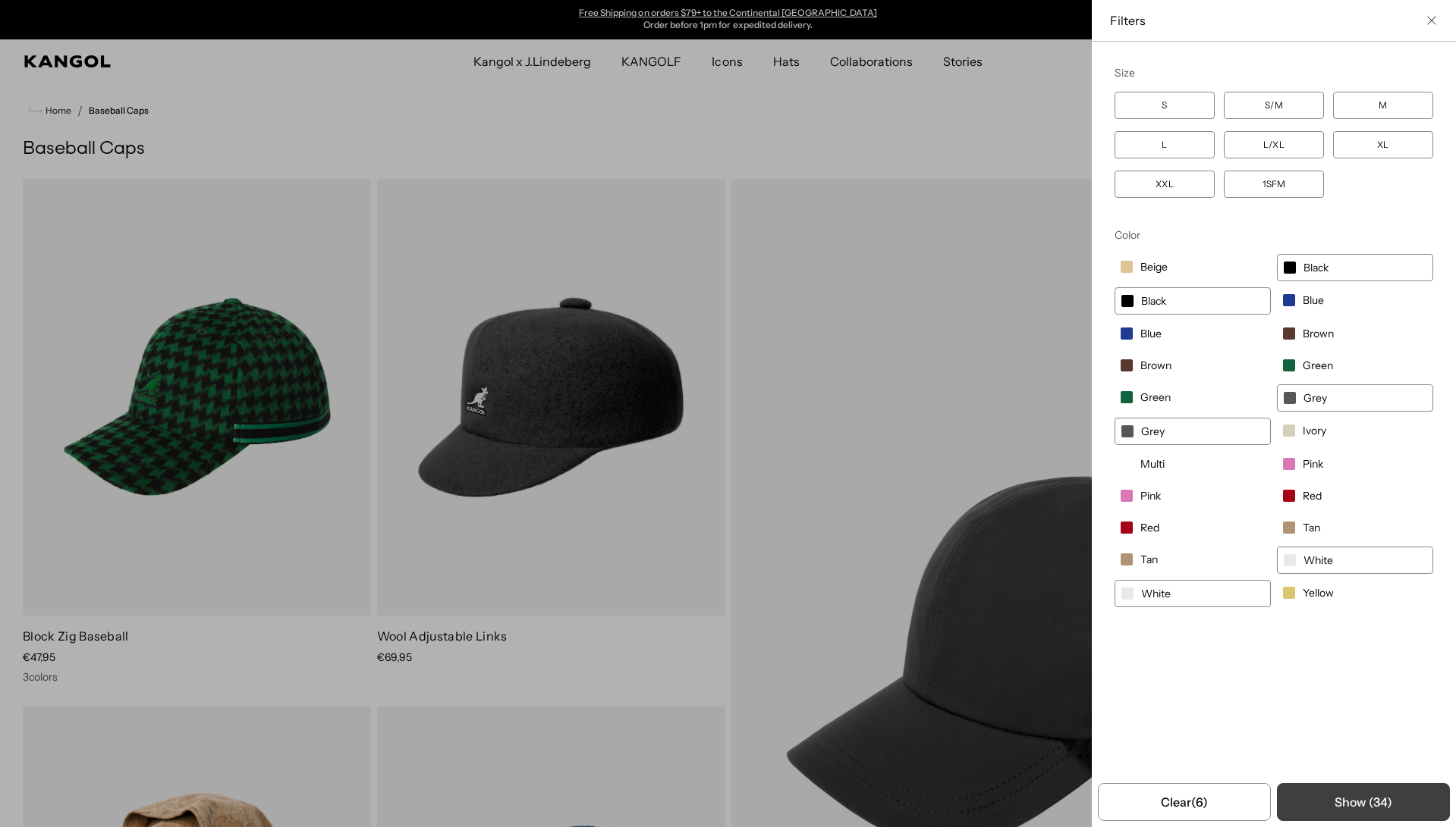
click at [1381, 798] on button "Show ( 34 )" at bounding box center [1363, 802] width 173 height 38
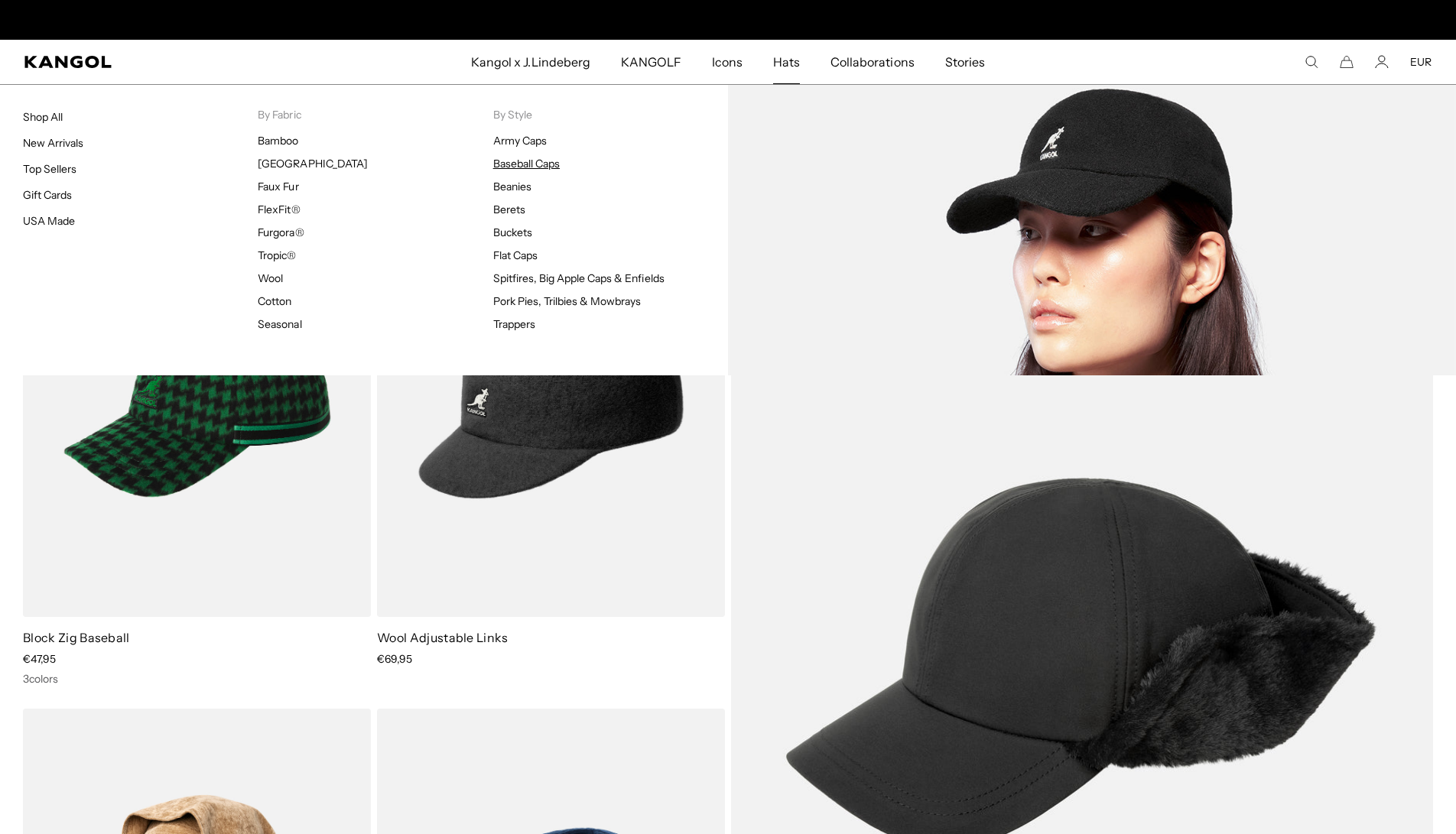
scroll to position [0, 0]
click at [527, 160] on link "Baseball Caps" at bounding box center [527, 164] width 67 height 13
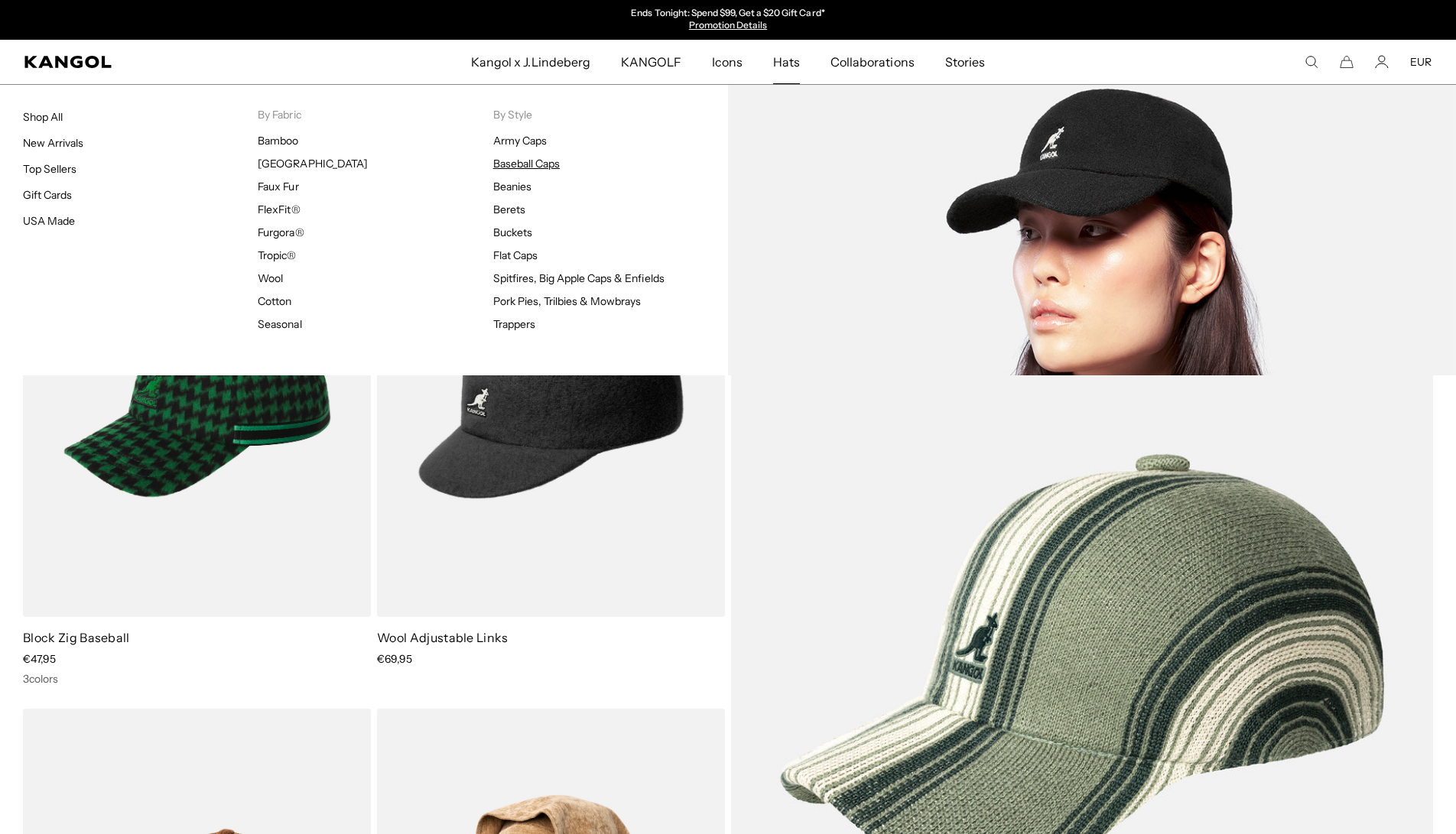
click at [517, 165] on link "Baseball Caps" at bounding box center [527, 164] width 67 height 13
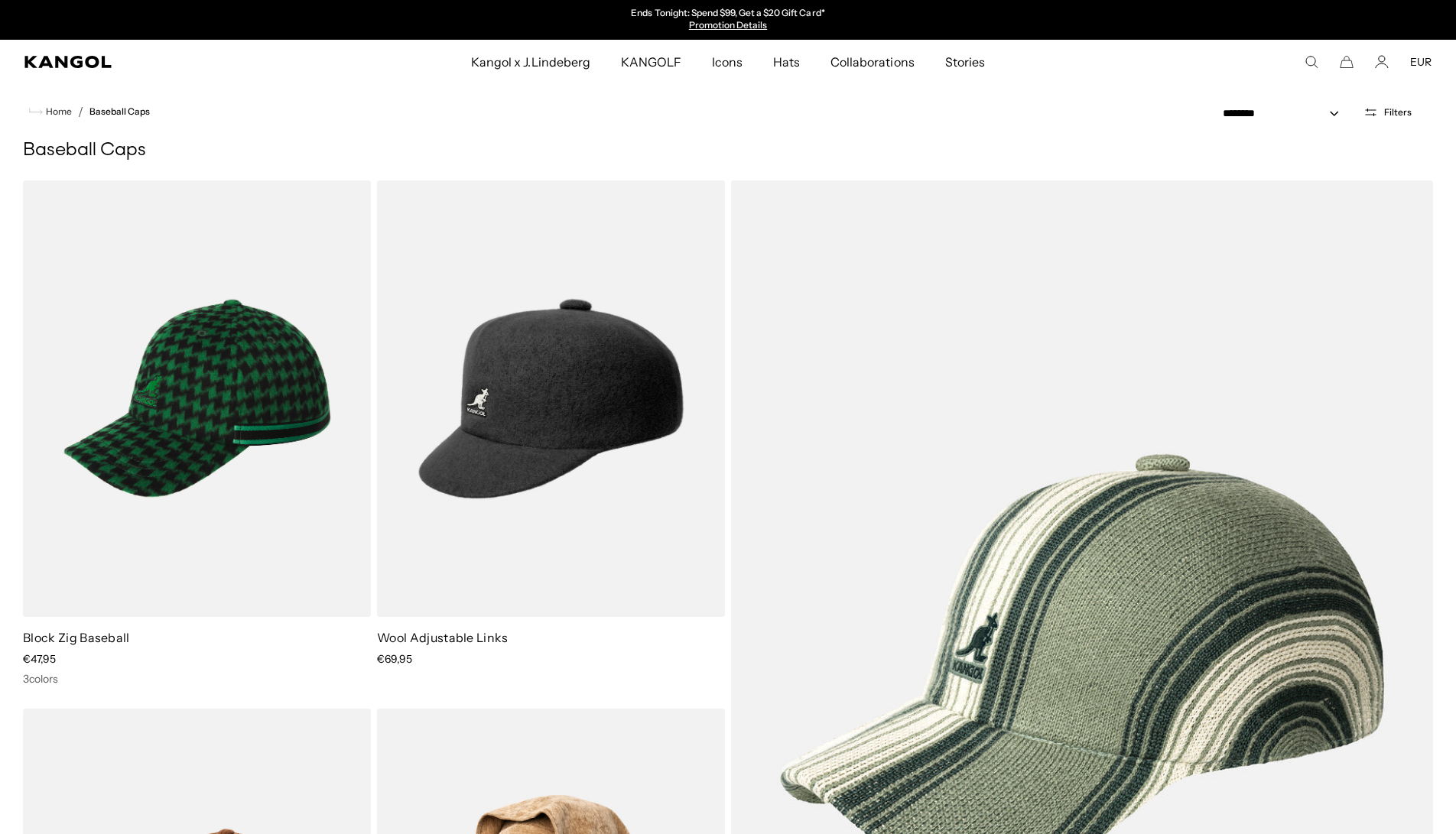
click at [1383, 105] on button "Filters" at bounding box center [1387, 112] width 67 height 13
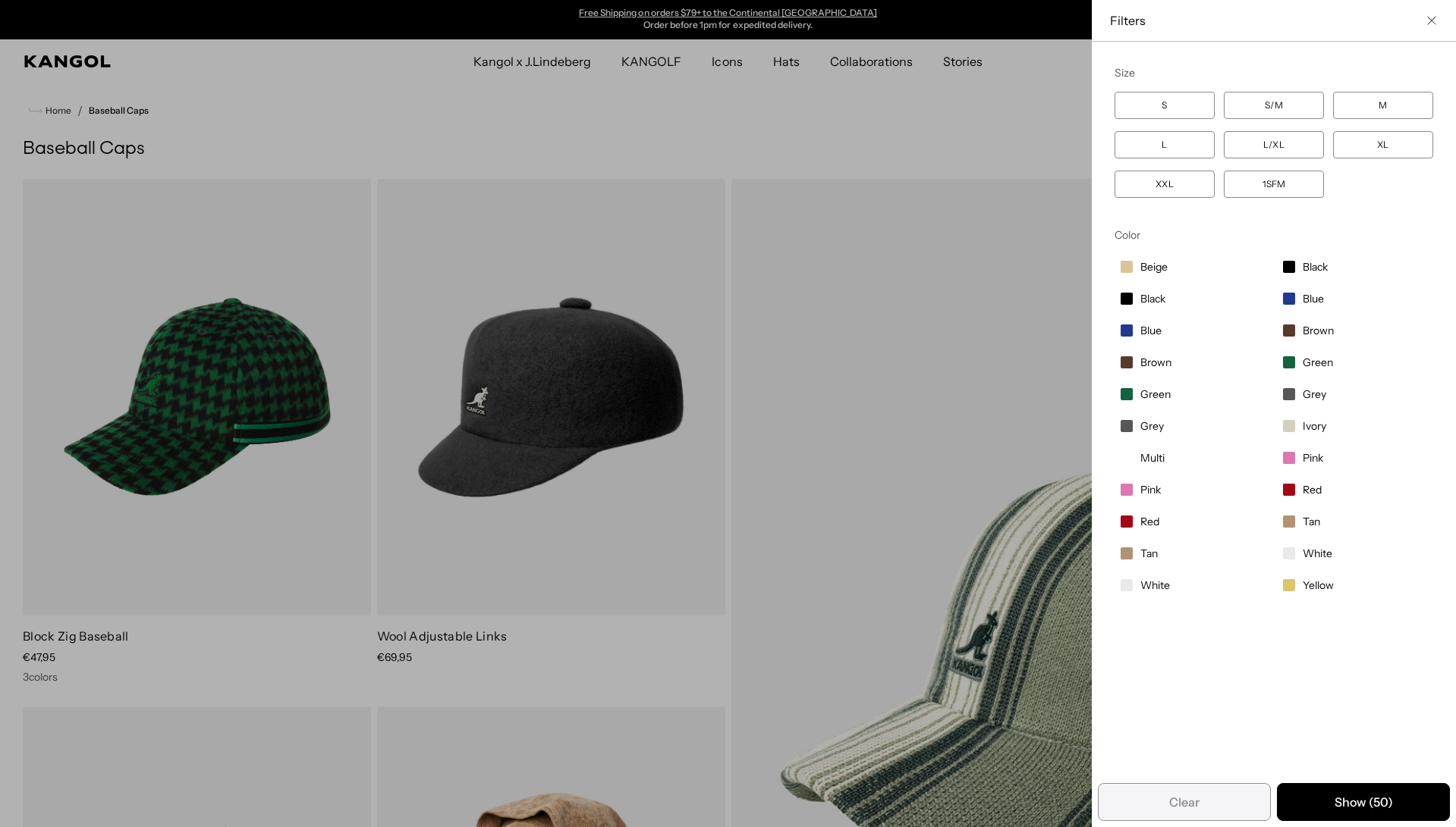
click at [1124, 296] on span "Filter options" at bounding box center [1126, 298] width 12 height 12
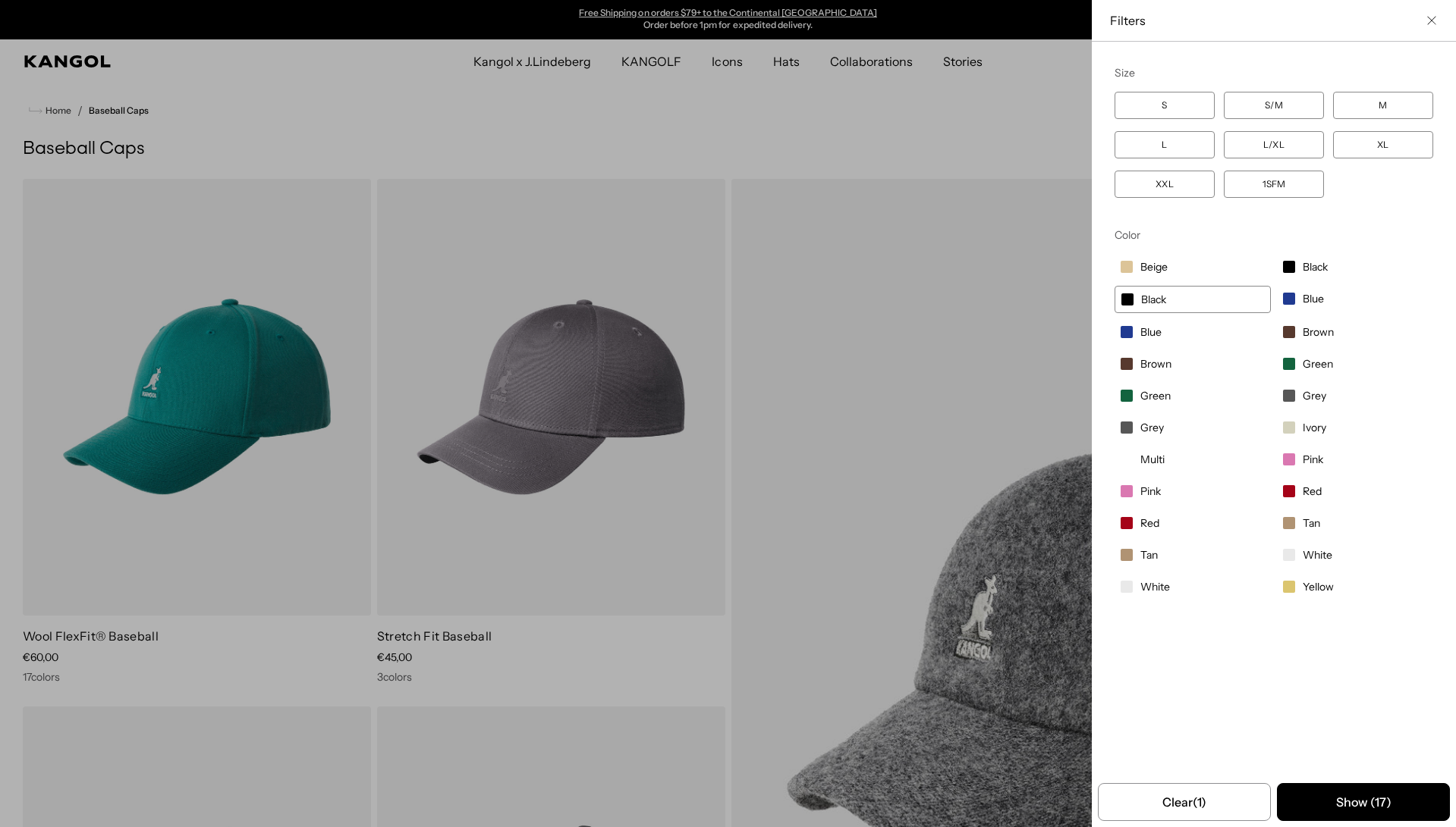
click at [1281, 261] on label "Black" at bounding box center [1355, 266] width 156 height 26
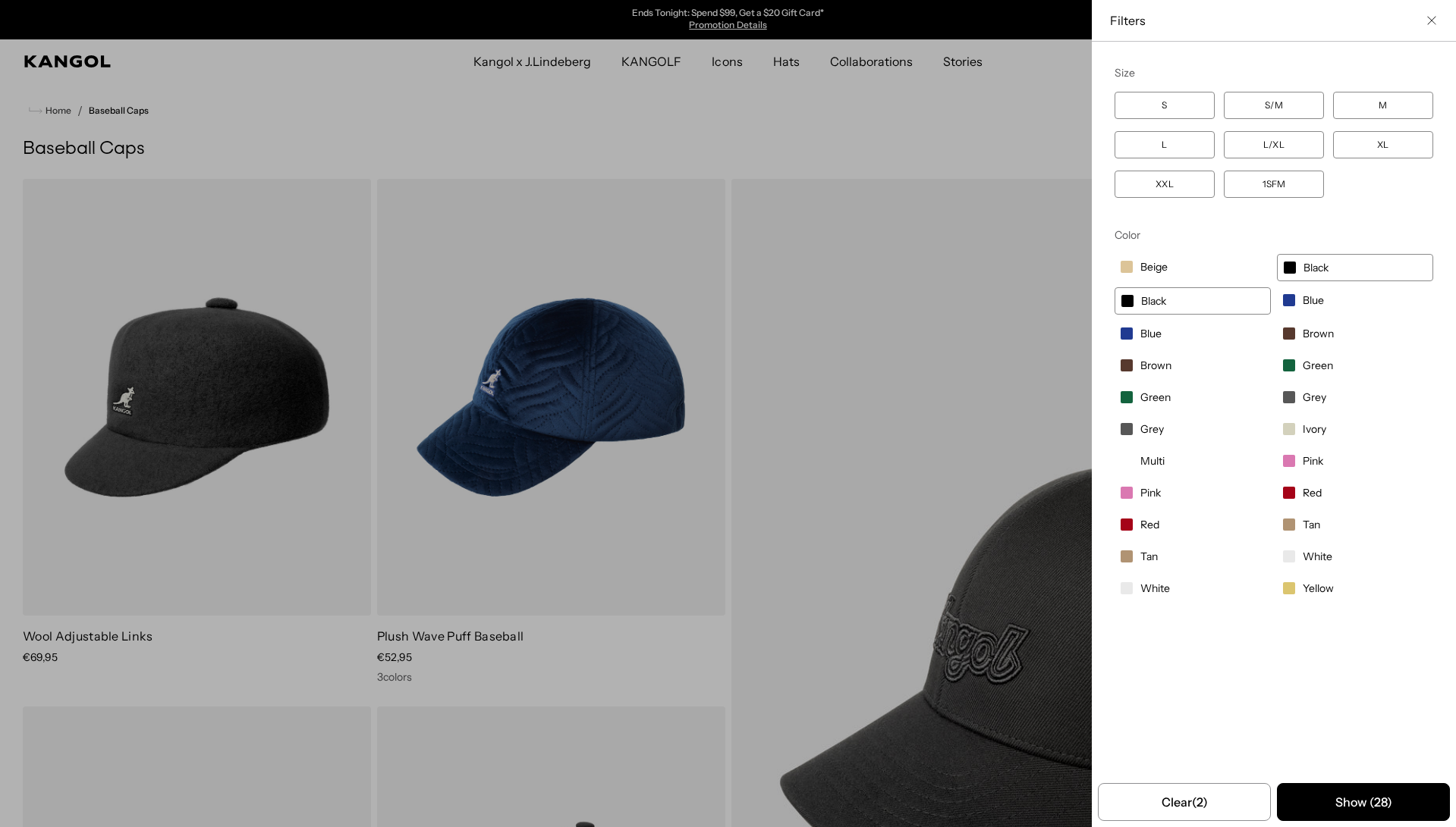
click at [1134, 432] on label "Grey" at bounding box center [1192, 428] width 156 height 26
click at [1309, 393] on span "Grey" at bounding box center [1314, 397] width 23 height 13
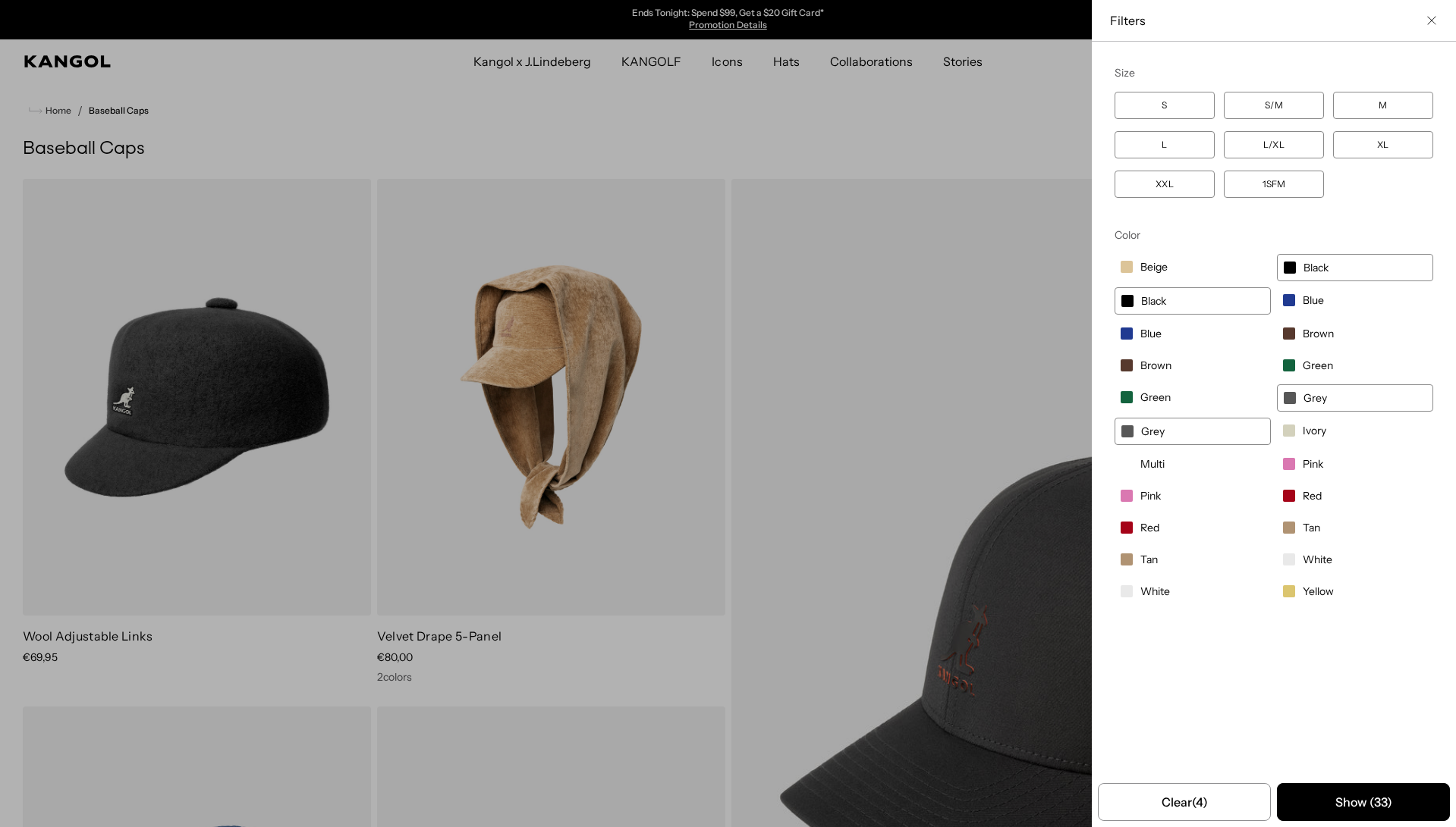
click at [1152, 603] on label "White" at bounding box center [1192, 591] width 156 height 26
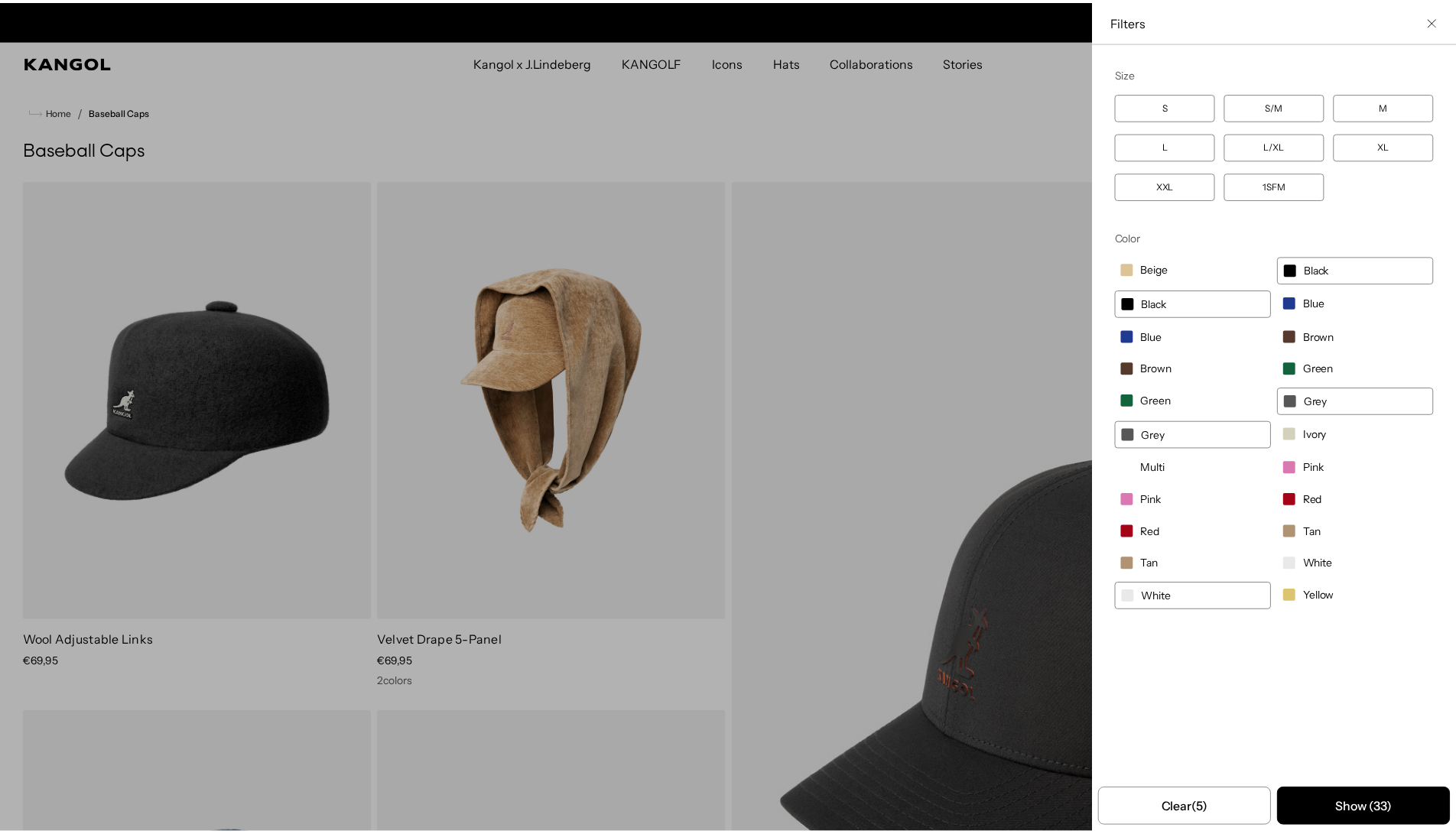
scroll to position [0, 315]
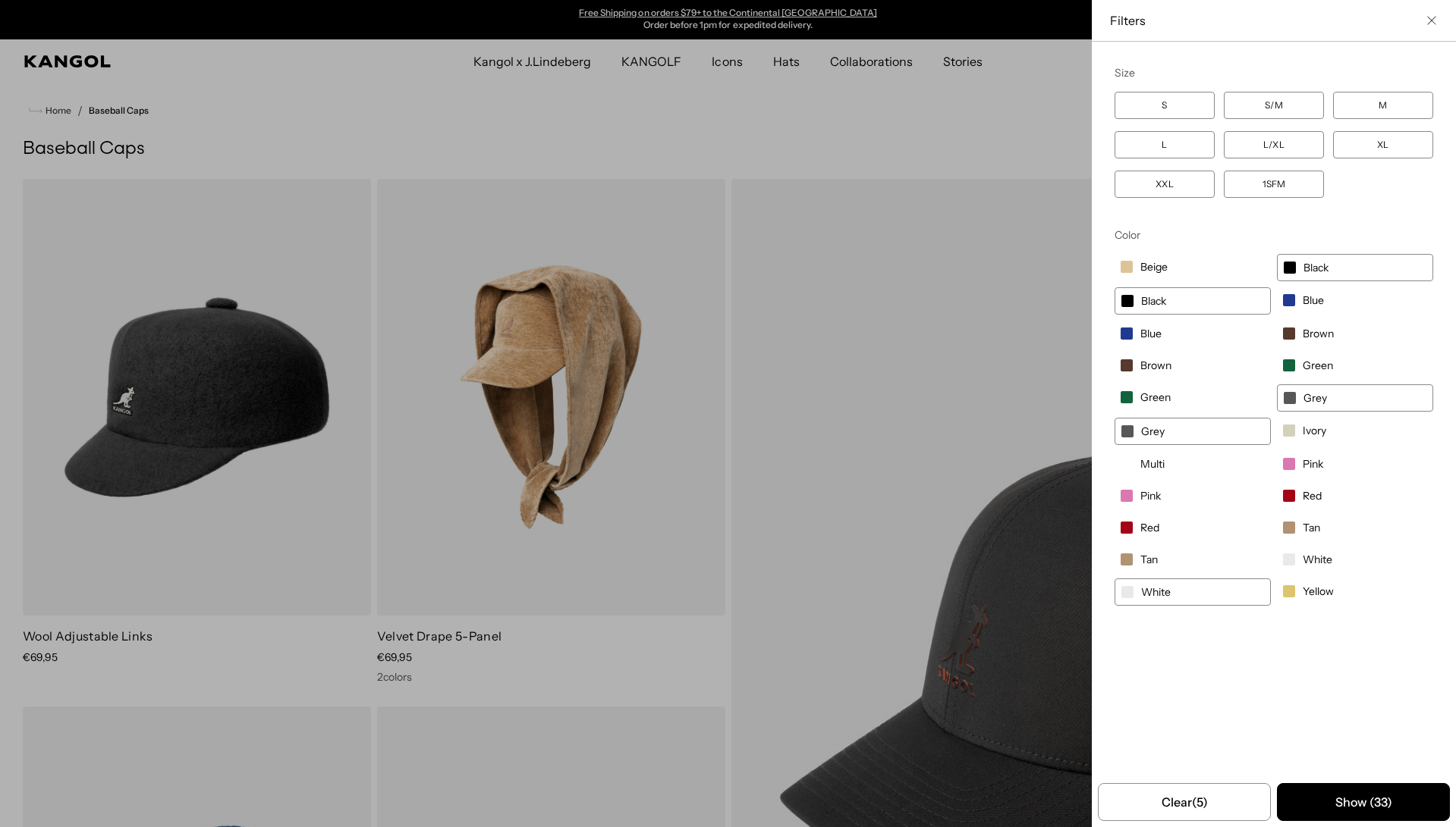
click at [1298, 557] on label "White" at bounding box center [1355, 559] width 156 height 26
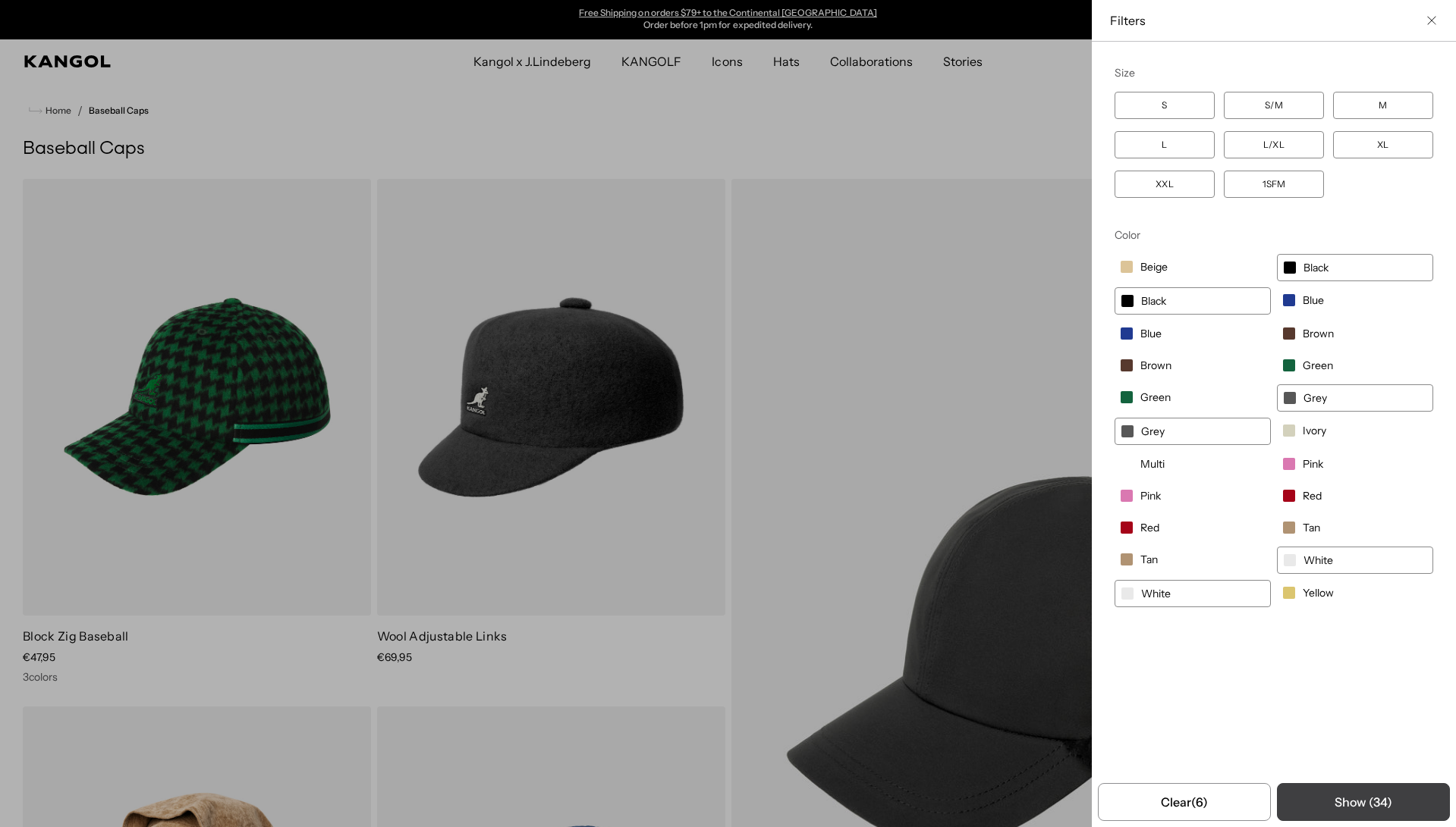
click at [1338, 791] on button "Show ( 34 )" at bounding box center [1363, 802] width 173 height 38
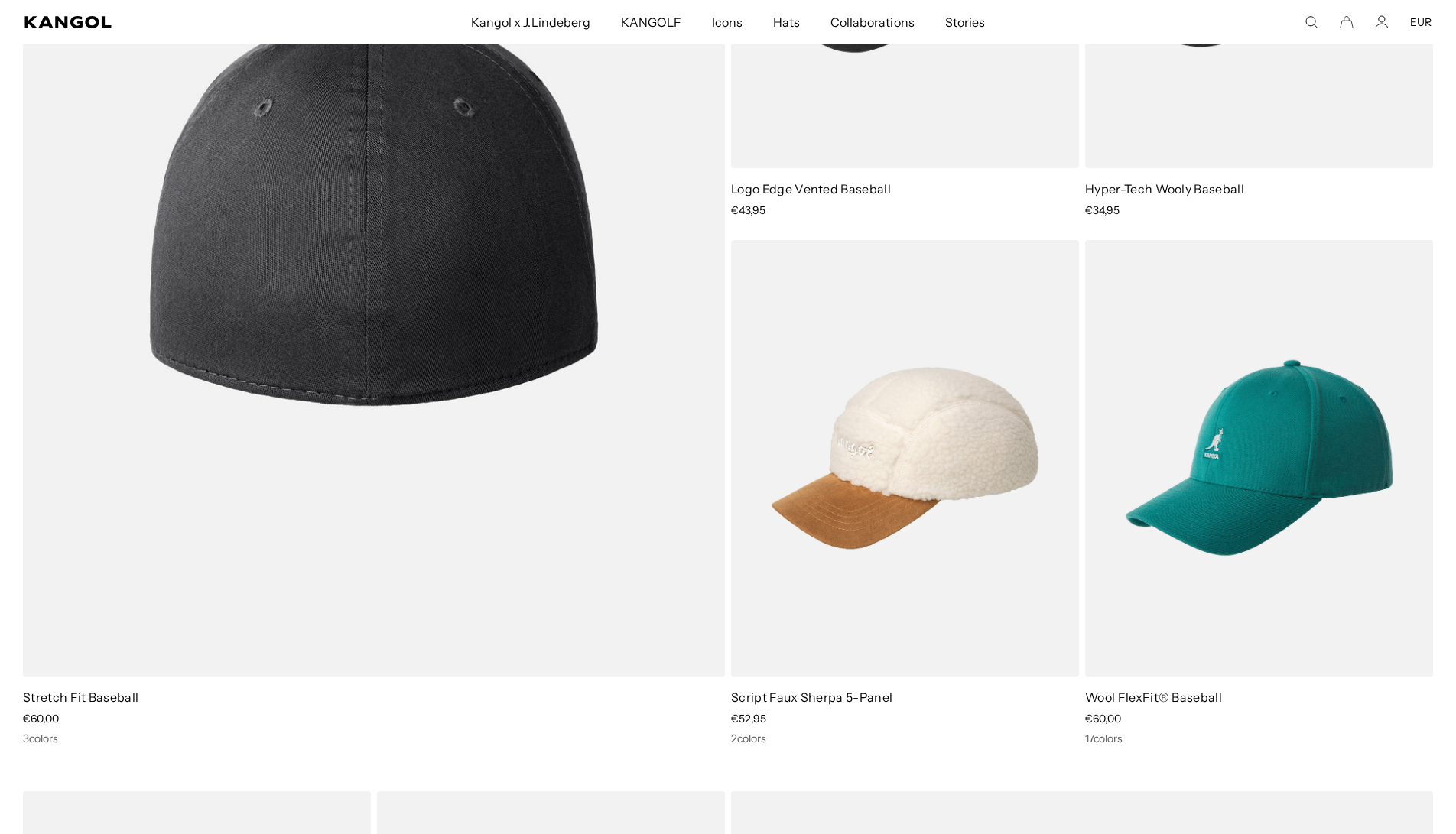
scroll to position [1835, 0]
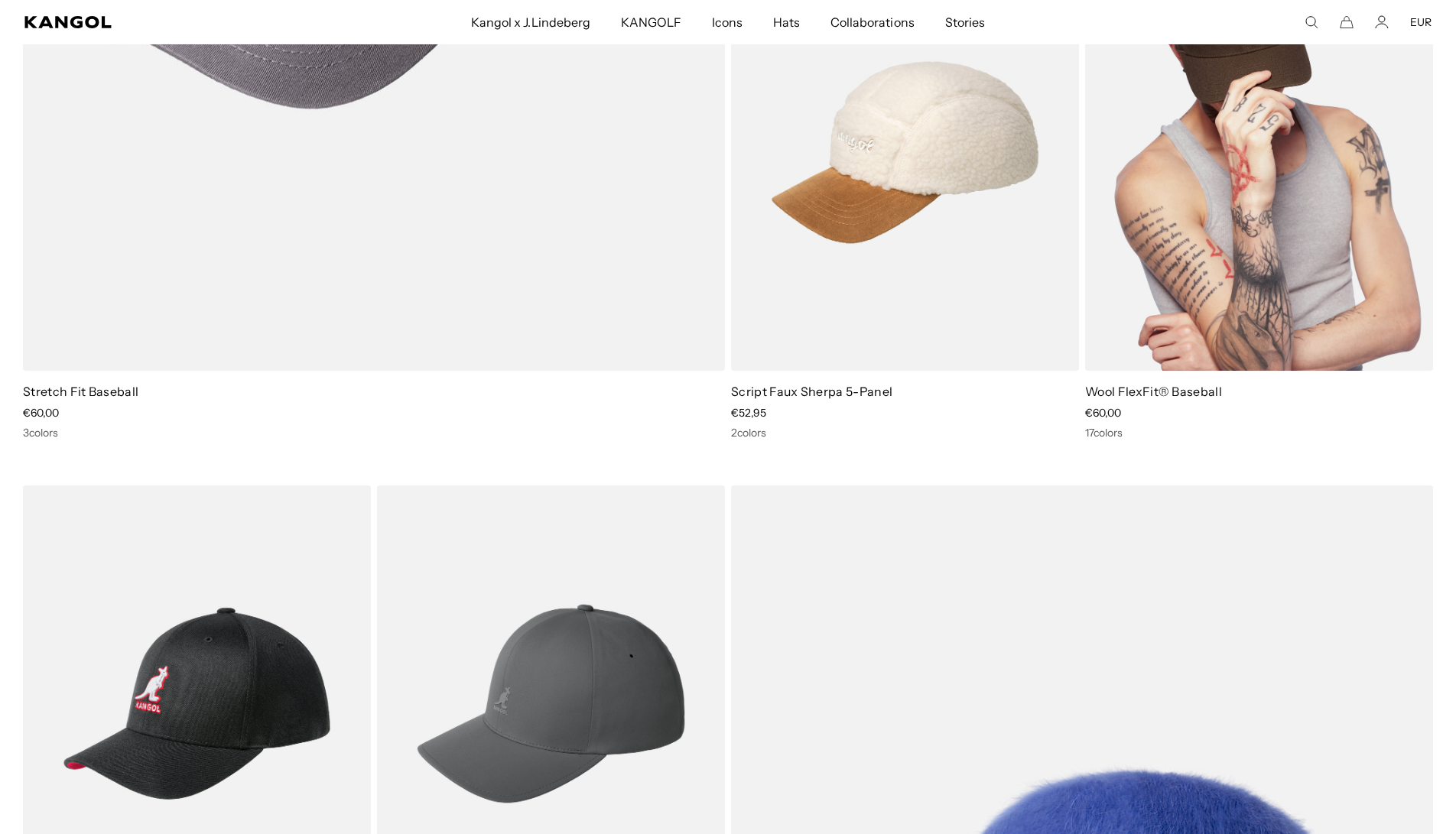
click at [1317, 288] on img at bounding box center [1259, 152] width 348 height 436
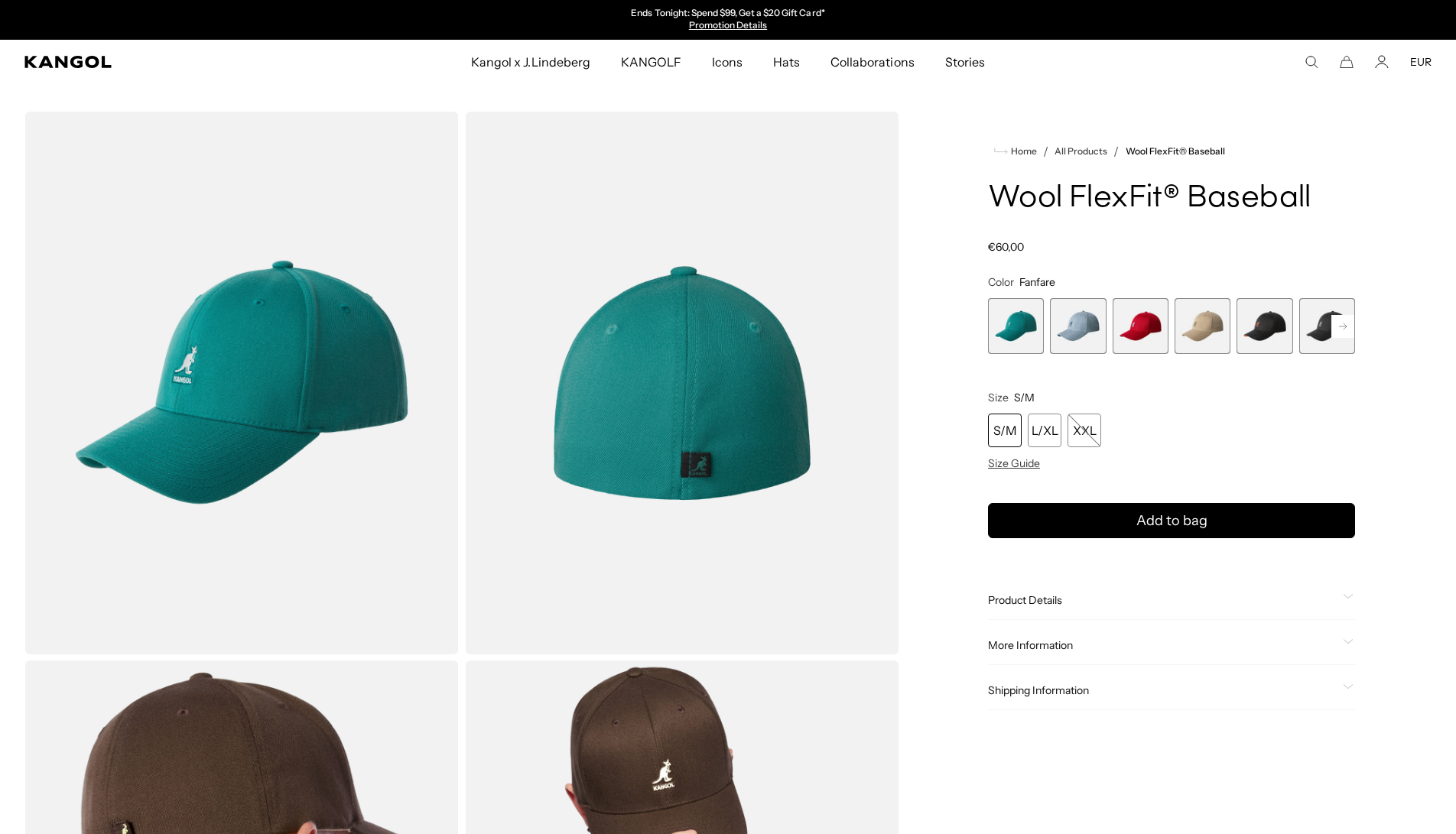
click at [1336, 326] on rect at bounding box center [1342, 326] width 23 height 23
click at [1282, 333] on span "6 of 17" at bounding box center [1263, 326] width 56 height 56
click at [1274, 328] on span "6 of 17" at bounding box center [1264, 326] width 56 height 56
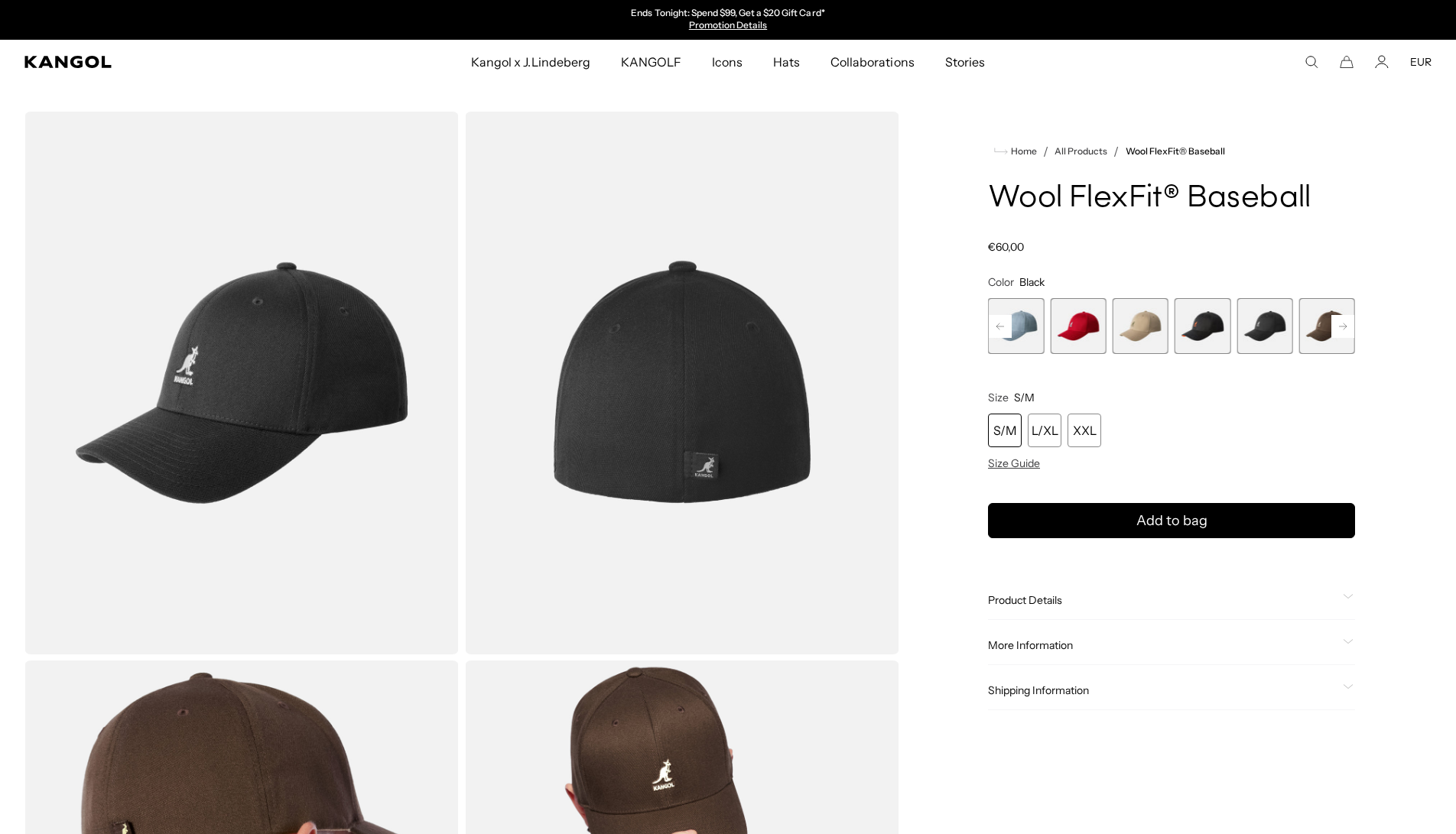
click at [1339, 326] on rect at bounding box center [1342, 326] width 23 height 23
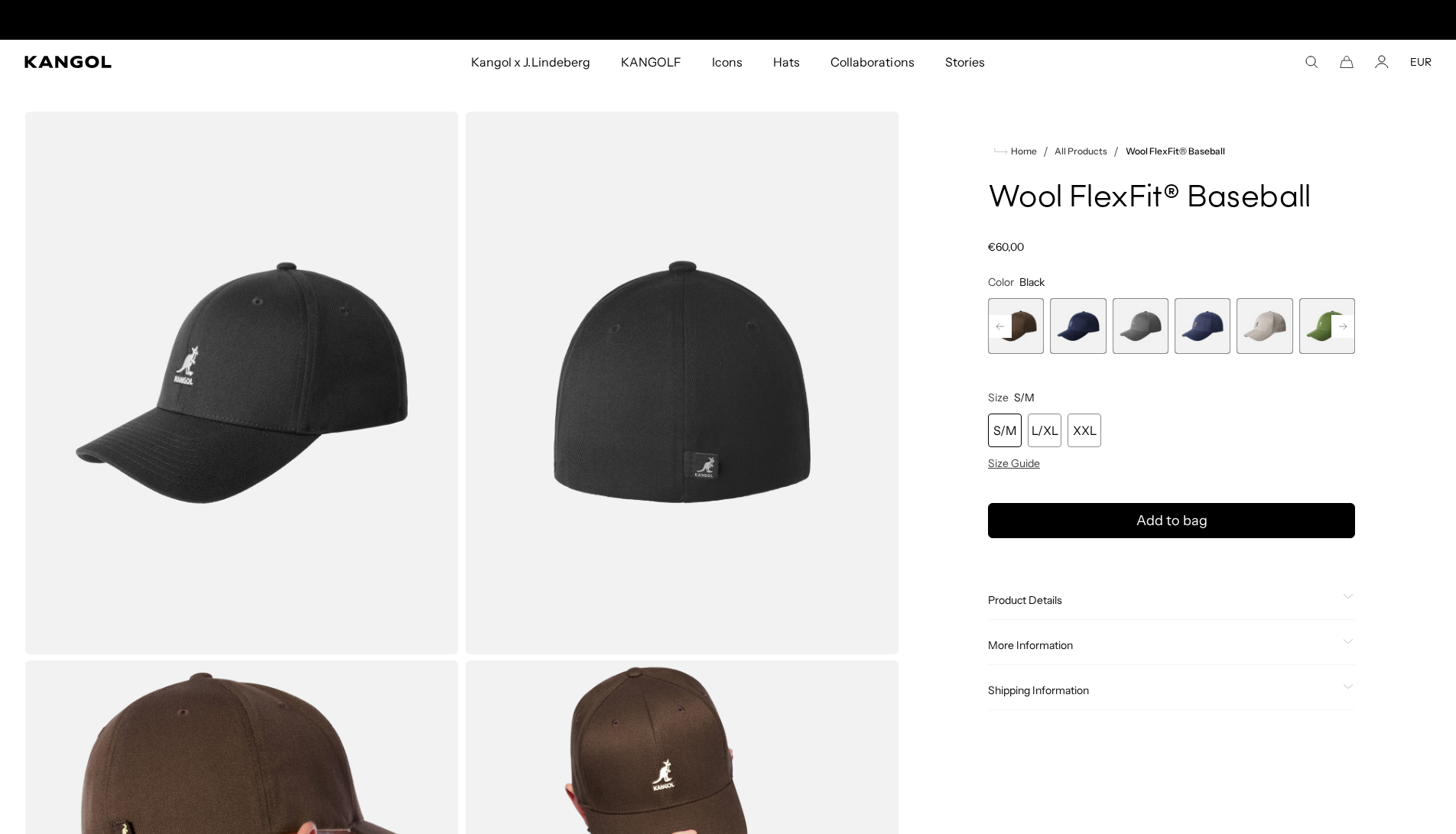
scroll to position [0, 315]
click at [1339, 326] on rect at bounding box center [1342, 326] width 23 height 23
click at [1341, 327] on icon at bounding box center [1342, 325] width 8 height 6
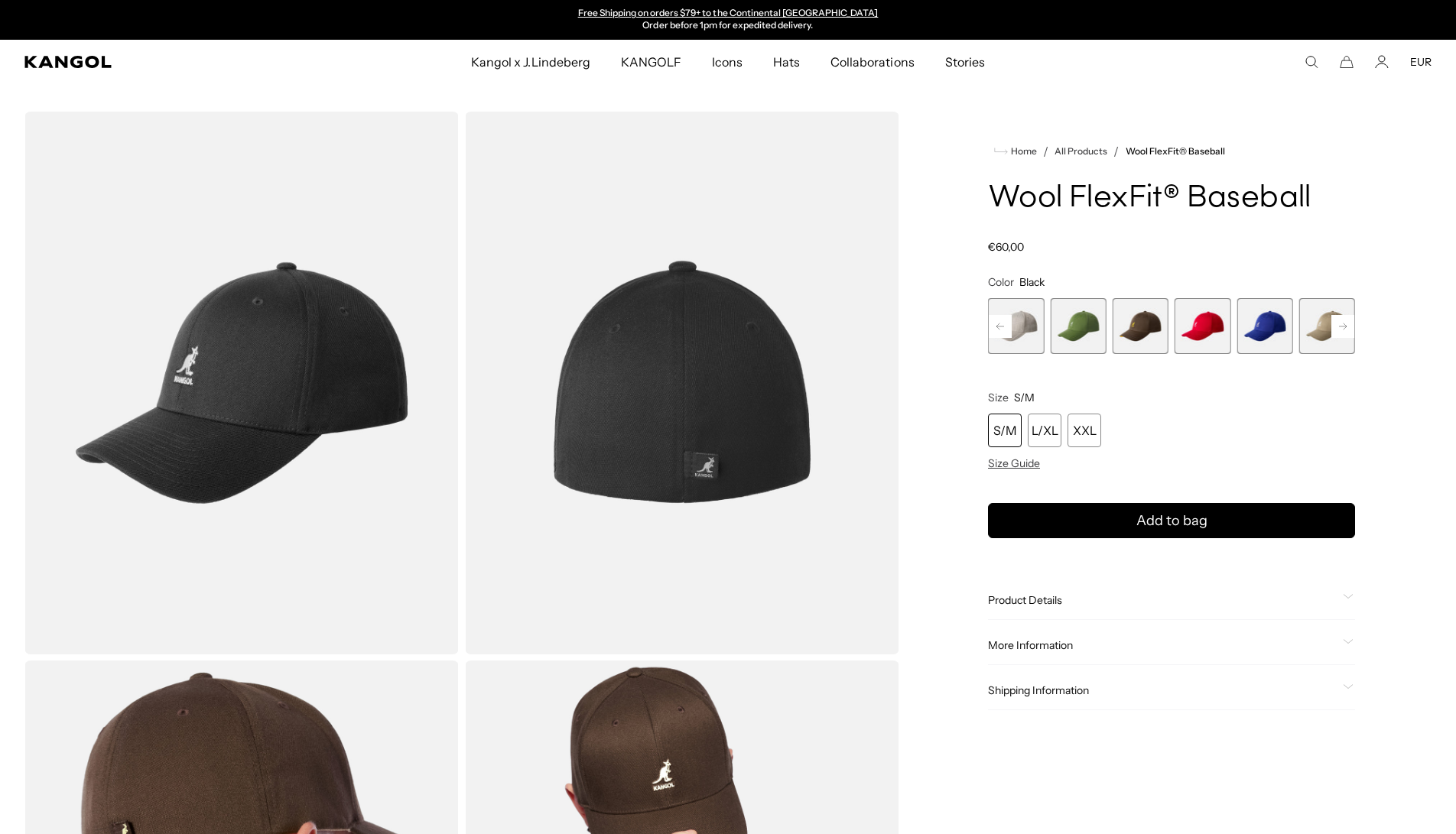
click at [1341, 327] on icon at bounding box center [1342, 325] width 8 height 6
click at [1341, 327] on div "Previous Next Fanfare Variant sold out or unavailable Heather Blue Variant sold…" at bounding box center [1171, 326] width 367 height 56
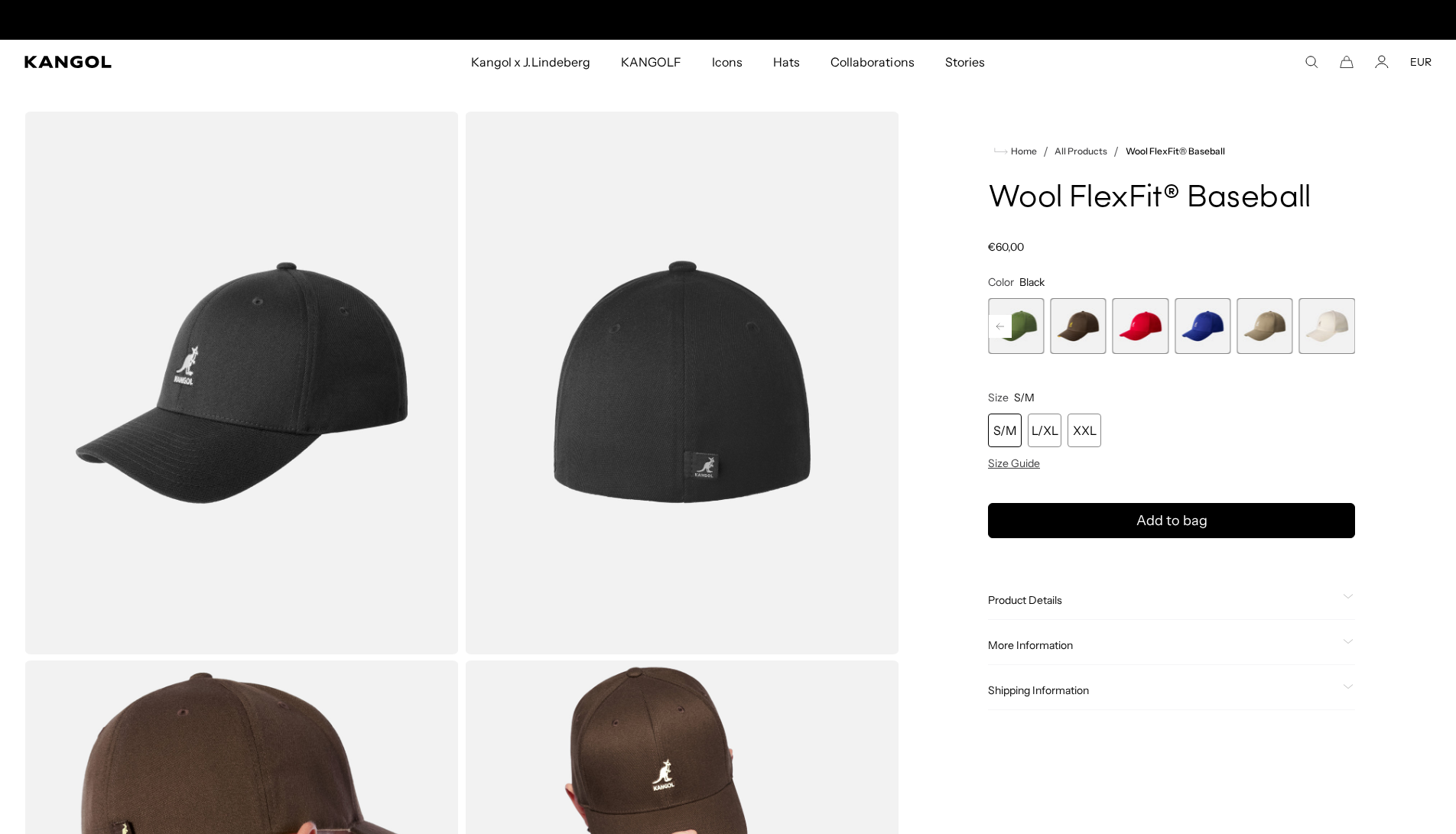
click at [1341, 327] on span "17 of 17" at bounding box center [1326, 326] width 56 height 56
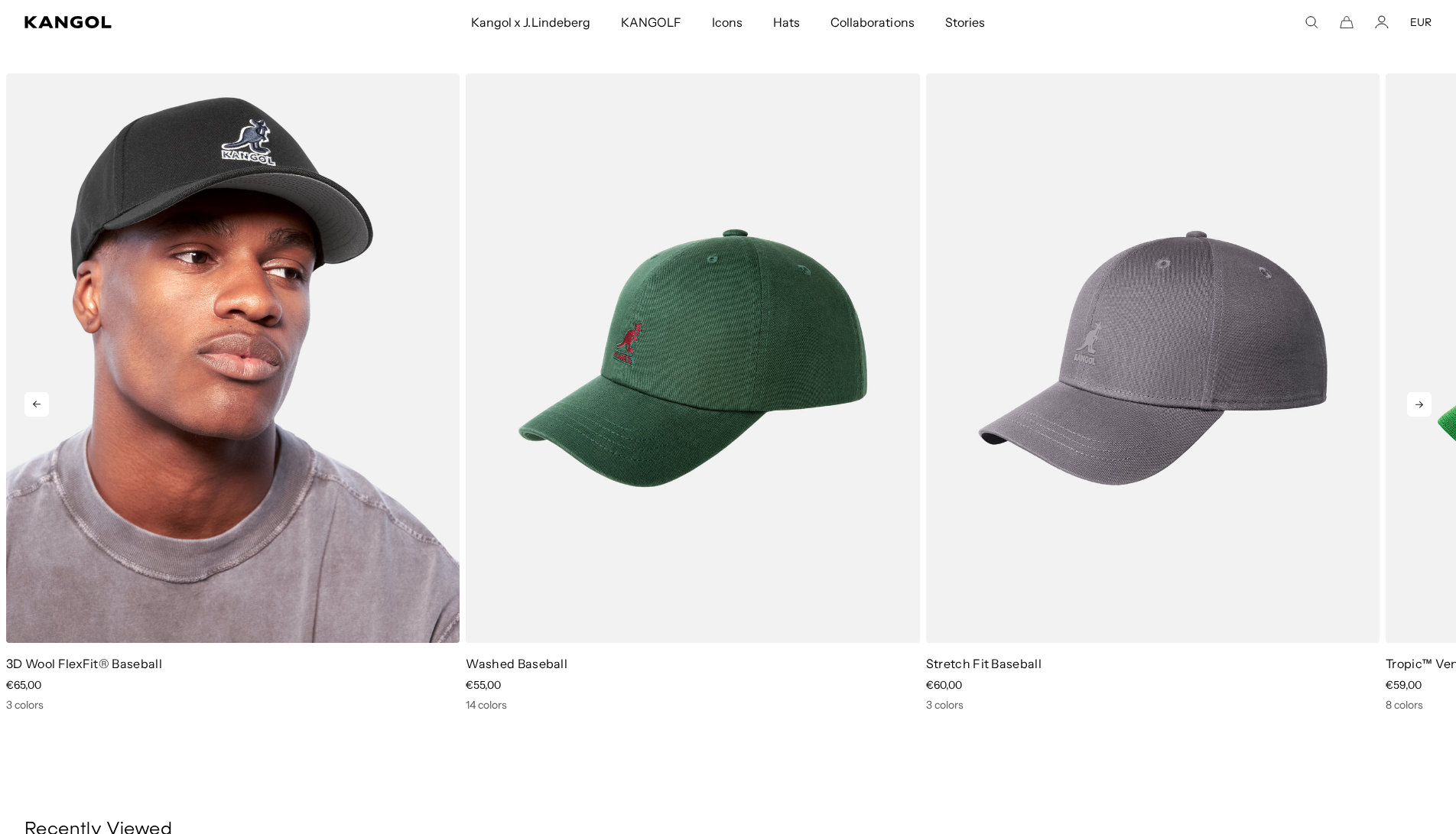
scroll to position [0, 315]
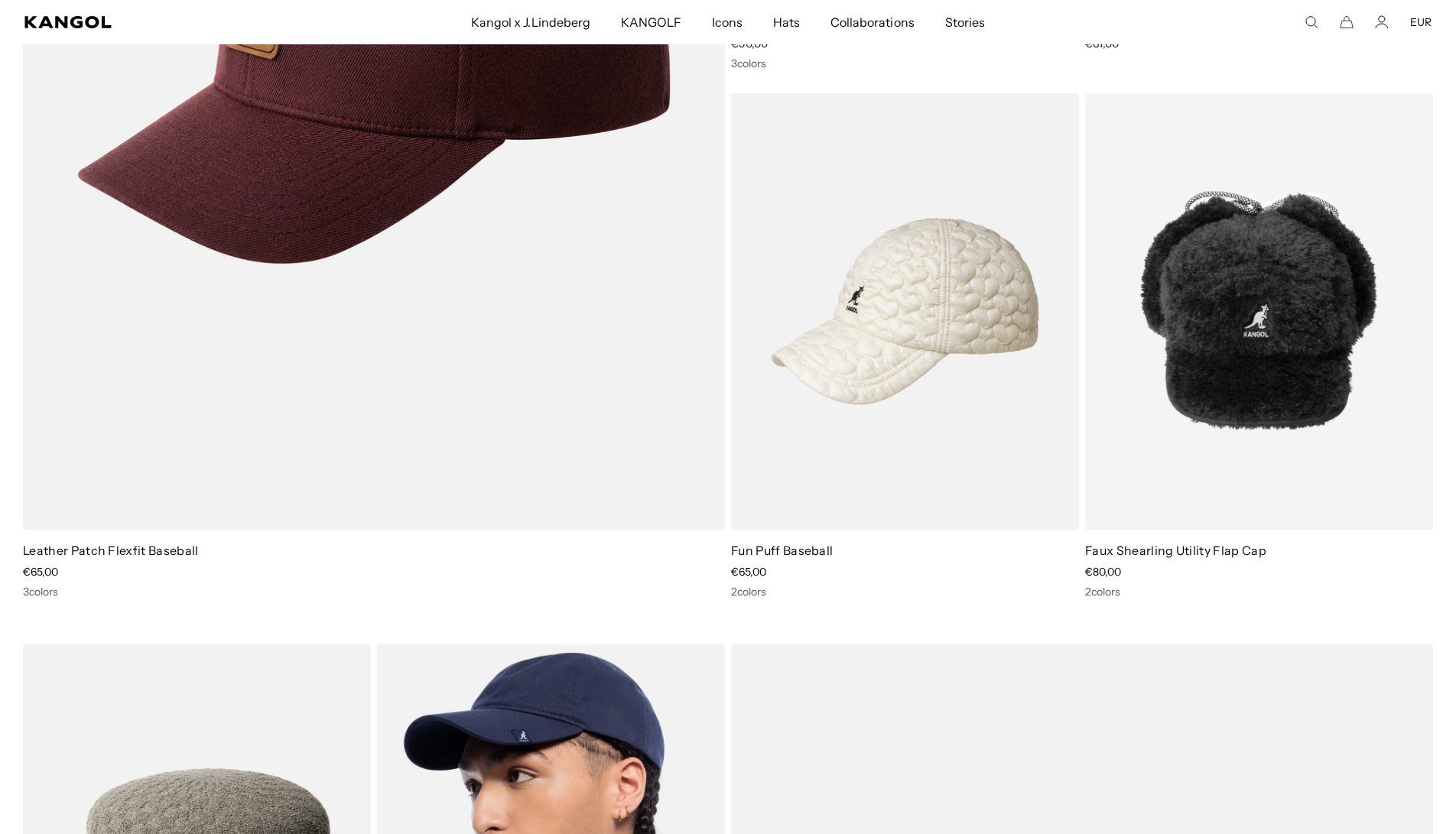
scroll to position [3975, 0]
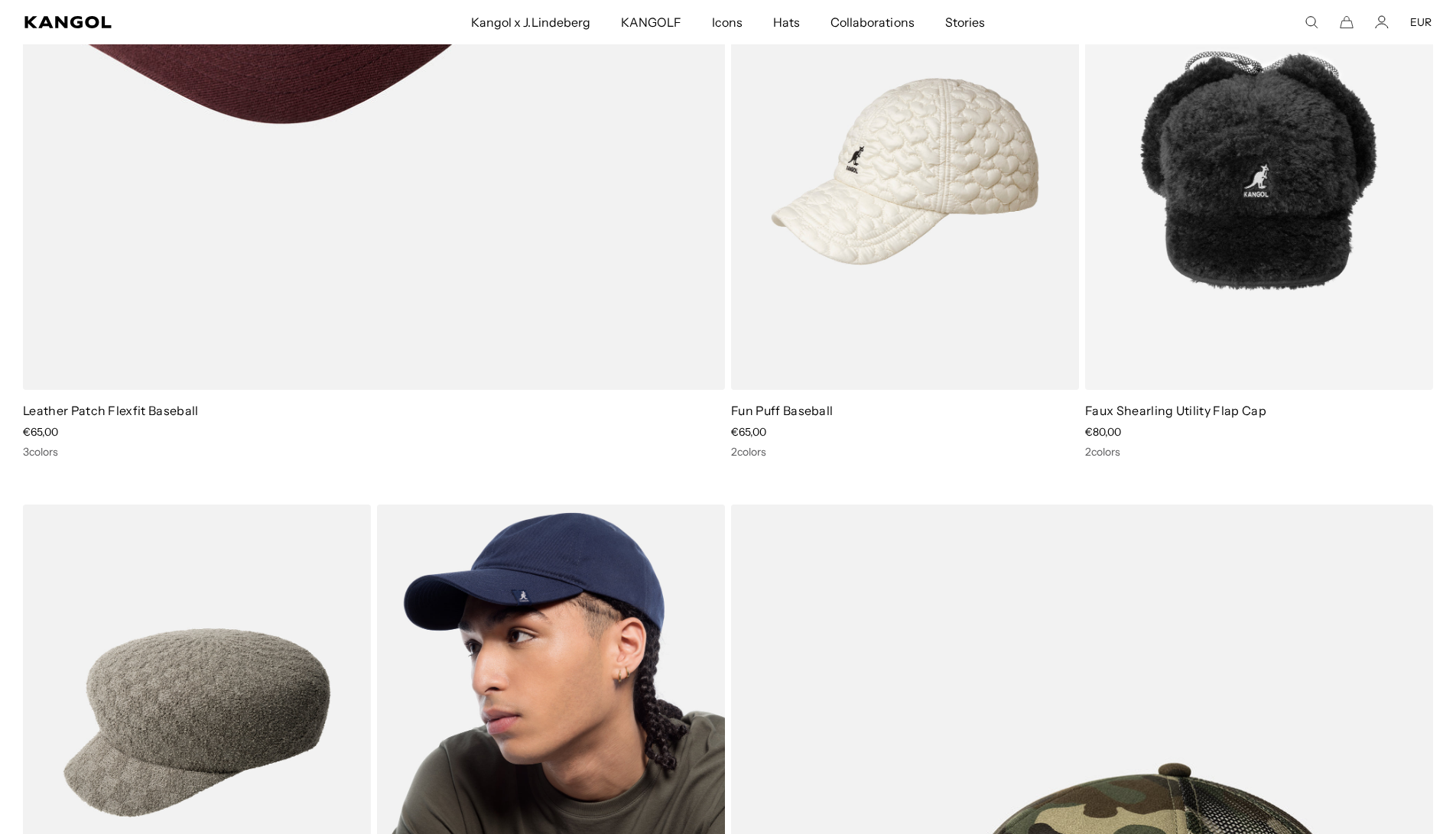
click at [626, 593] on img at bounding box center [551, 723] width 348 height 436
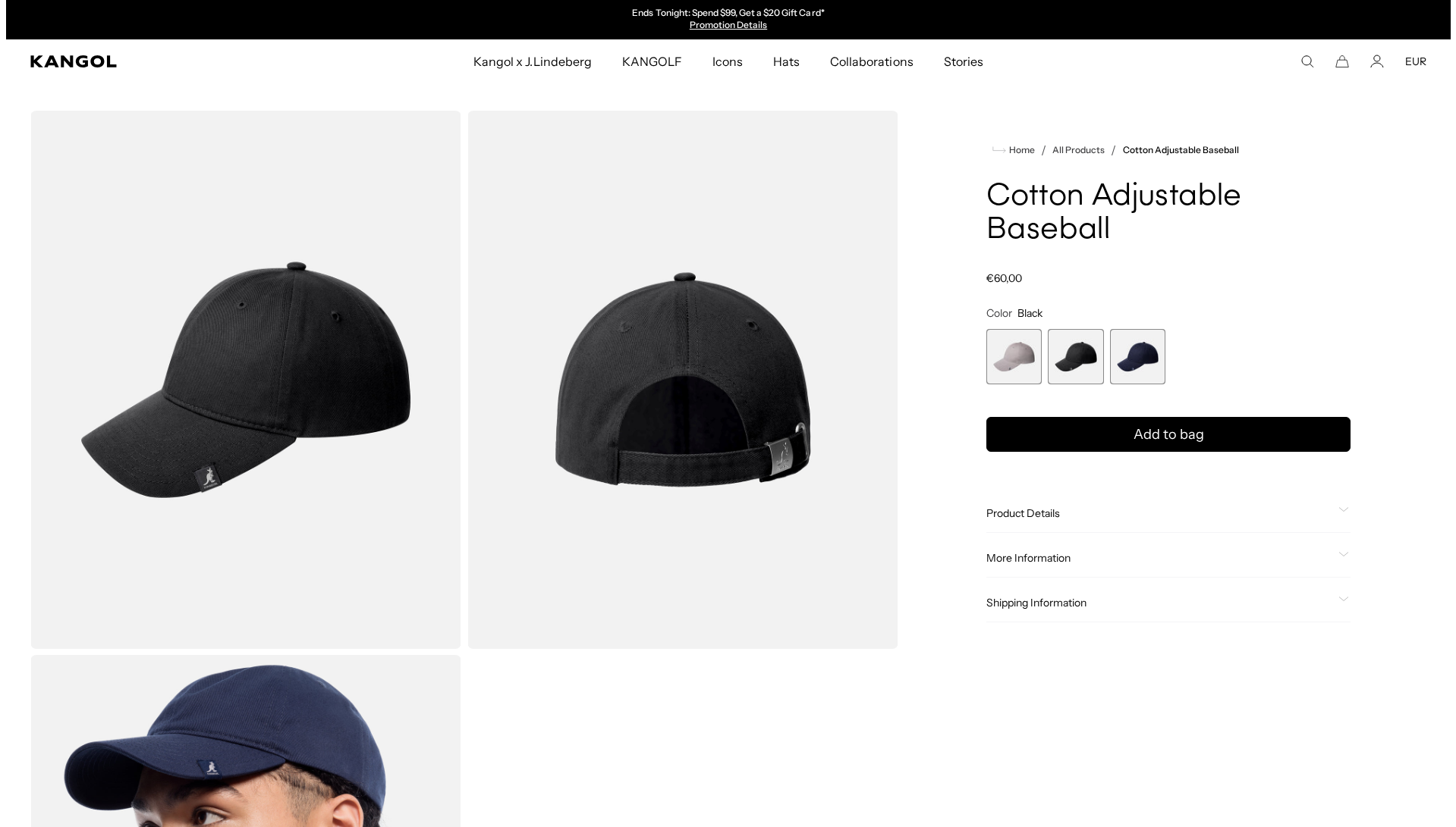
scroll to position [0, 313]
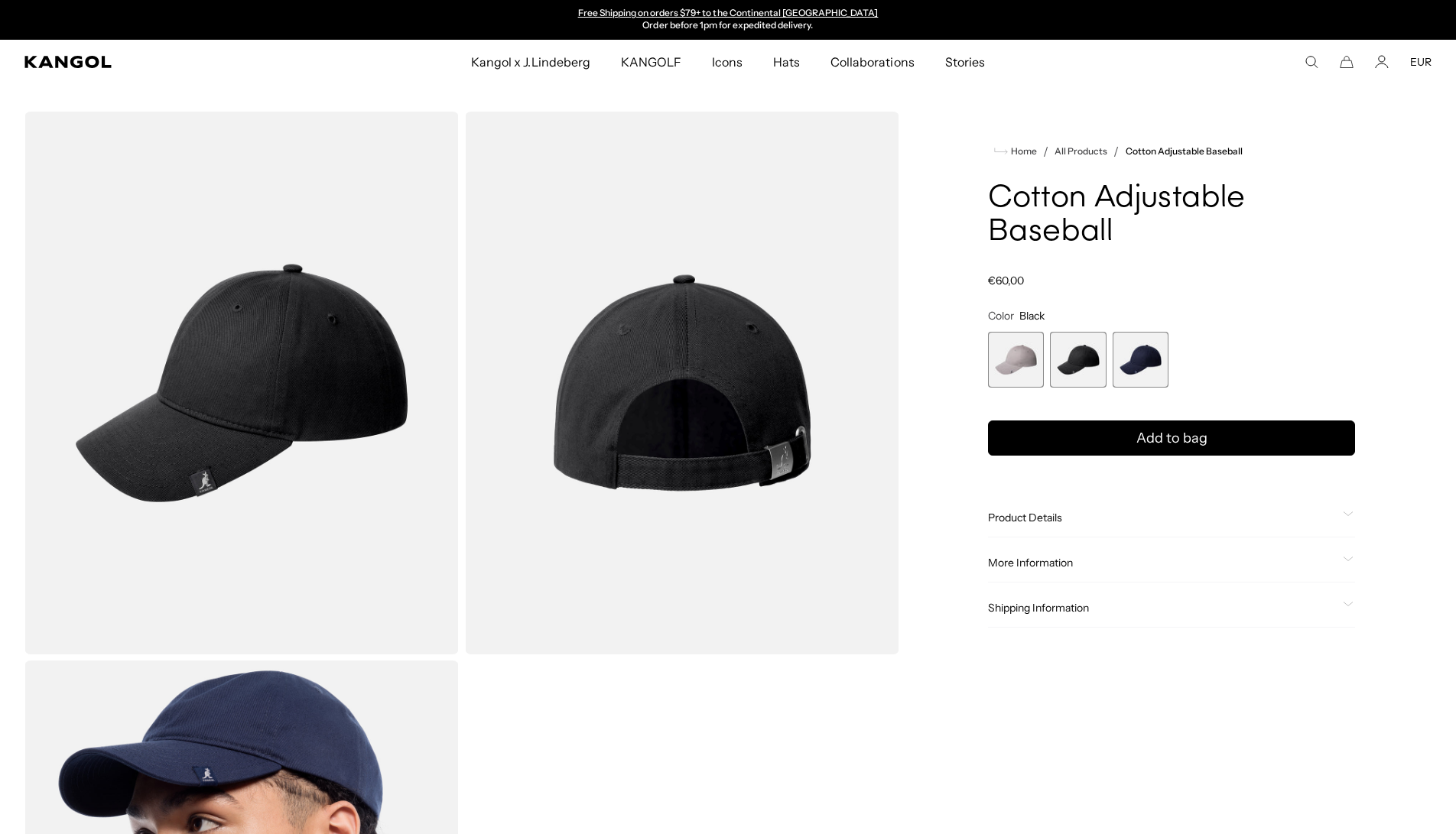
click at [699, 374] on img "Gallery Viewer" at bounding box center [682, 384] width 435 height 543
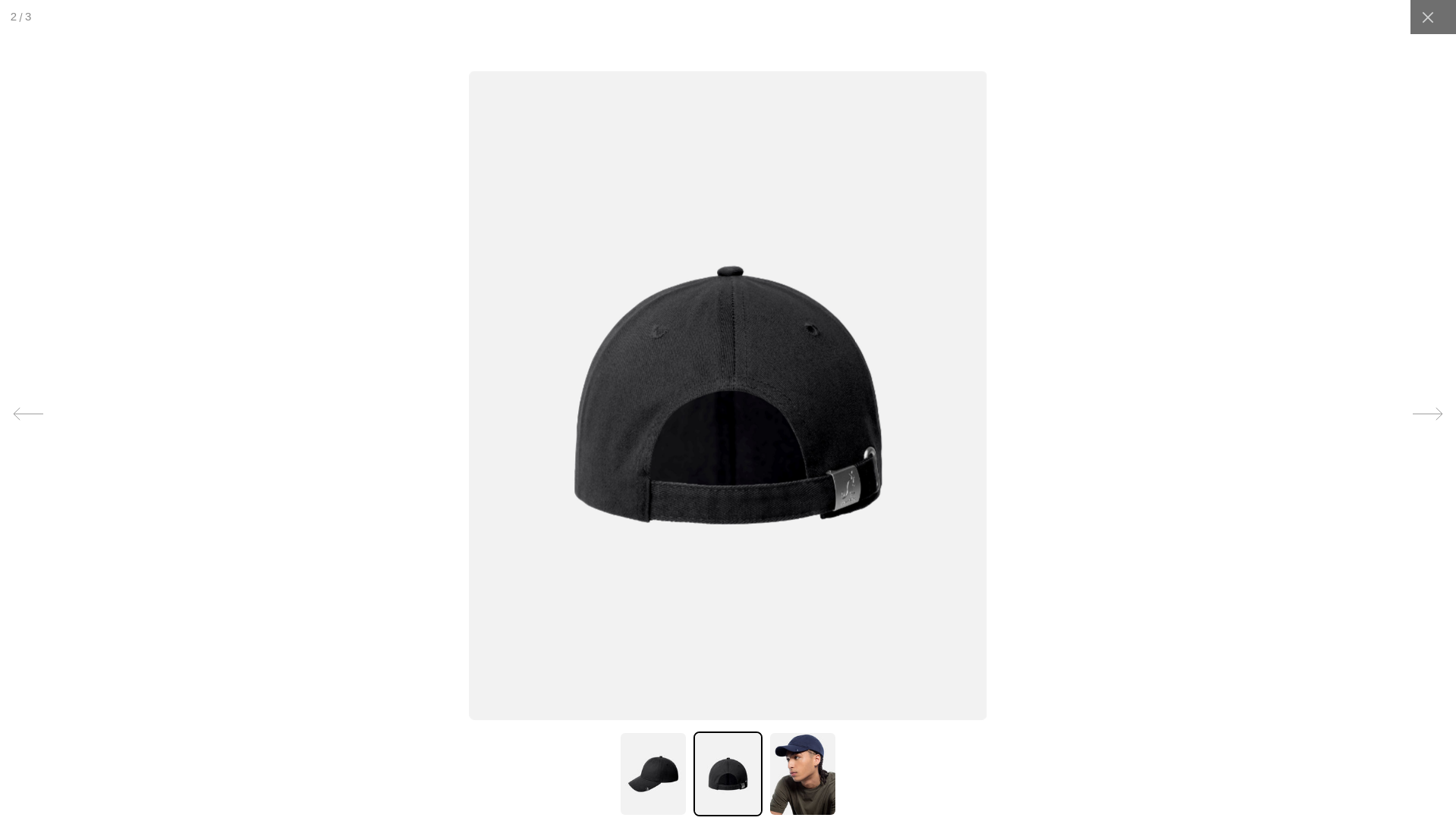
scroll to position [0, 0]
click at [19, 414] on icon at bounding box center [28, 414] width 30 height 12
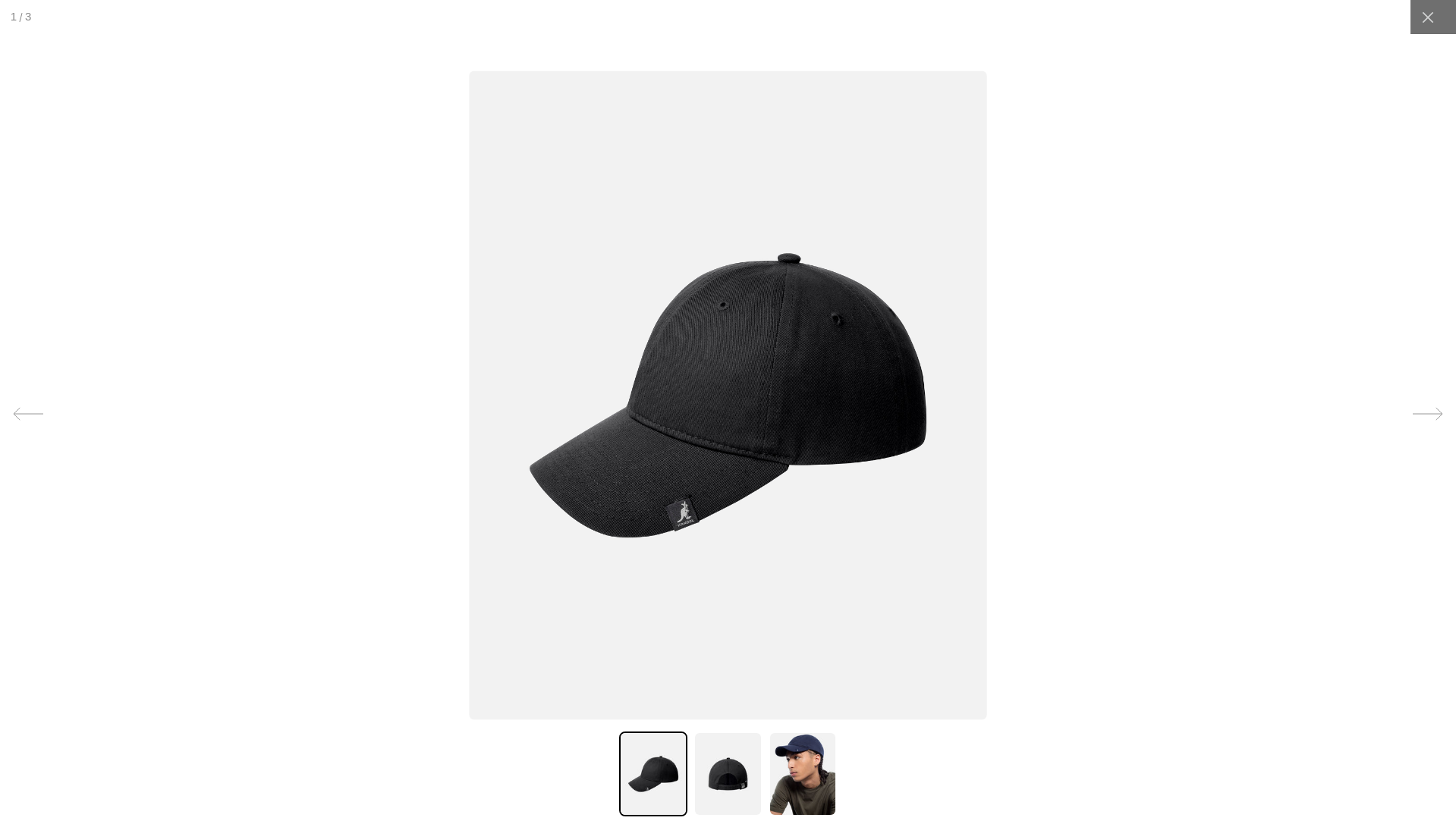
click at [747, 360] on img at bounding box center [727, 394] width 518 height 649
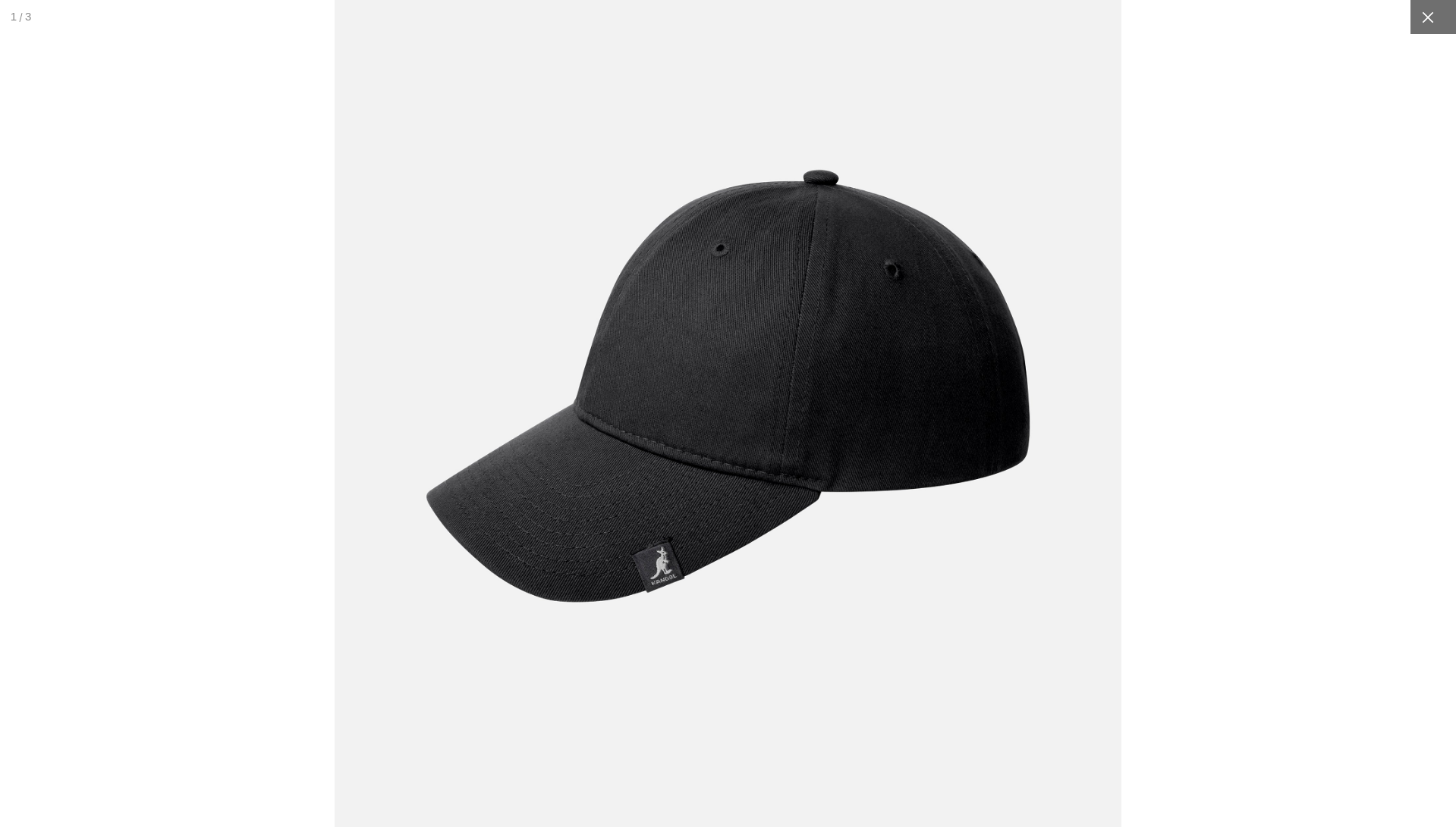
click at [1434, 24] on icon at bounding box center [1428, 17] width 15 height 15
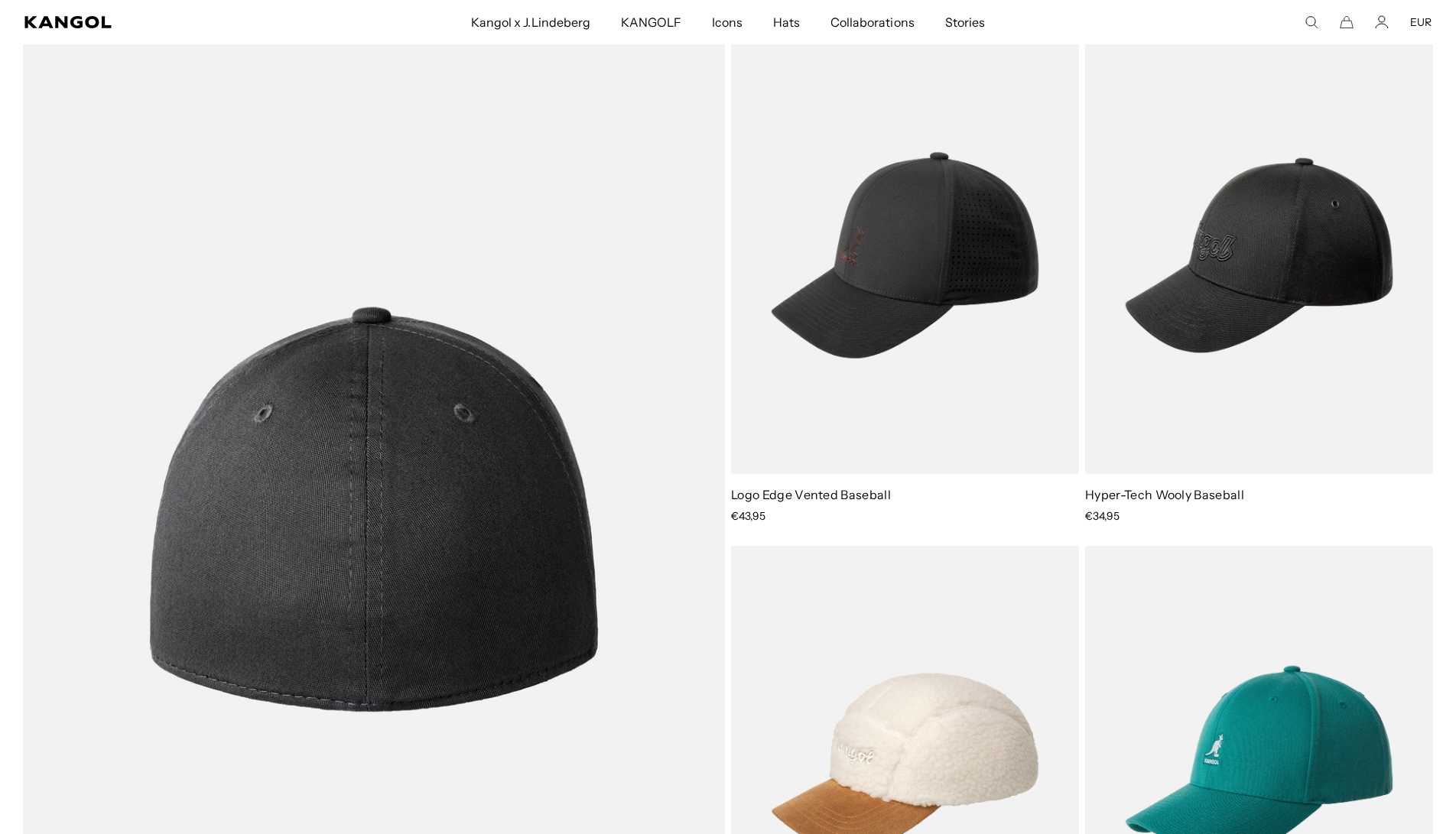
scroll to position [0, 315]
click at [476, 510] on img at bounding box center [374, 509] width 702 height 945
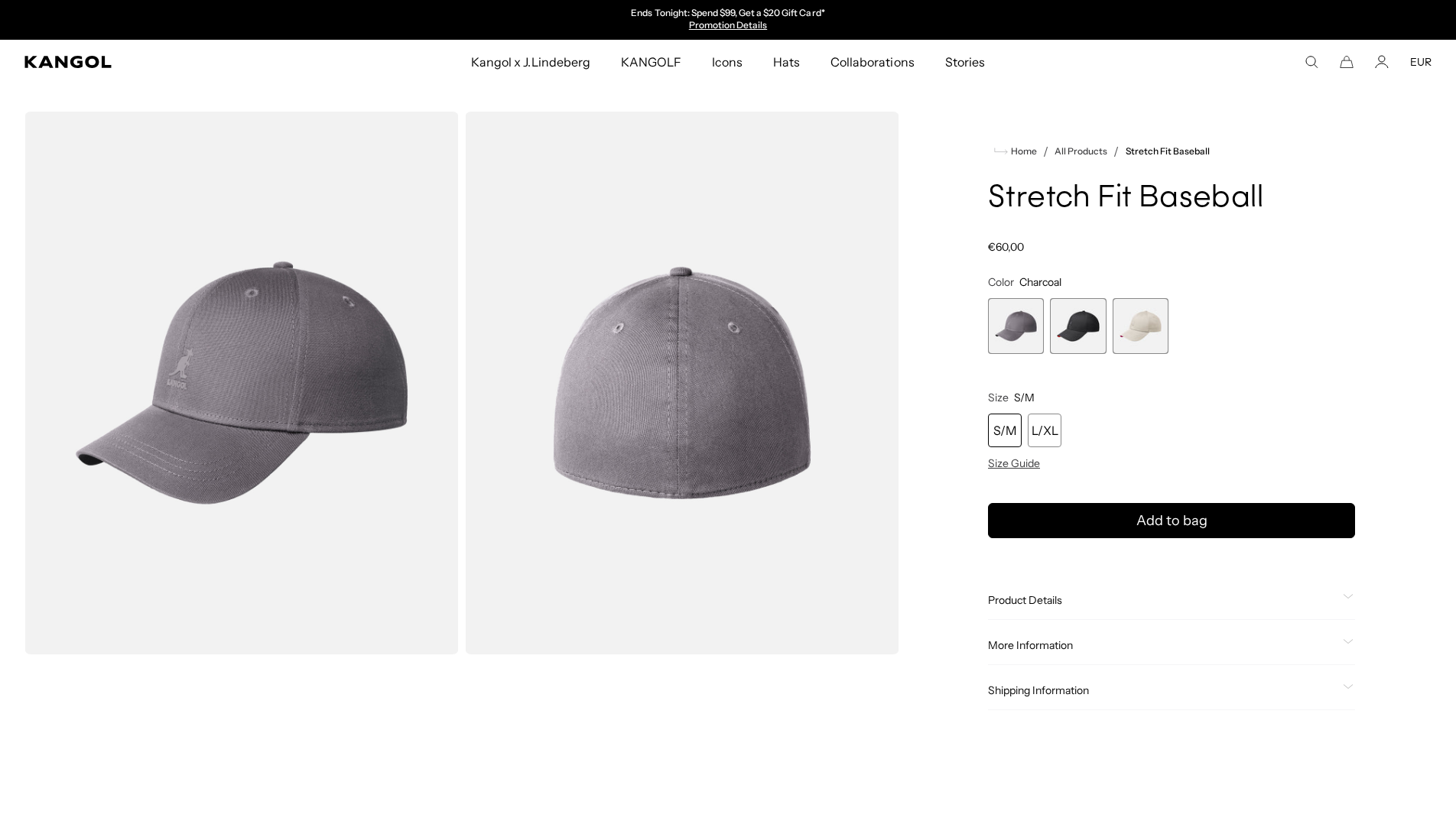
click at [1091, 339] on span "2 of 3" at bounding box center [1077, 326] width 56 height 56
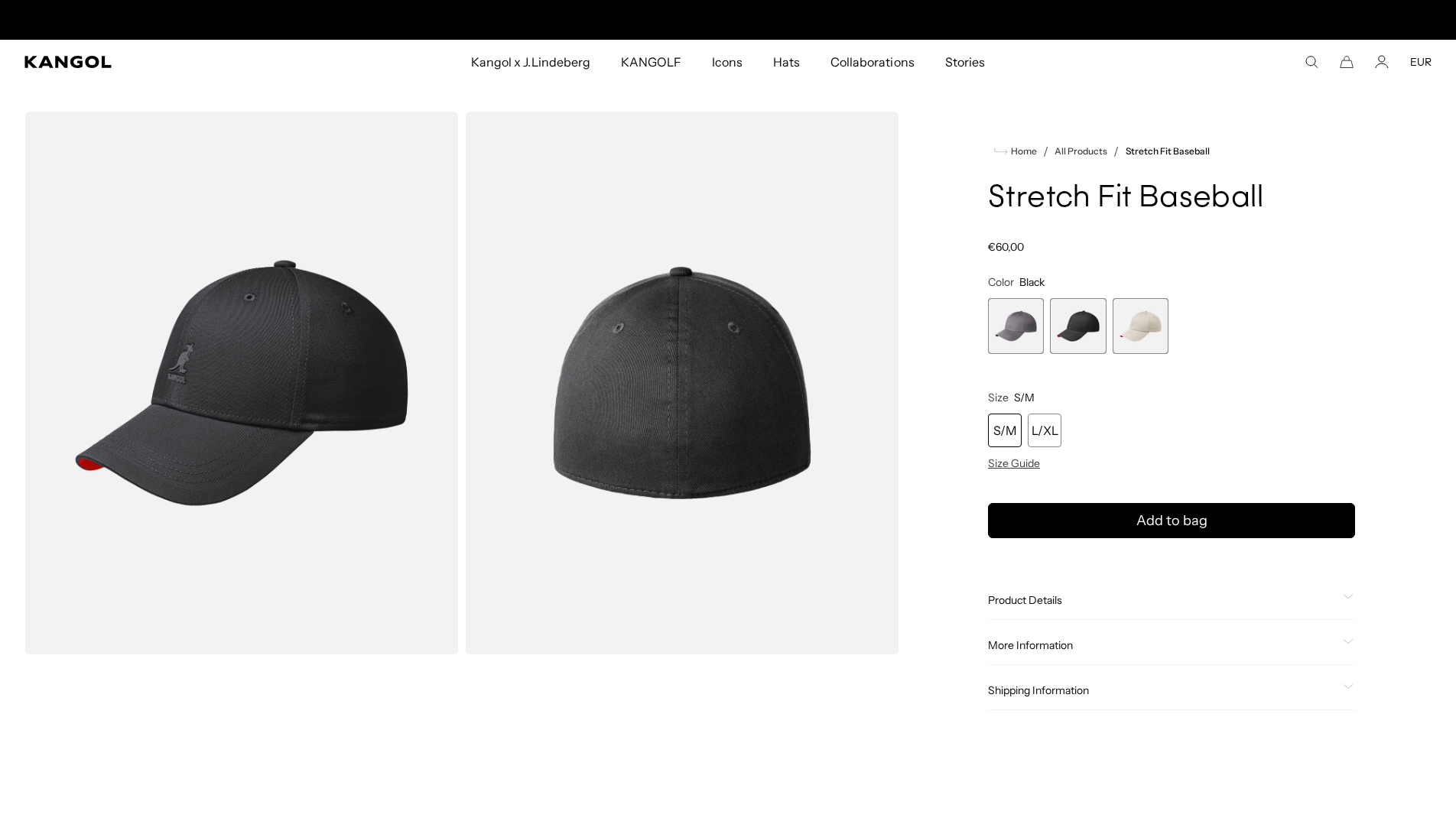
scroll to position [0, 315]
click at [1163, 330] on span "3 of 3" at bounding box center [1140, 326] width 56 height 56
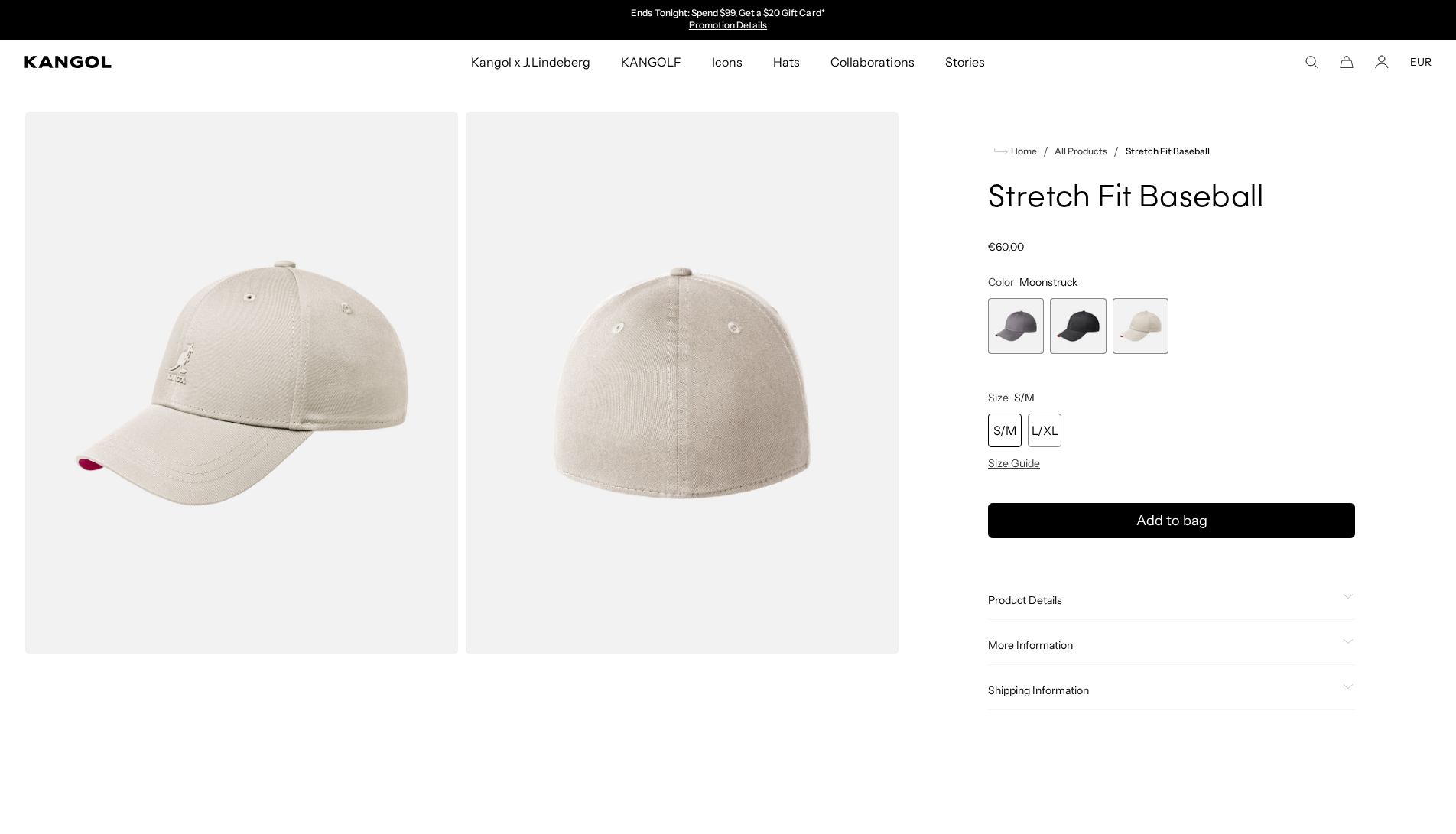
click at [1033, 330] on span "1 of 3" at bounding box center [1016, 326] width 56 height 56
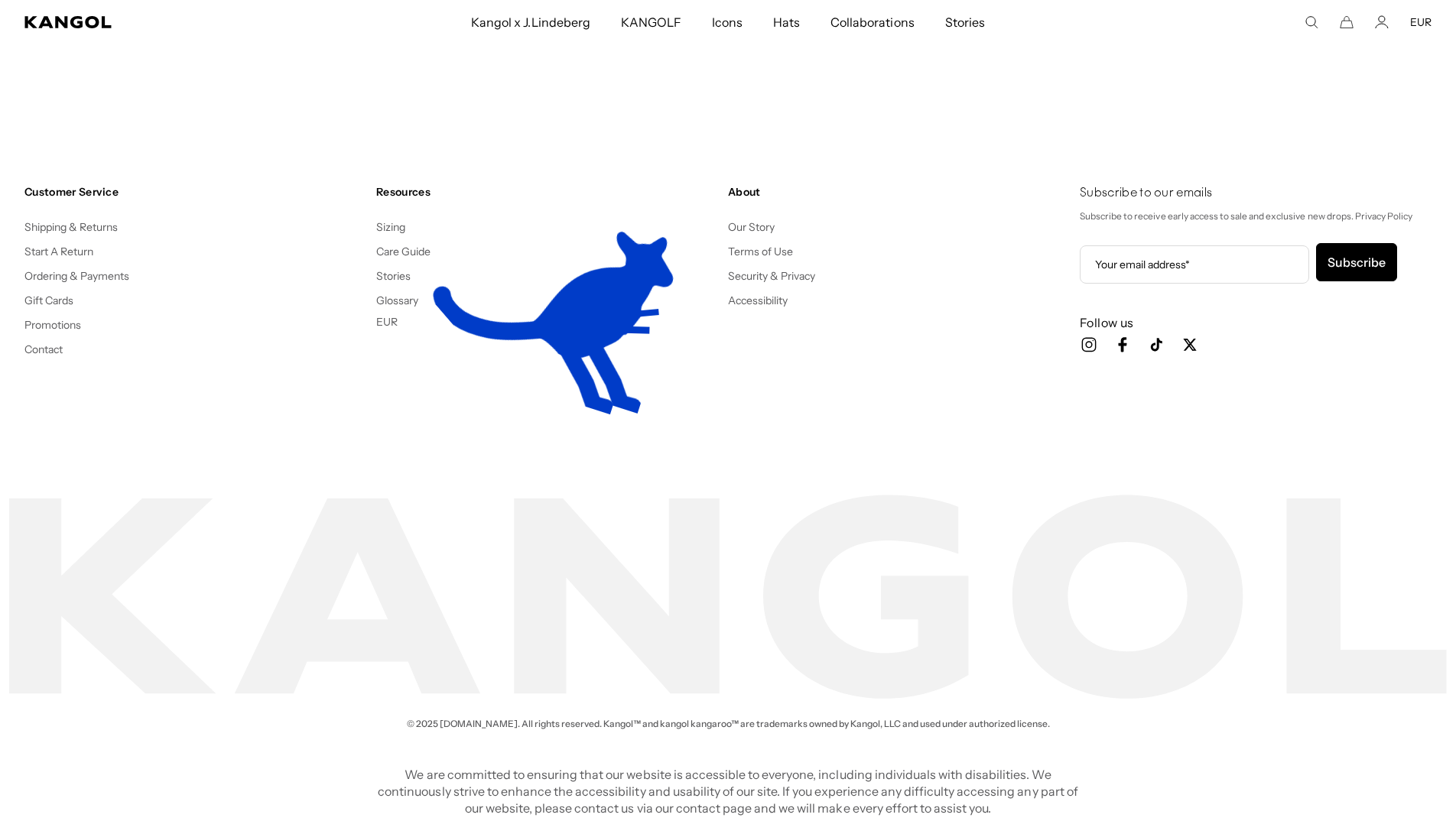
scroll to position [0, 315]
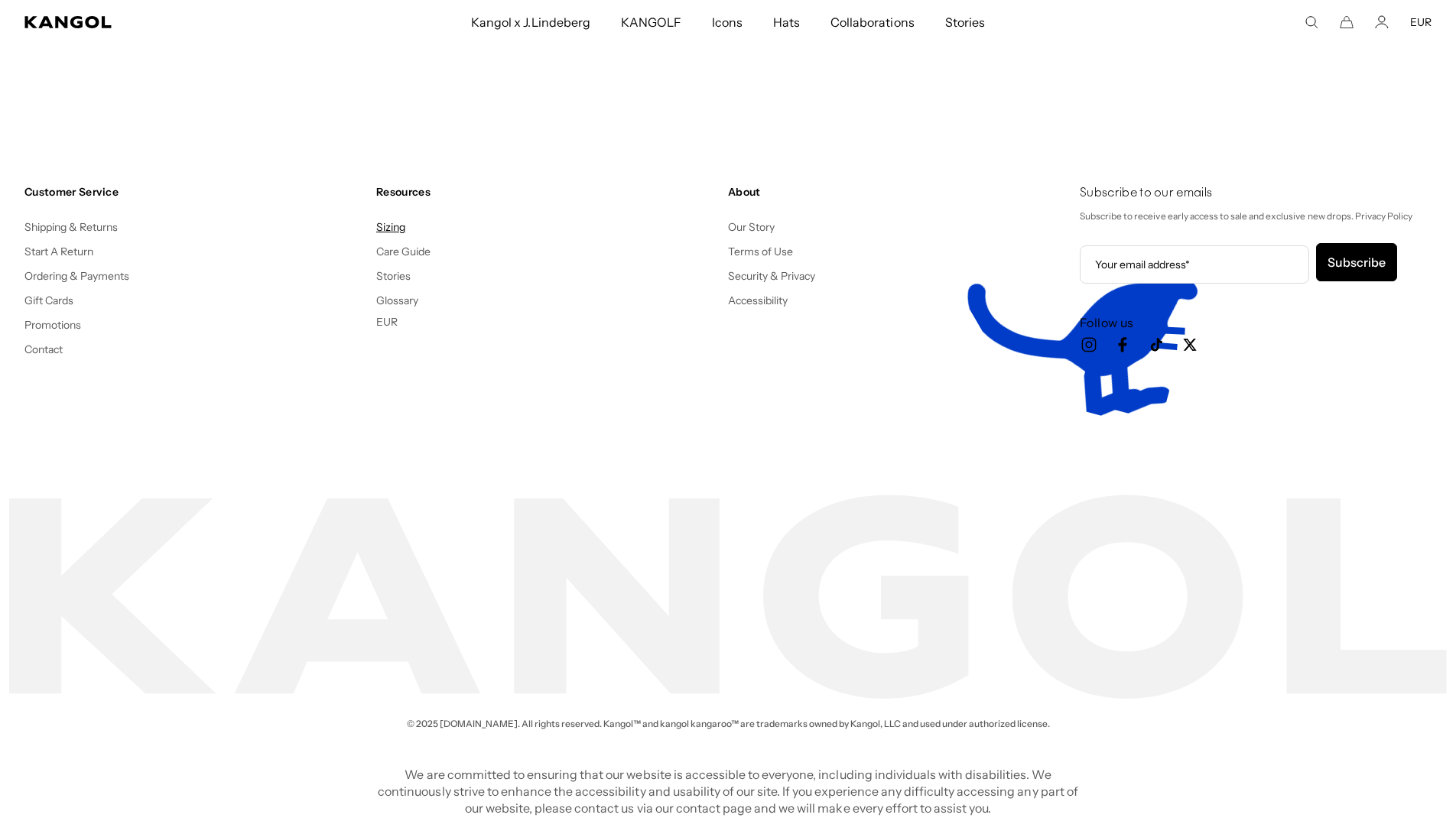
click at [394, 231] on link "Sizing" at bounding box center [390, 226] width 29 height 13
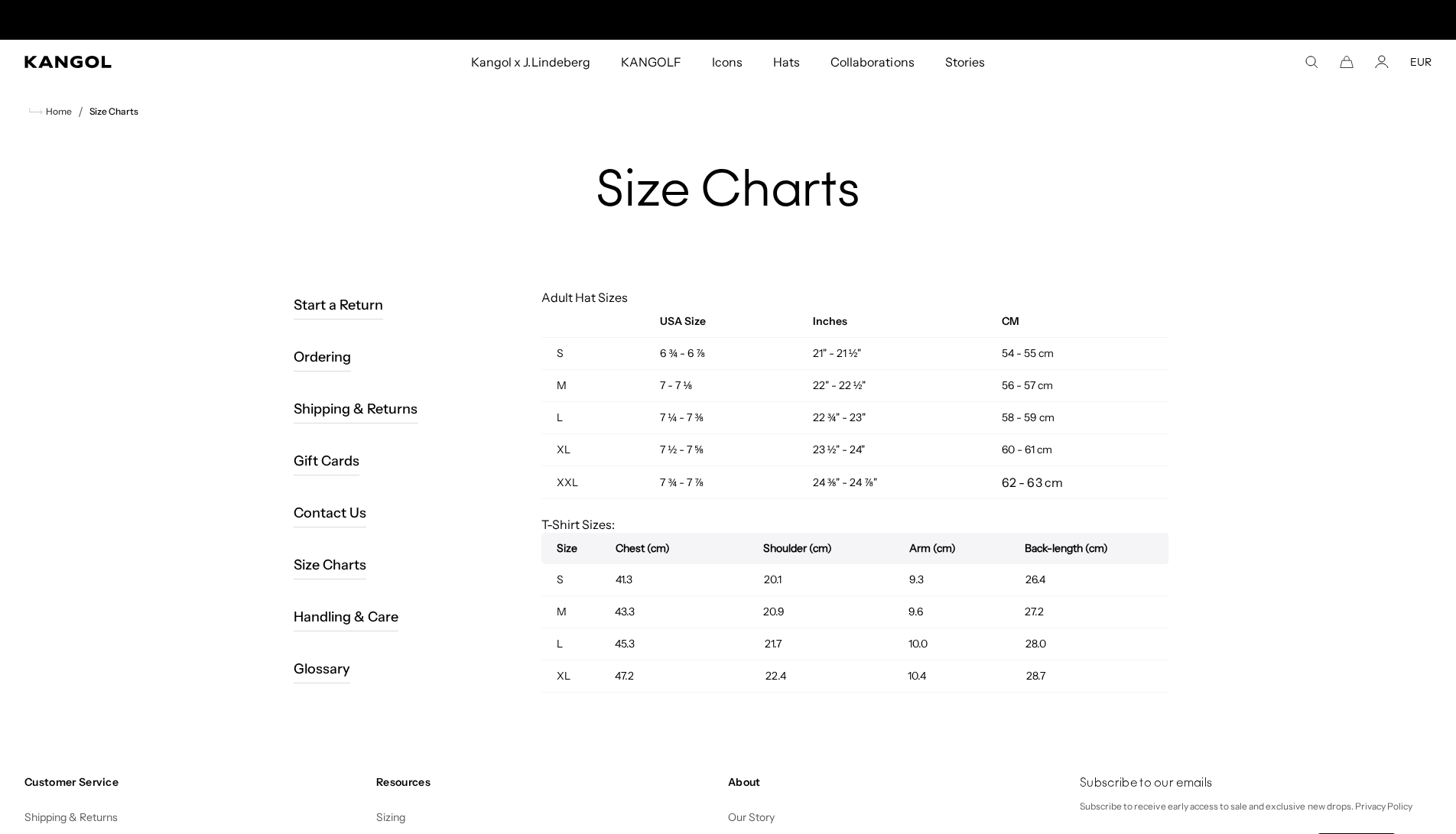
scroll to position [0, 315]
drag, startPoint x: 651, startPoint y: 384, endPoint x: 784, endPoint y: 380, distance: 133.1
click at [779, 380] on td "7 - 7 ⅛" at bounding box center [720, 386] width 152 height 32
click at [786, 379] on td "7 - 7 ⅛" at bounding box center [720, 386] width 152 height 32
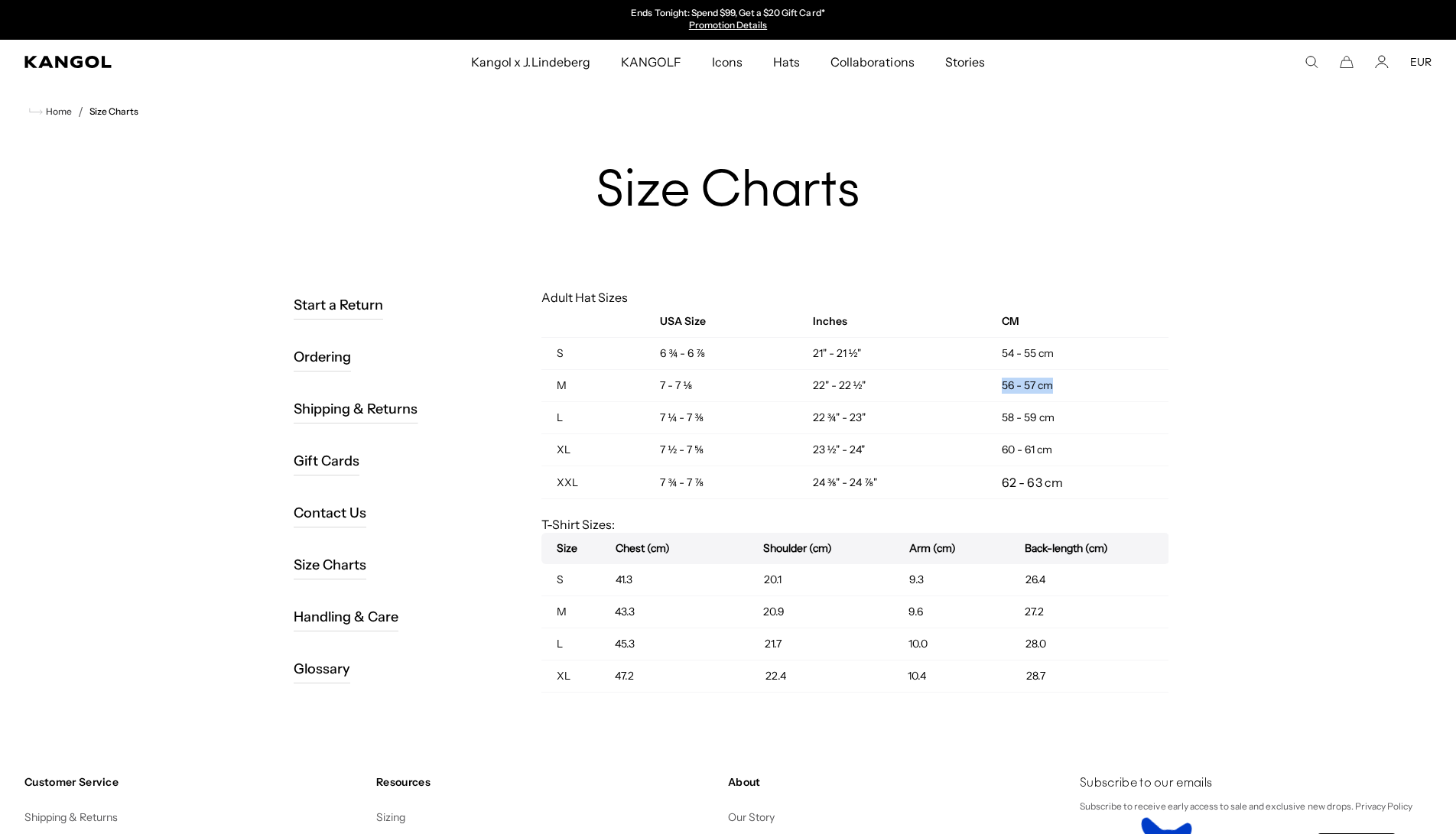
drag, startPoint x: 998, startPoint y: 382, endPoint x: 1060, endPoint y: 387, distance: 62.2
click at [1060, 387] on td "56 - 57 cm" at bounding box center [1077, 386] width 182 height 32
click at [1087, 384] on td "56 - 57 cm" at bounding box center [1077, 386] width 182 height 32
